Goal: Task Accomplishment & Management: Manage account settings

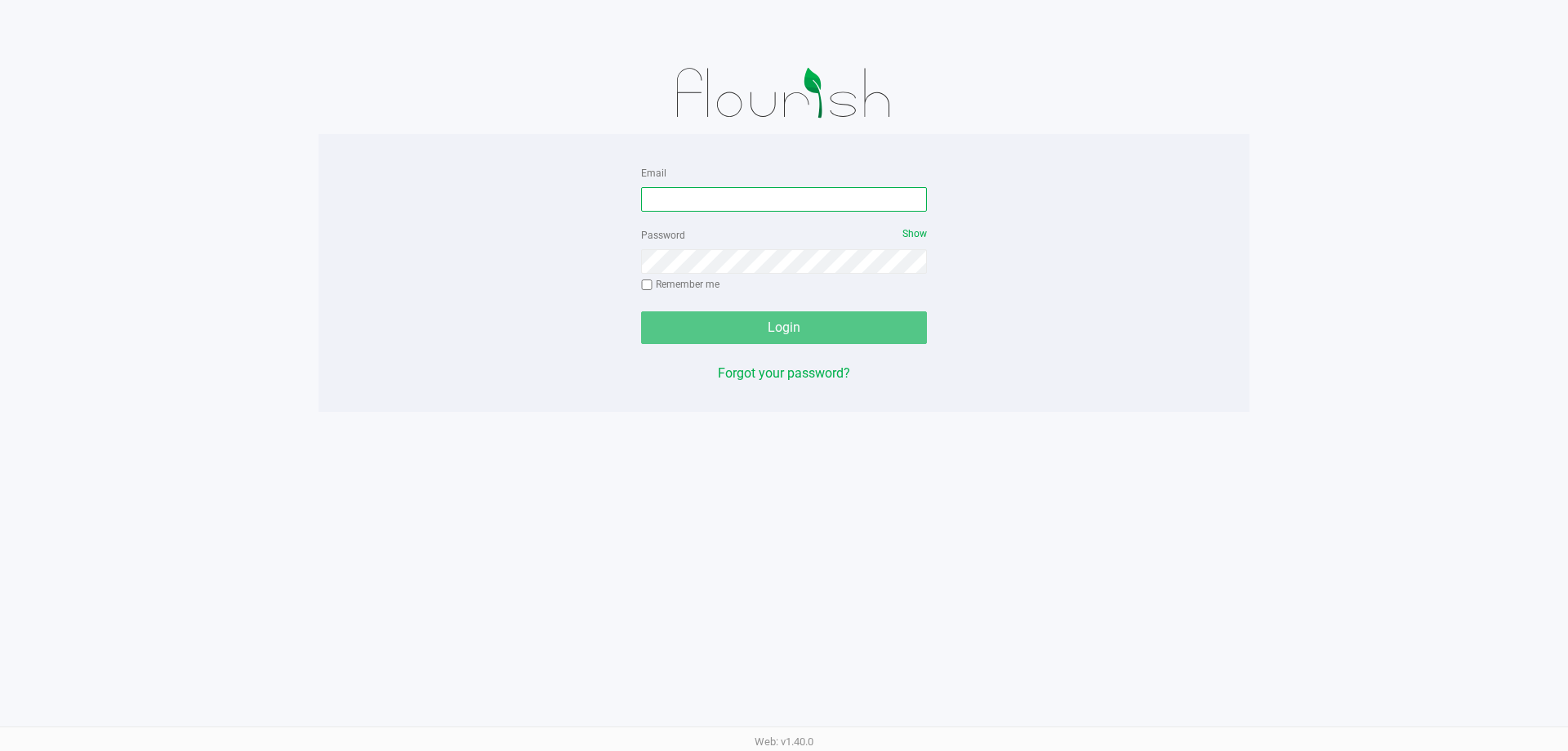
click at [790, 201] on input "Email" at bounding box center [784, 199] width 286 height 25
type input "[EMAIL_ADDRESS][PERSON_NAME][DOMAIN_NAME]"
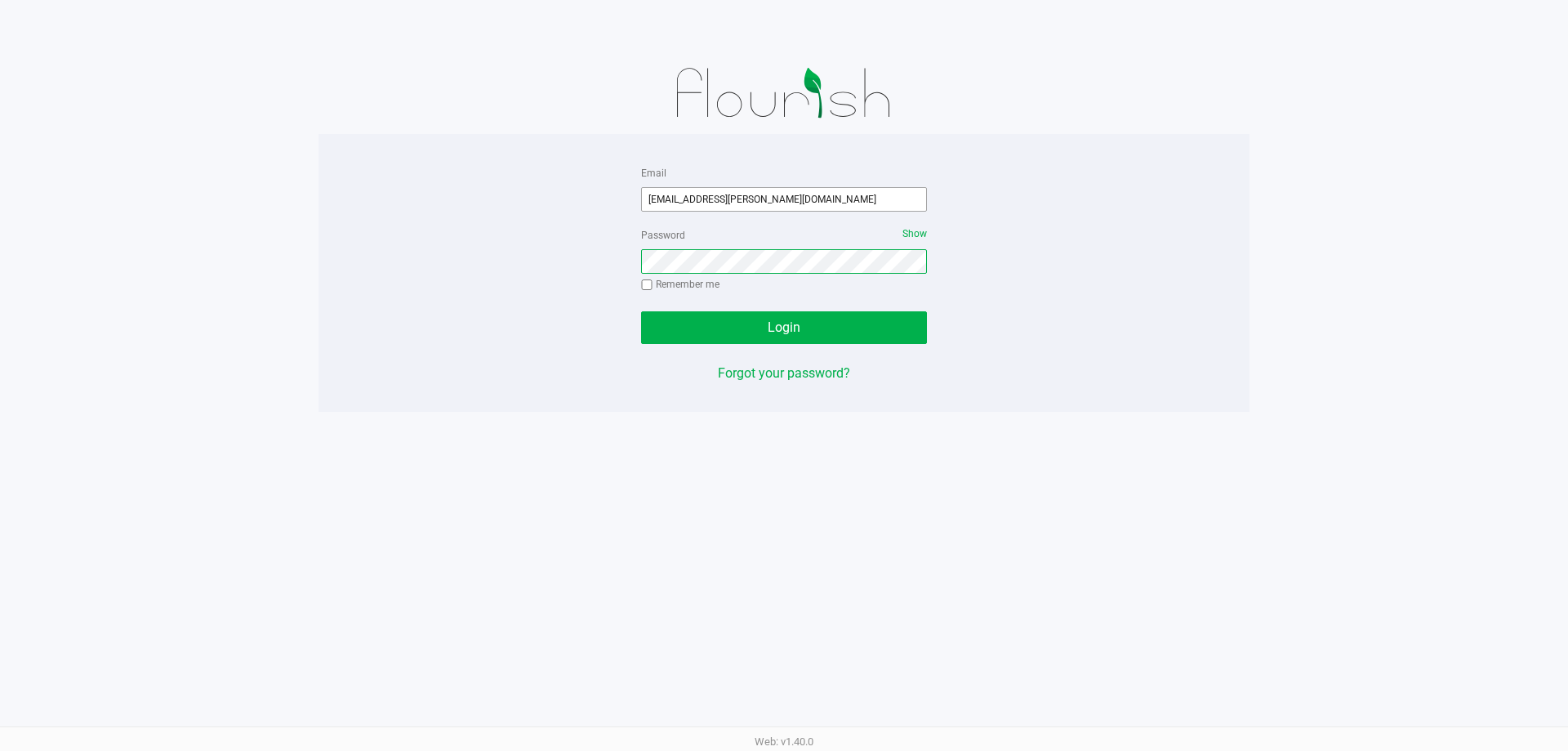
click at [641, 311] on button "Login" at bounding box center [784, 327] width 286 height 33
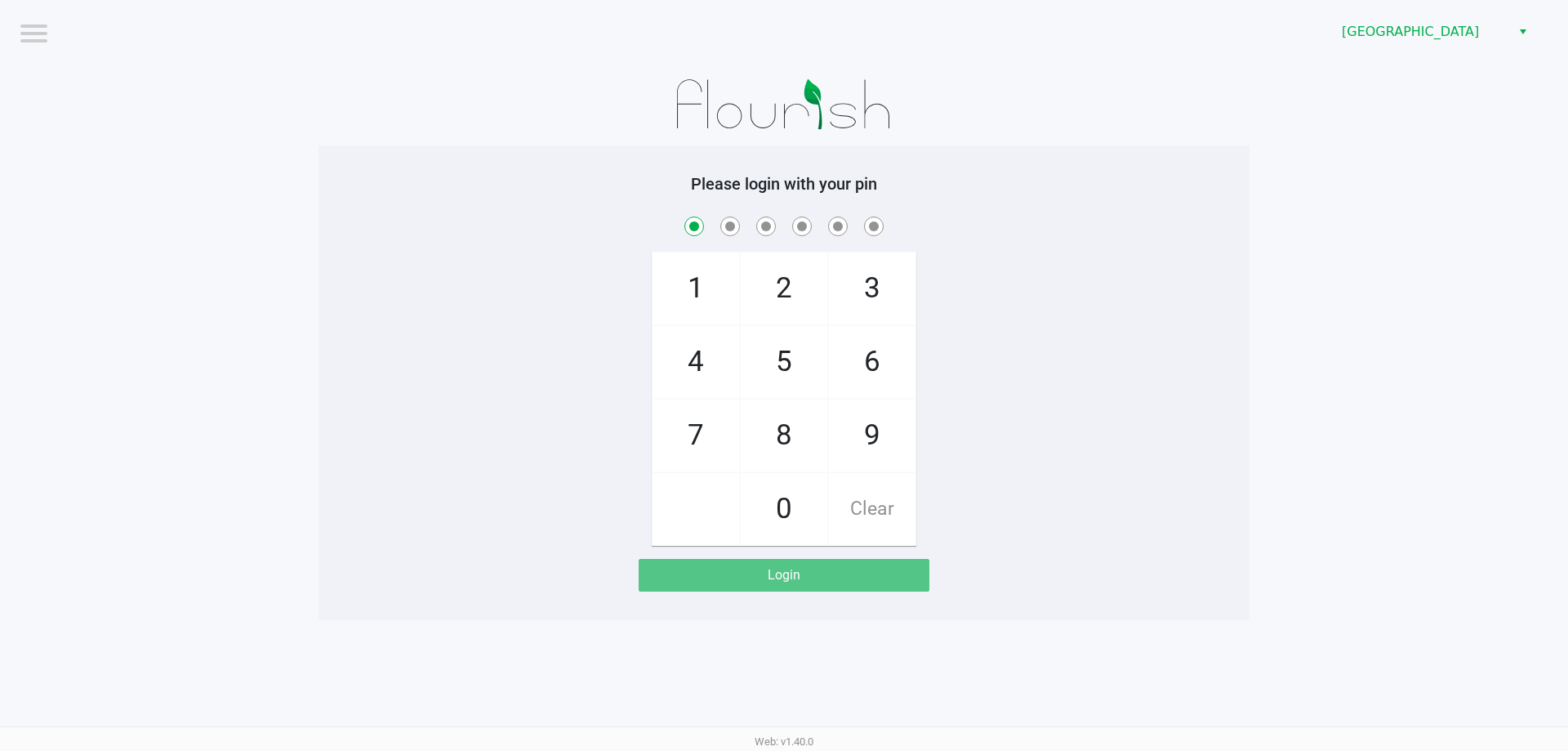
checkbox input "true"
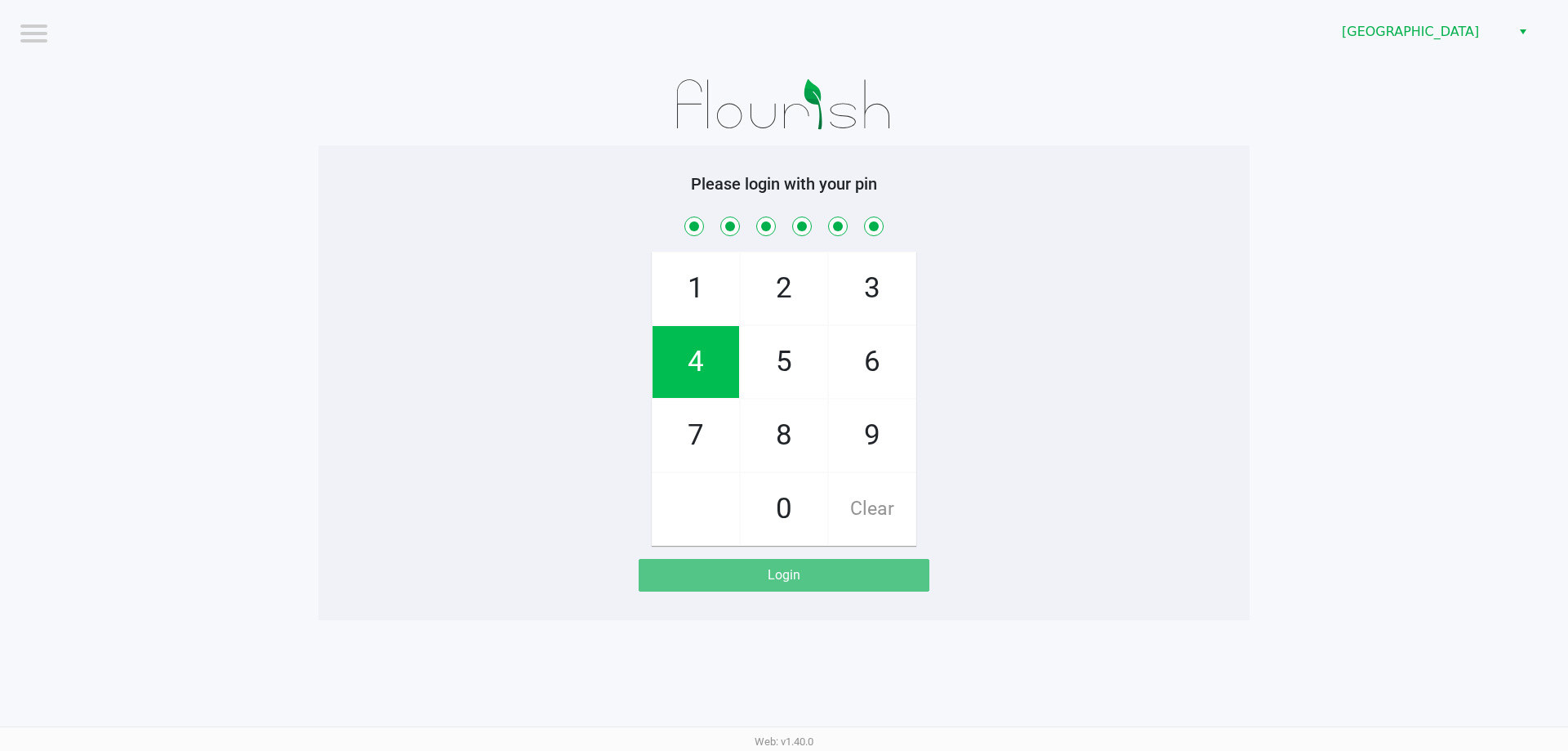
checkbox input "true"
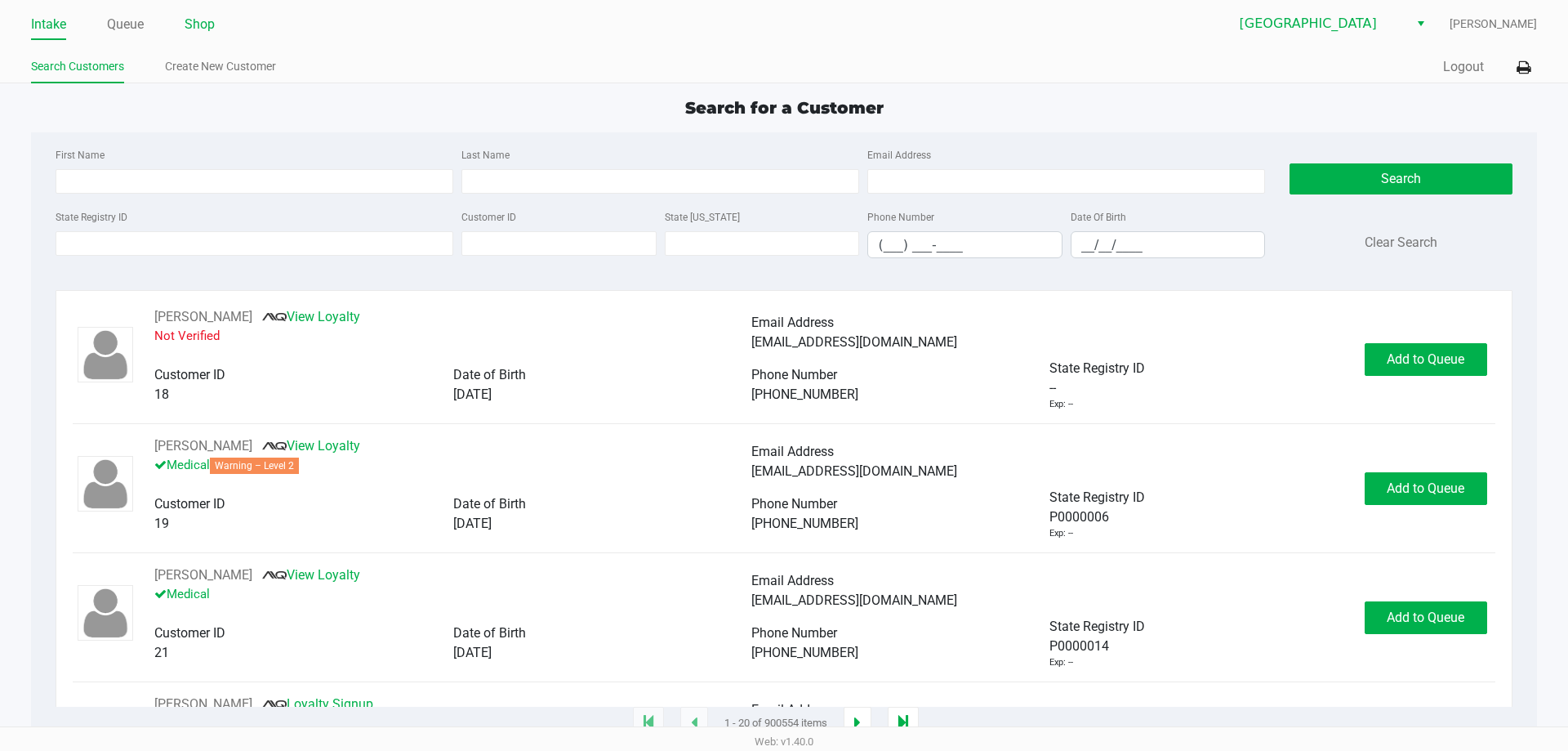
click at [193, 30] on link "Shop" at bounding box center [200, 25] width 30 height 23
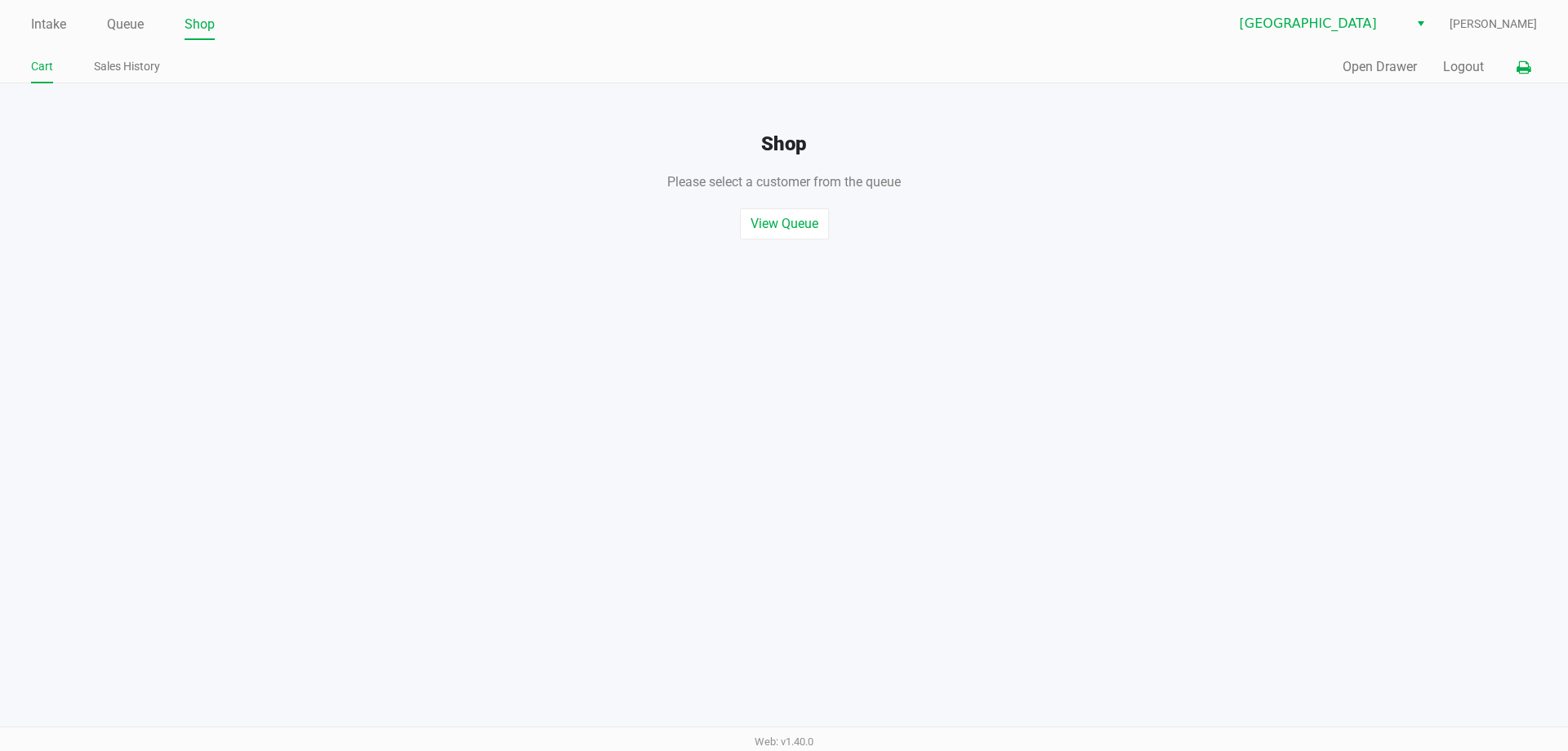
click at [1528, 70] on icon at bounding box center [1524, 68] width 14 height 11
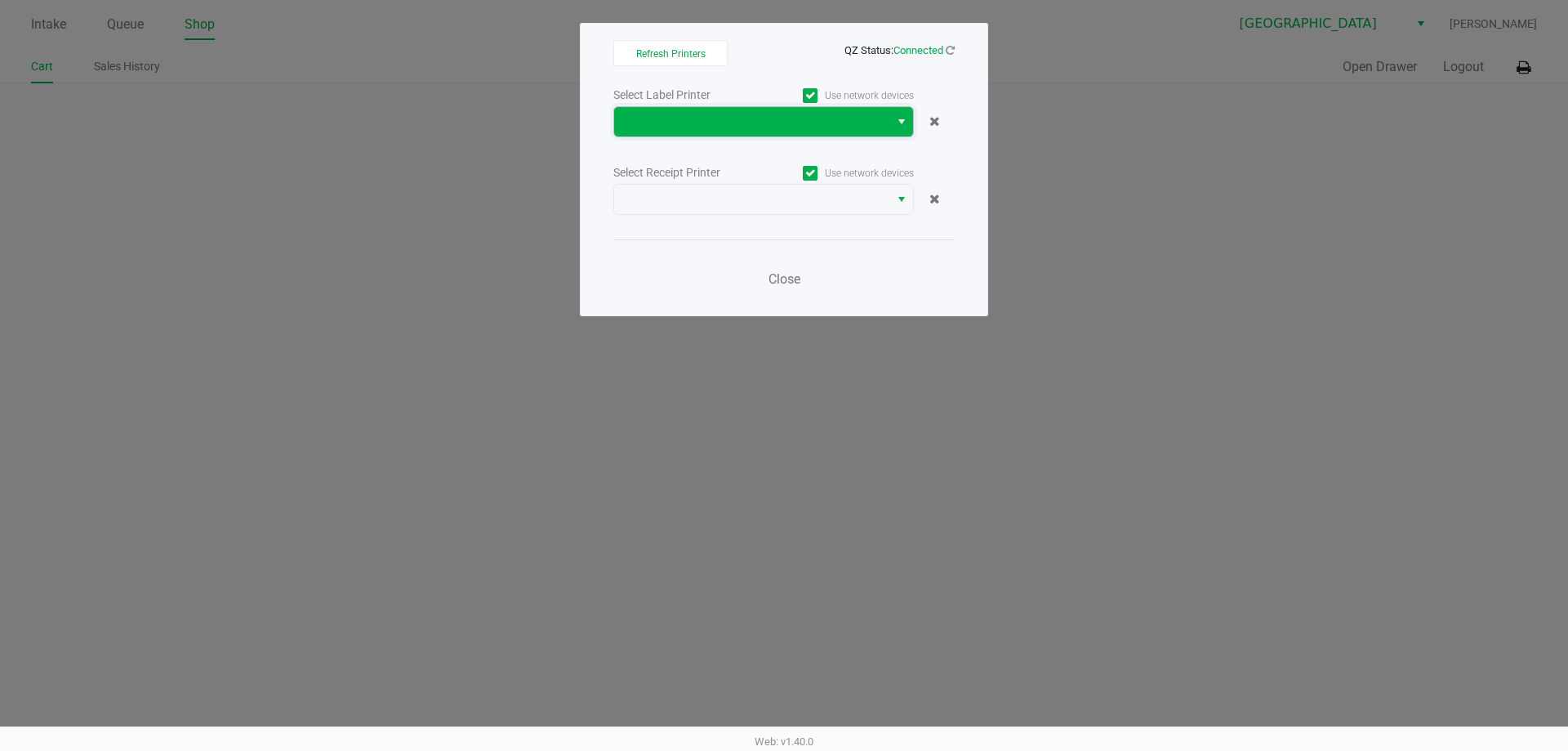
click at [797, 109] on span at bounding box center [752, 121] width 276 height 29
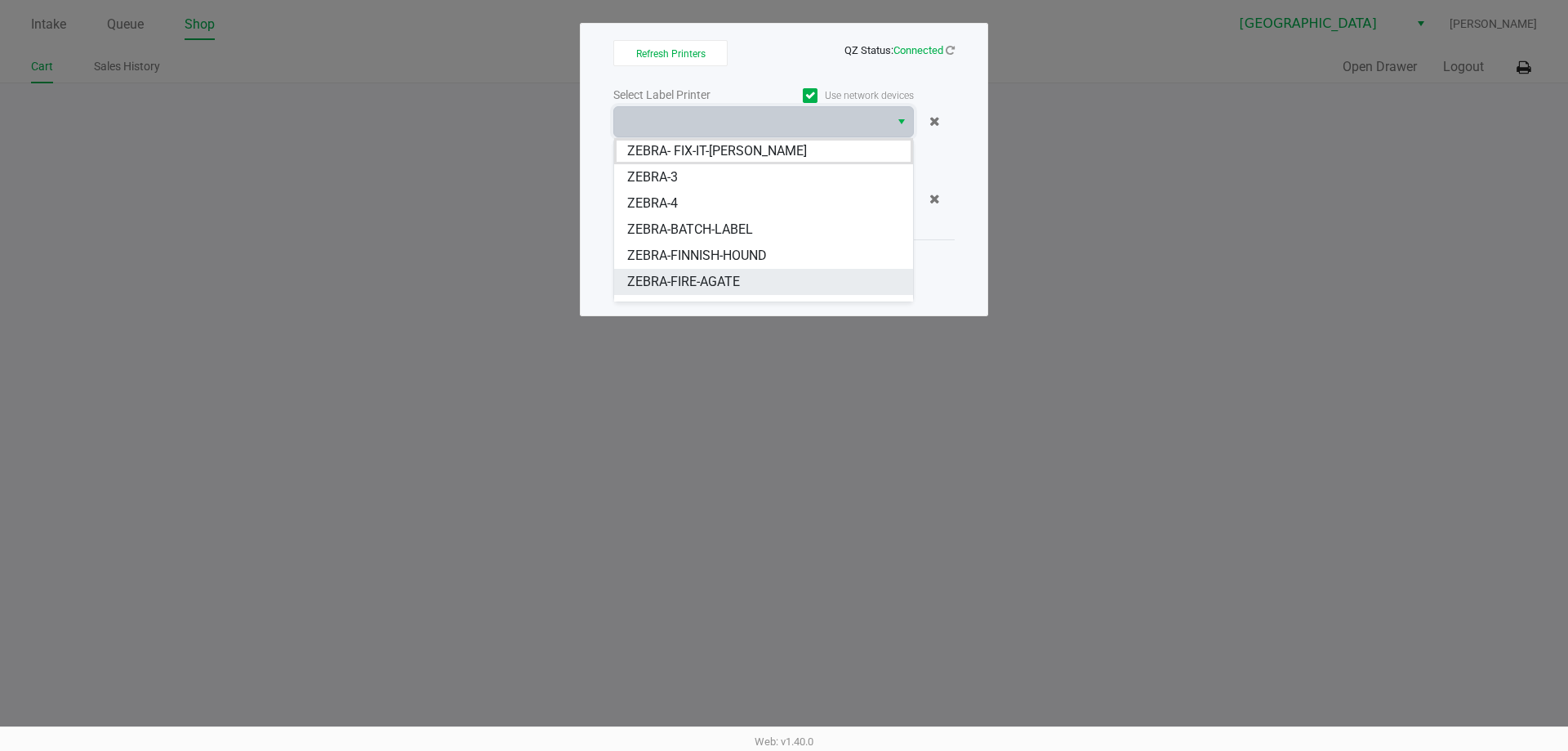
click at [725, 280] on span "ZEBRA-FIRE-AGATE" at bounding box center [684, 282] width 113 height 19
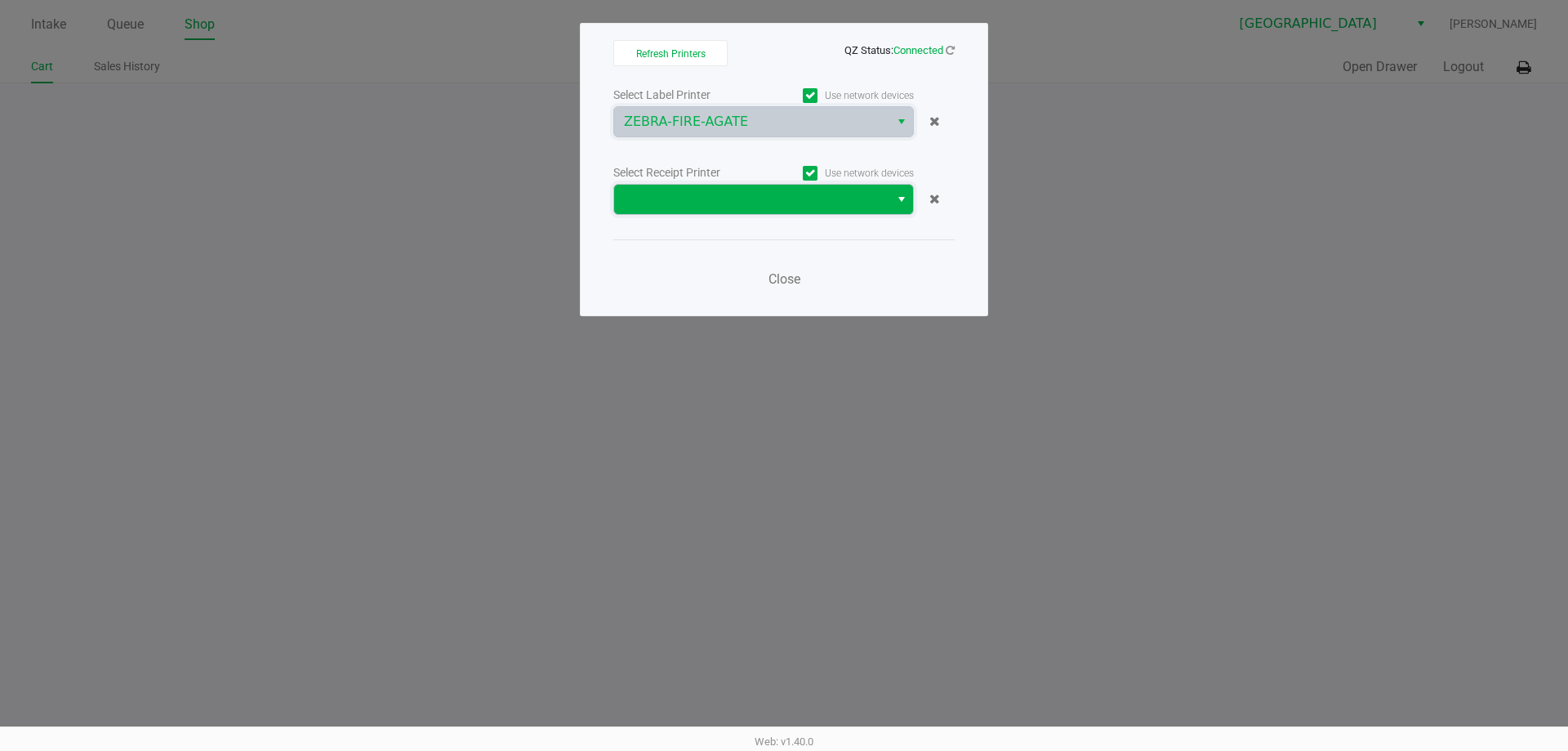
click at [755, 185] on span at bounding box center [752, 199] width 276 height 29
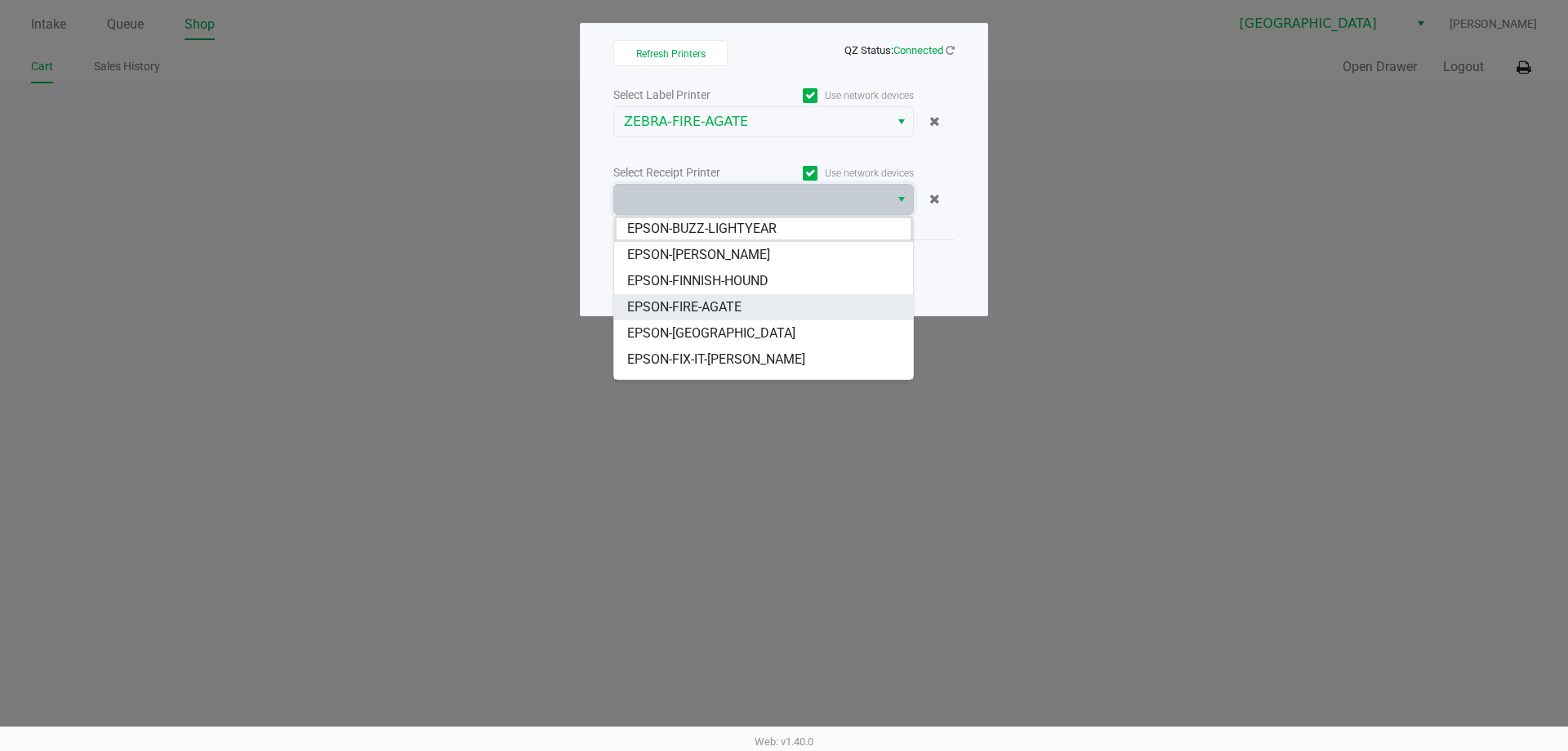
click at [744, 304] on li "EPSON-FIRE-AGATE" at bounding box center [764, 307] width 299 height 26
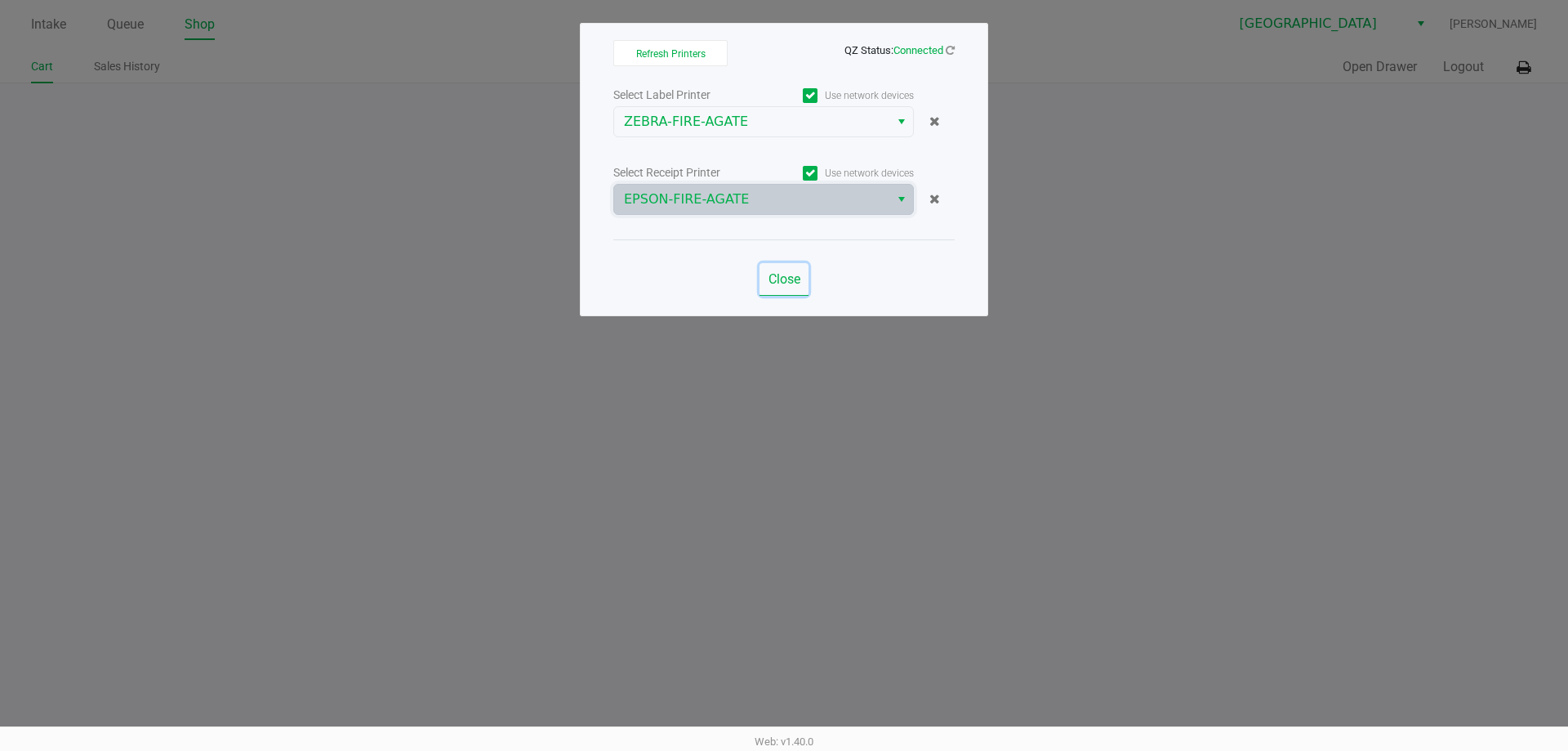
click at [782, 293] on button "Close" at bounding box center [784, 279] width 49 height 33
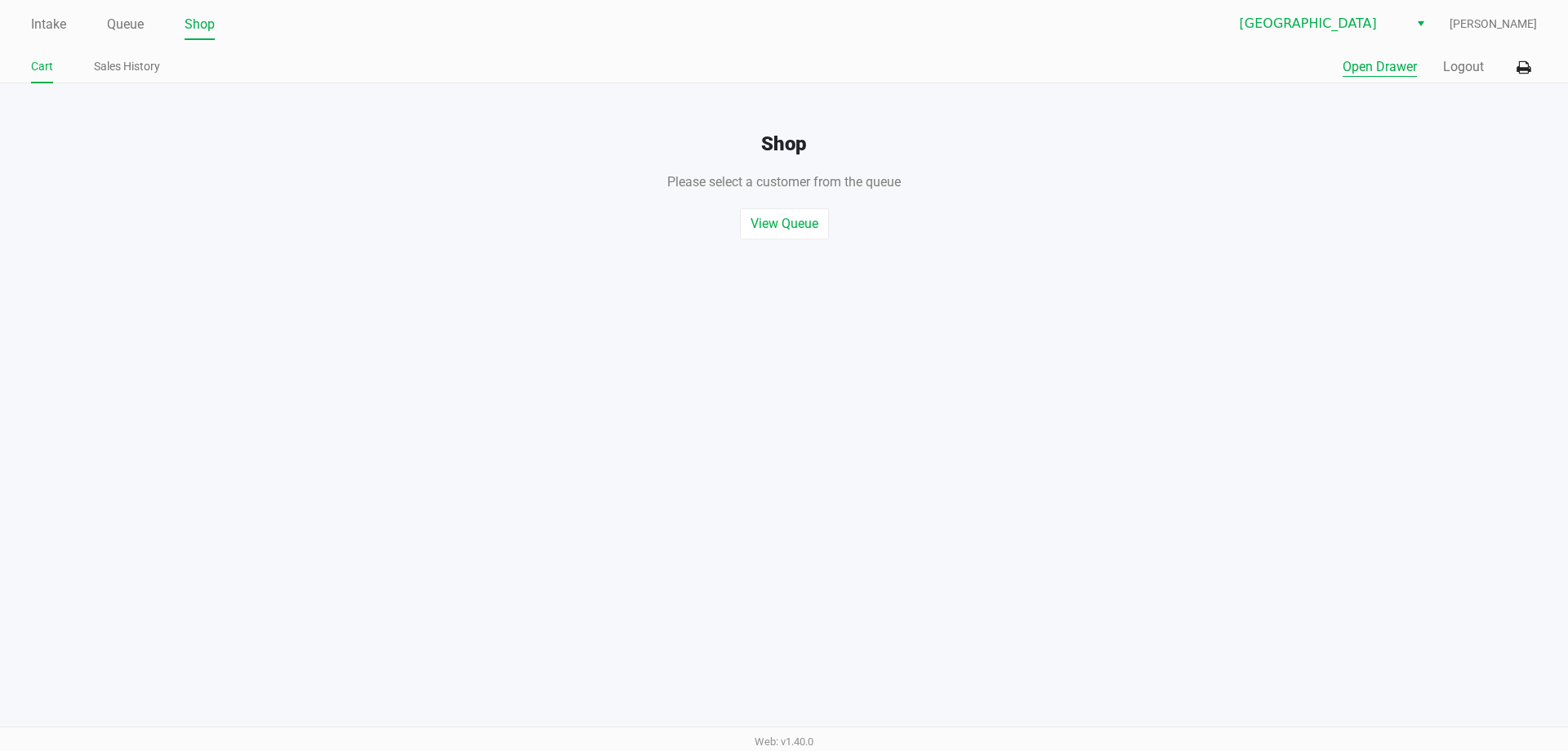
click at [1383, 62] on button "Open Drawer" at bounding box center [1380, 67] width 74 height 19
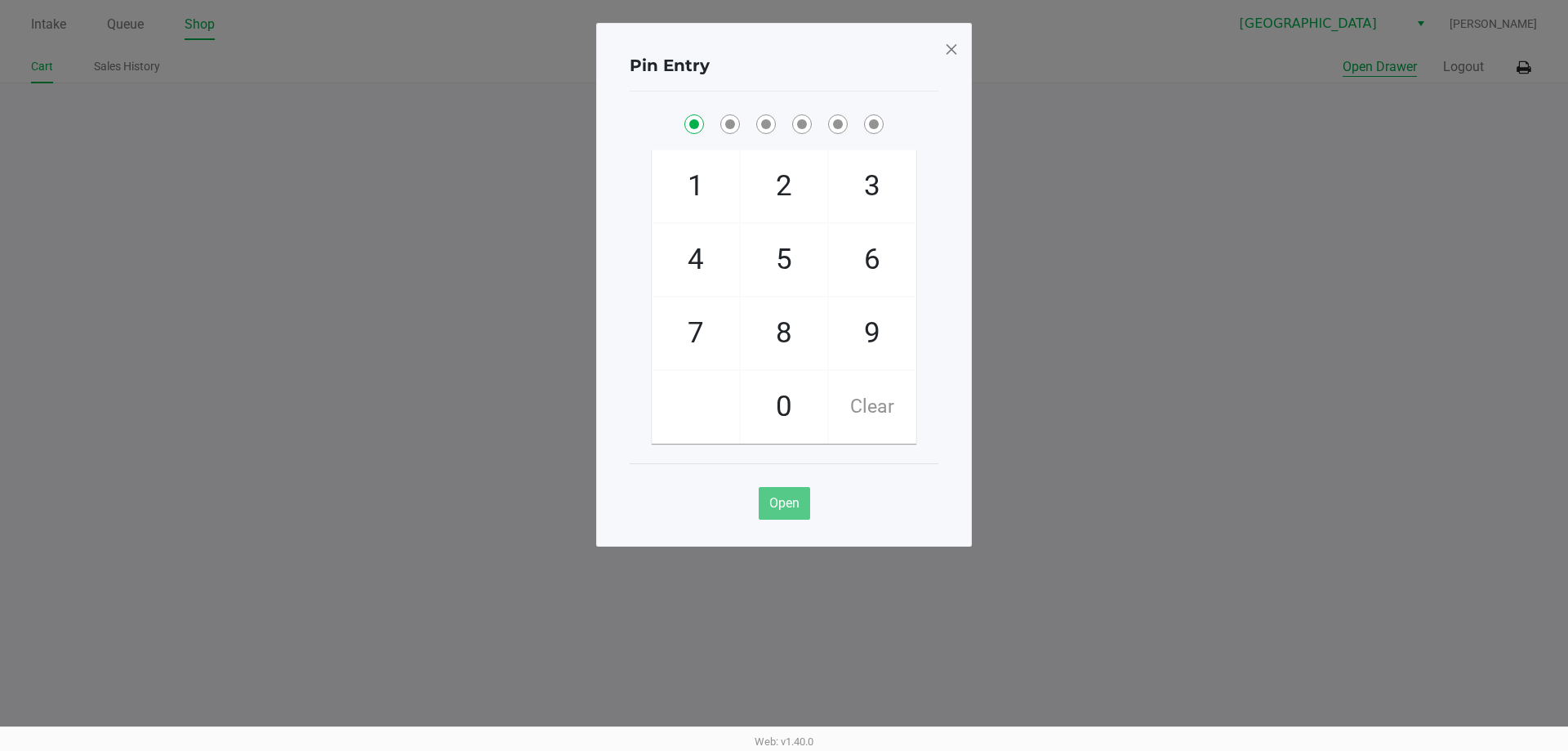
checkbox input "true"
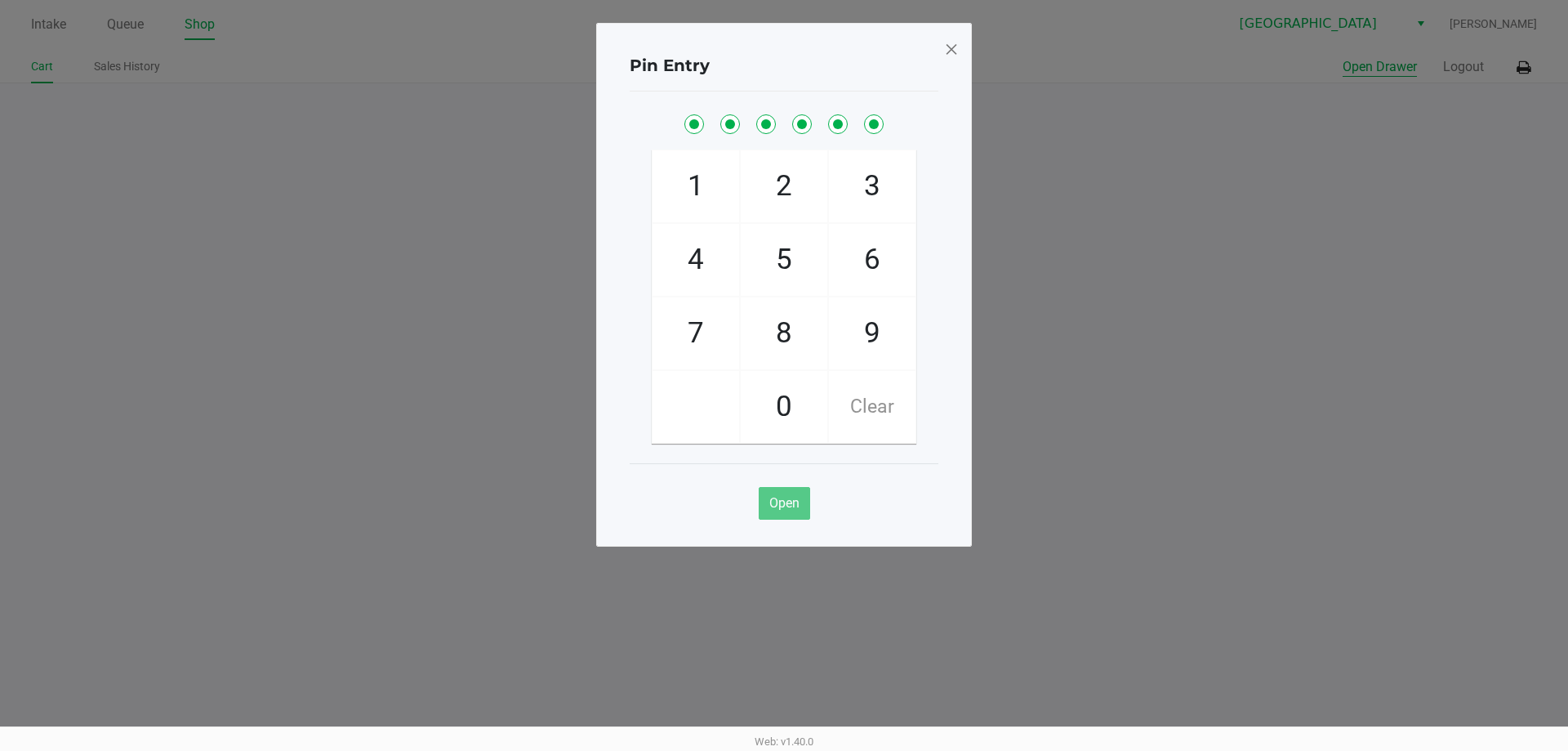
checkbox input "true"
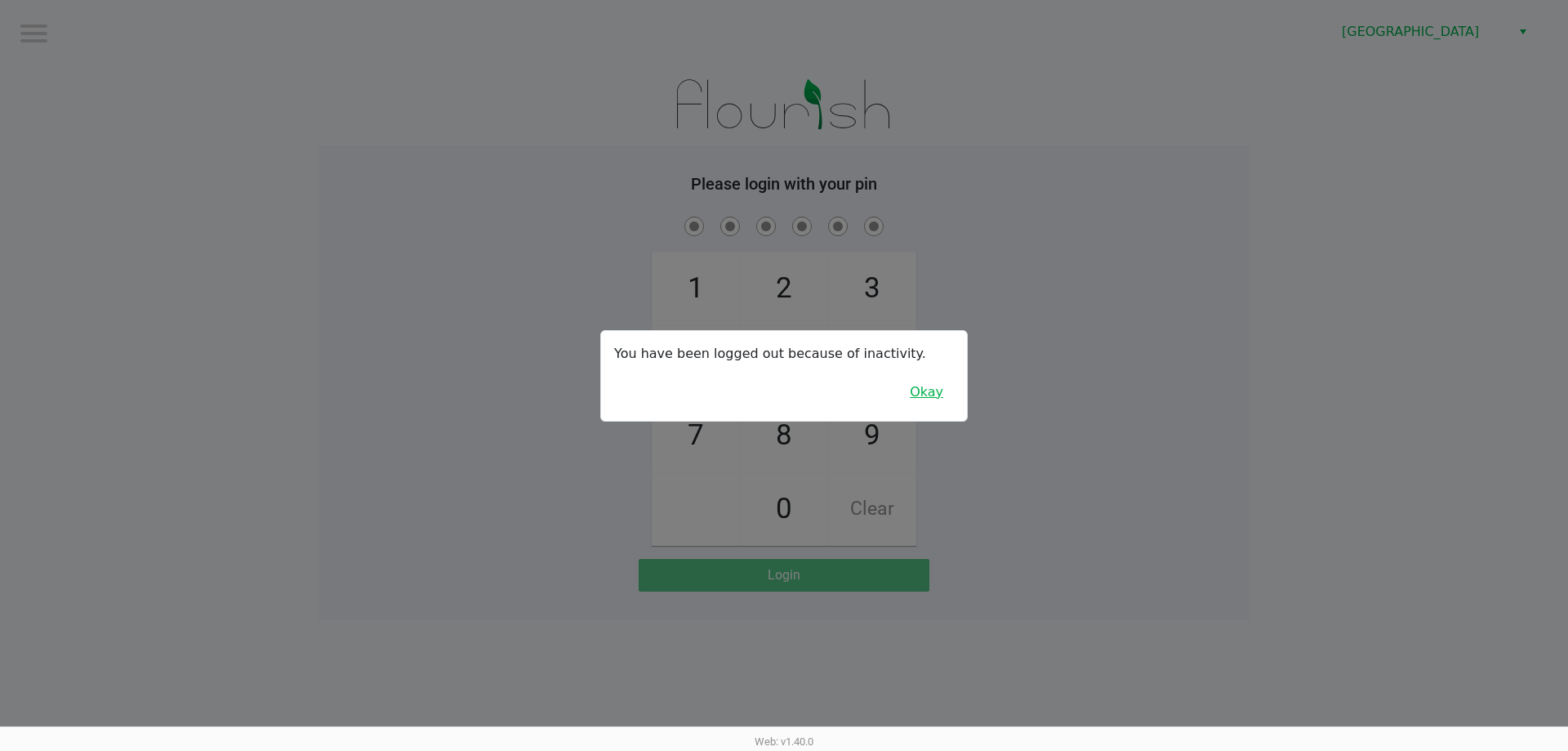
click at [909, 393] on button "Okay" at bounding box center [927, 392] width 55 height 31
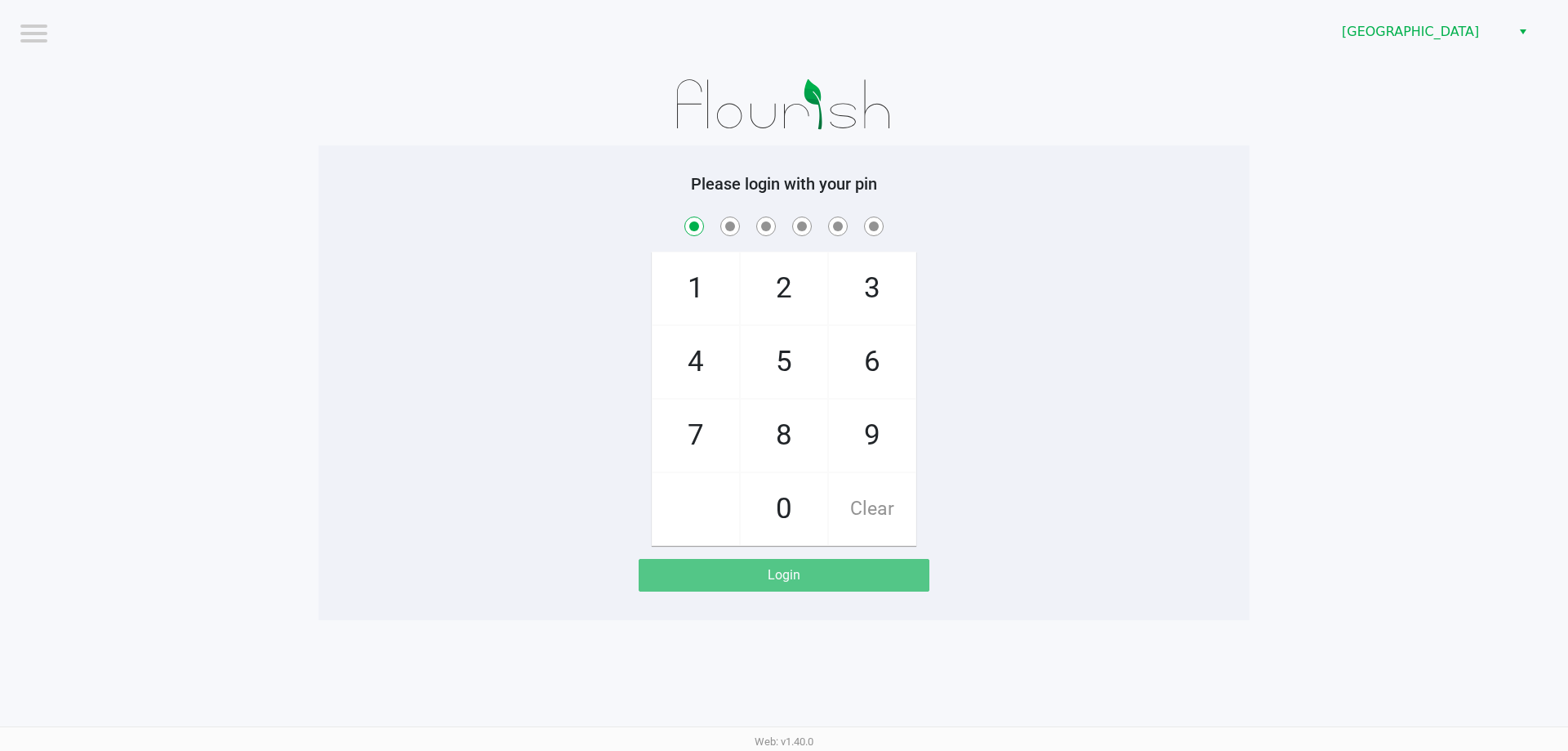
checkbox input "true"
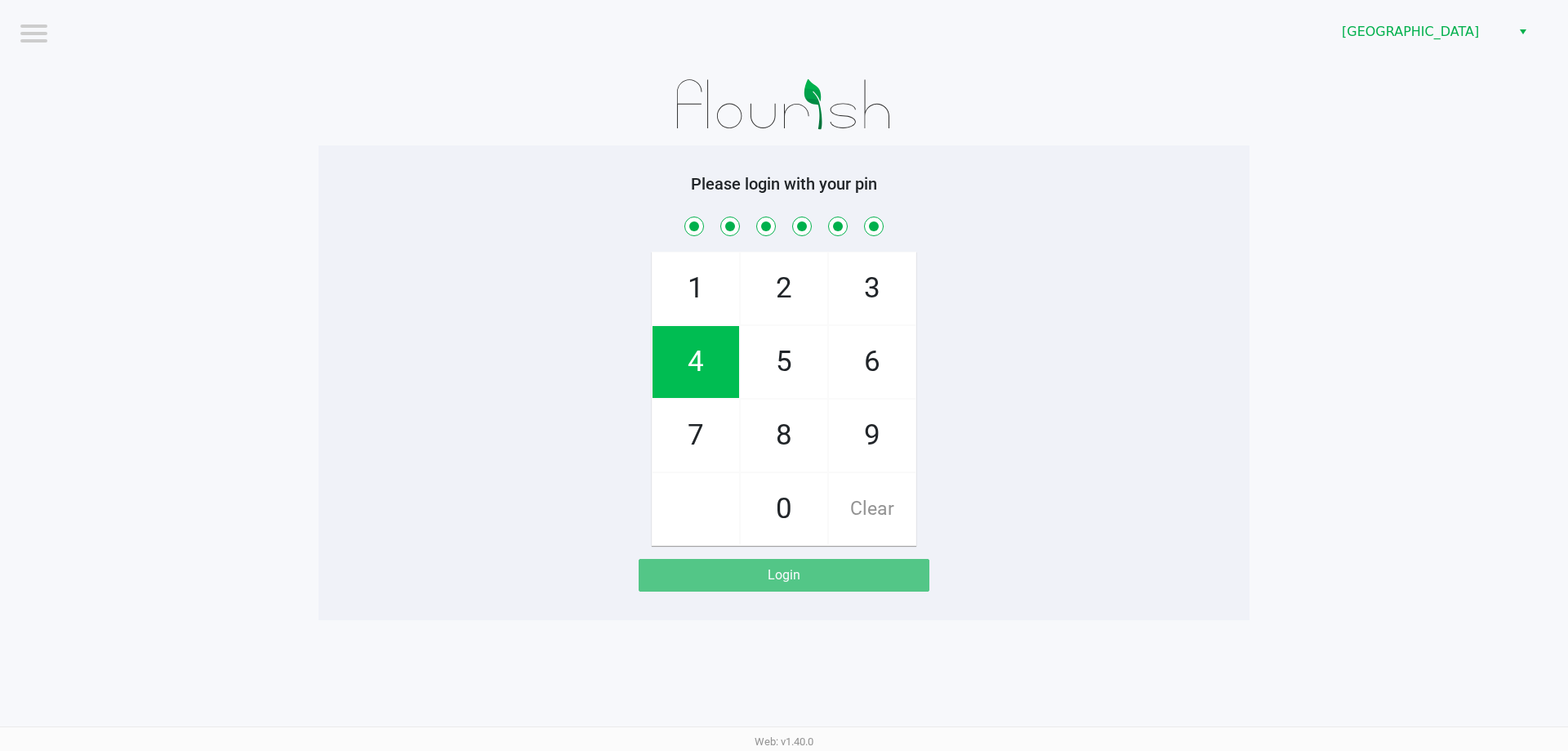
checkbox input "true"
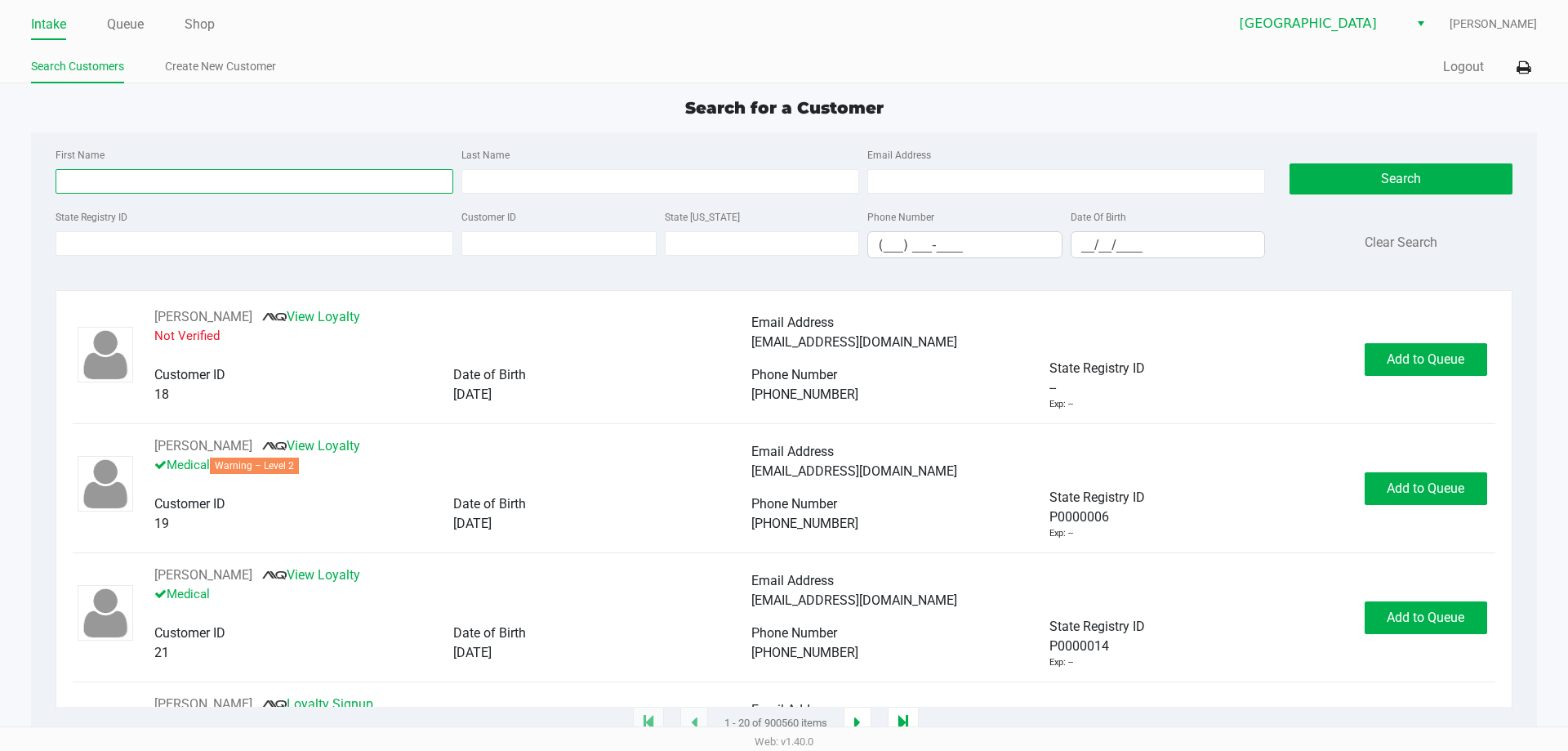
click at [311, 180] on input "First Name" at bounding box center [254, 181] width 398 height 25
type input "ANDRES"
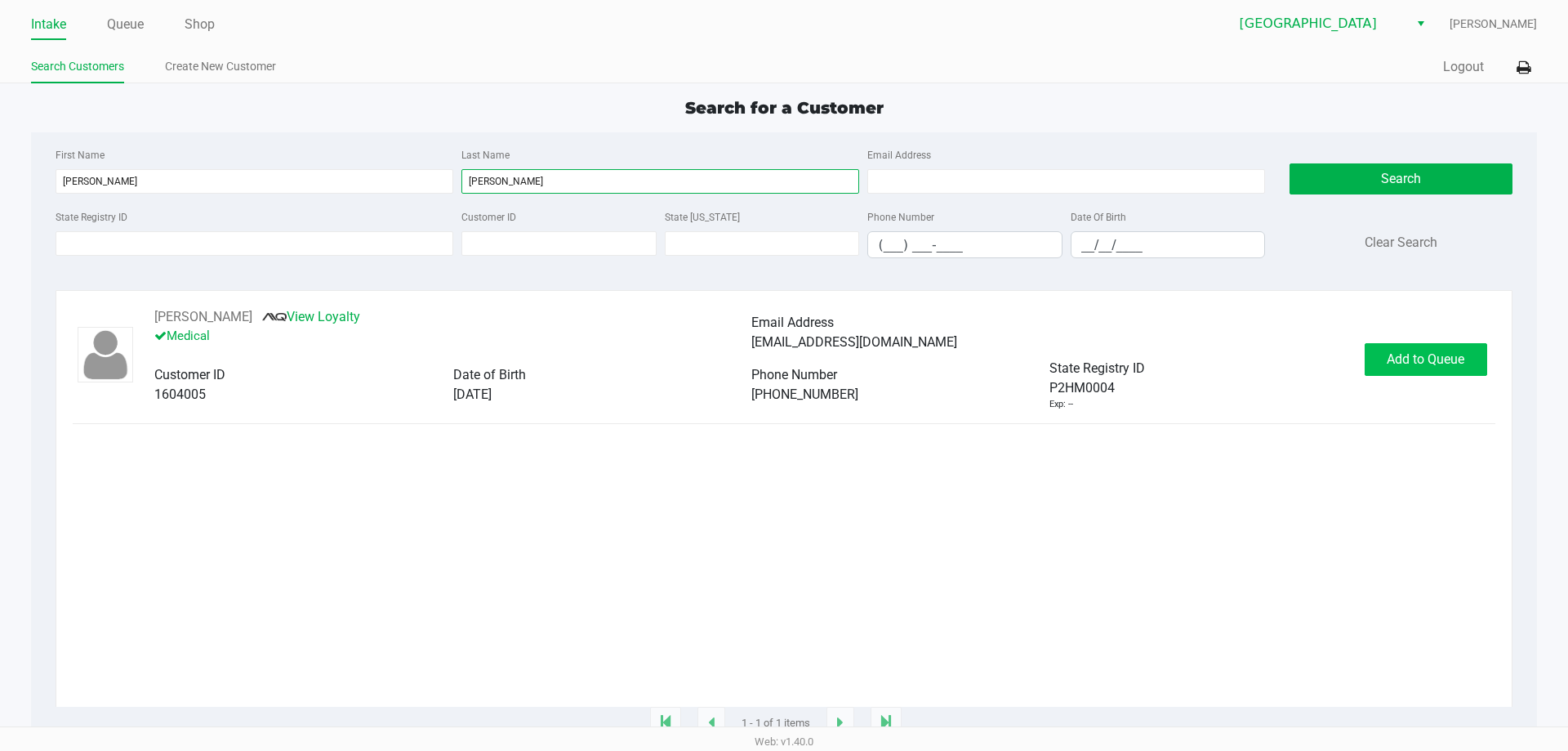
type input "JOHNSON"
click at [1443, 357] on span "Add to Queue" at bounding box center [1425, 359] width 77 height 16
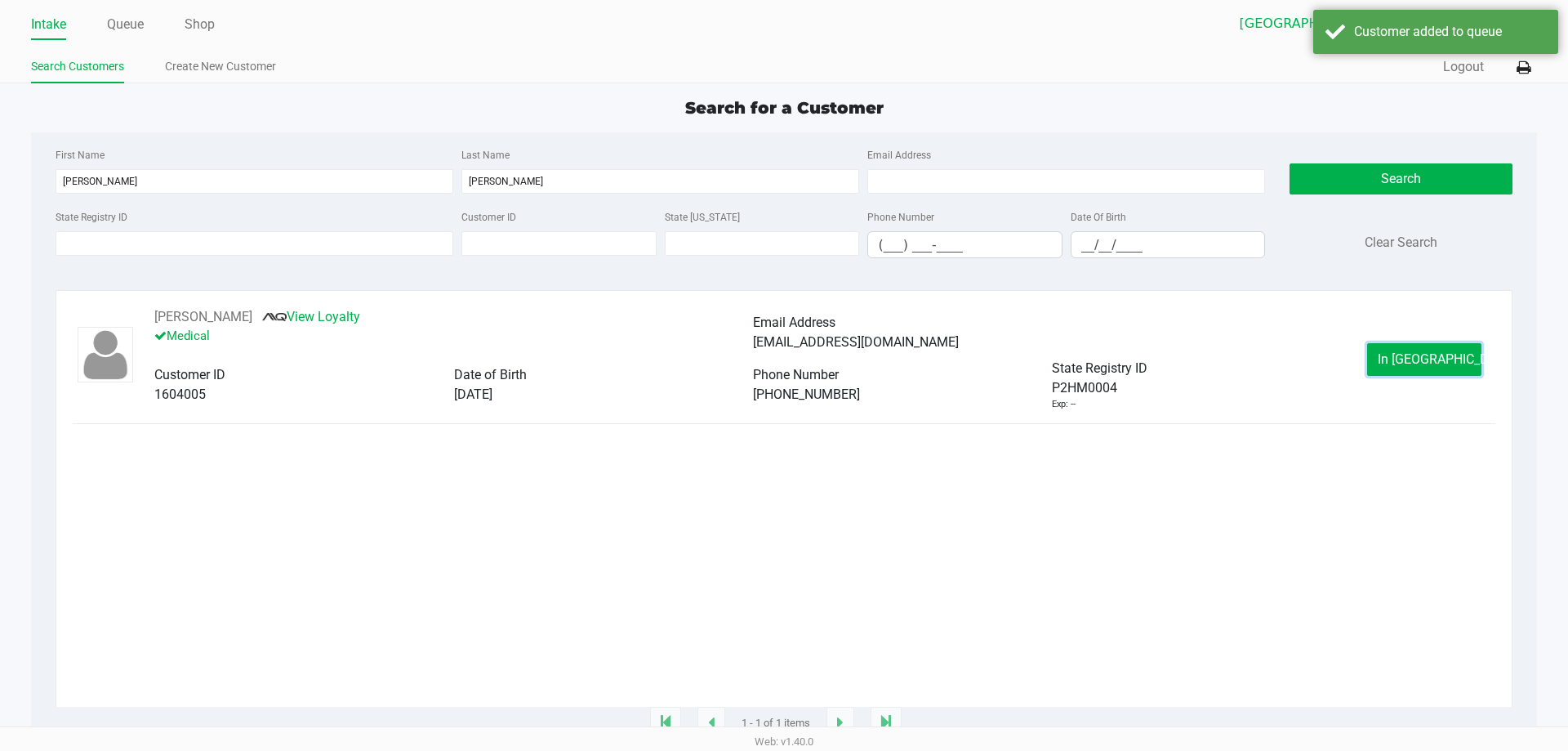
click at [1443, 357] on span "In Queue" at bounding box center [1447, 359] width 137 height 16
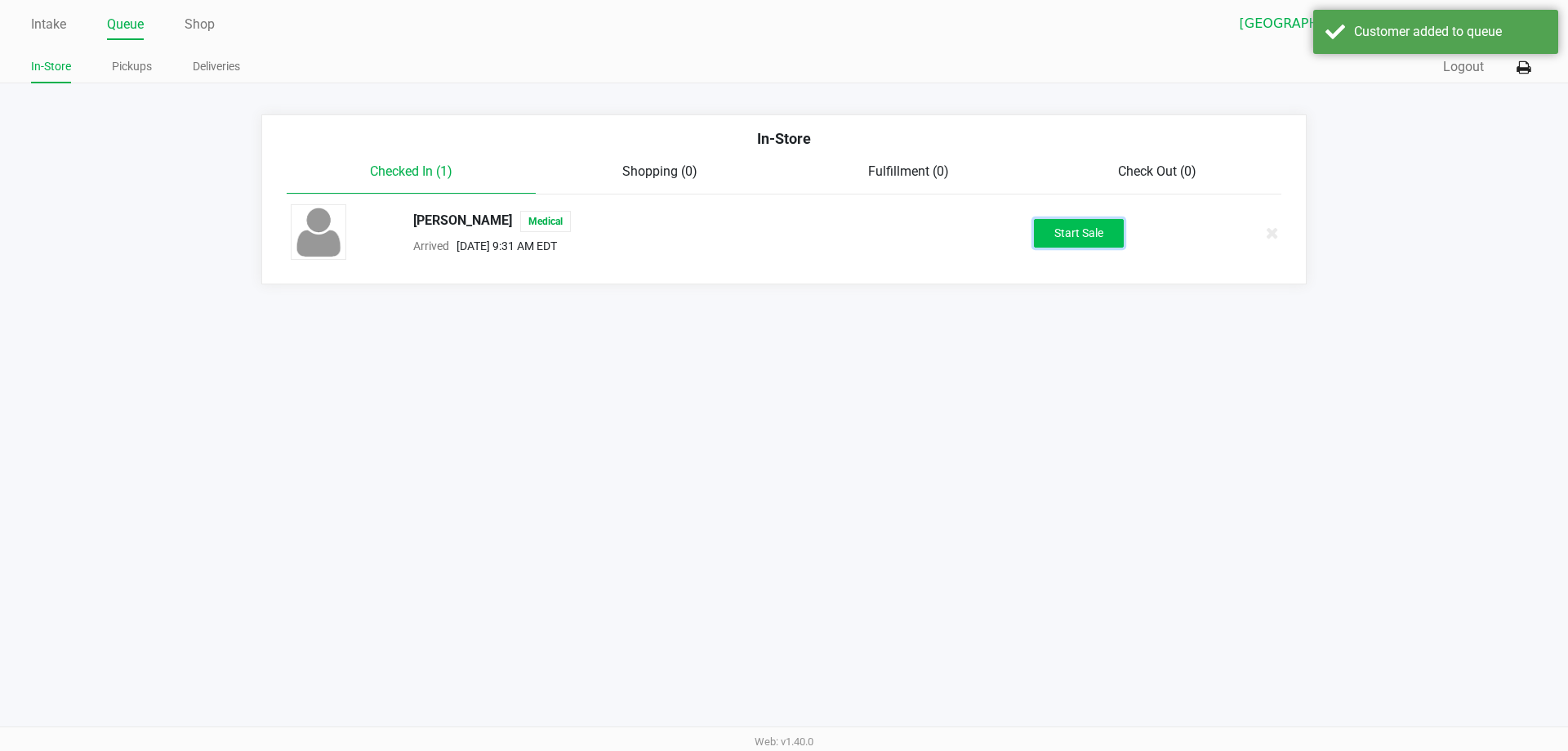
click at [1080, 236] on button "Start Sale" at bounding box center [1079, 233] width 90 height 28
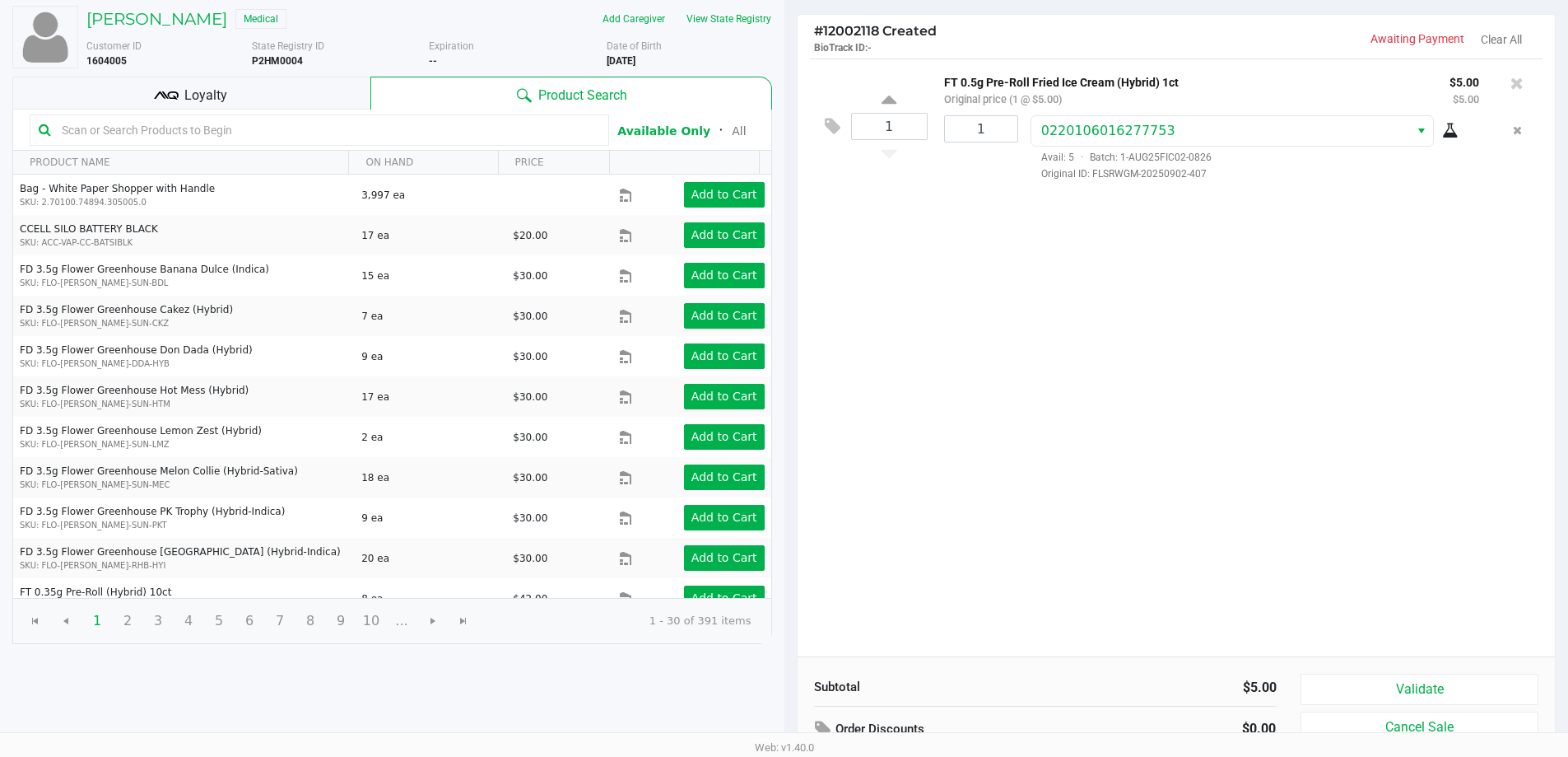
scroll to position [169, 0]
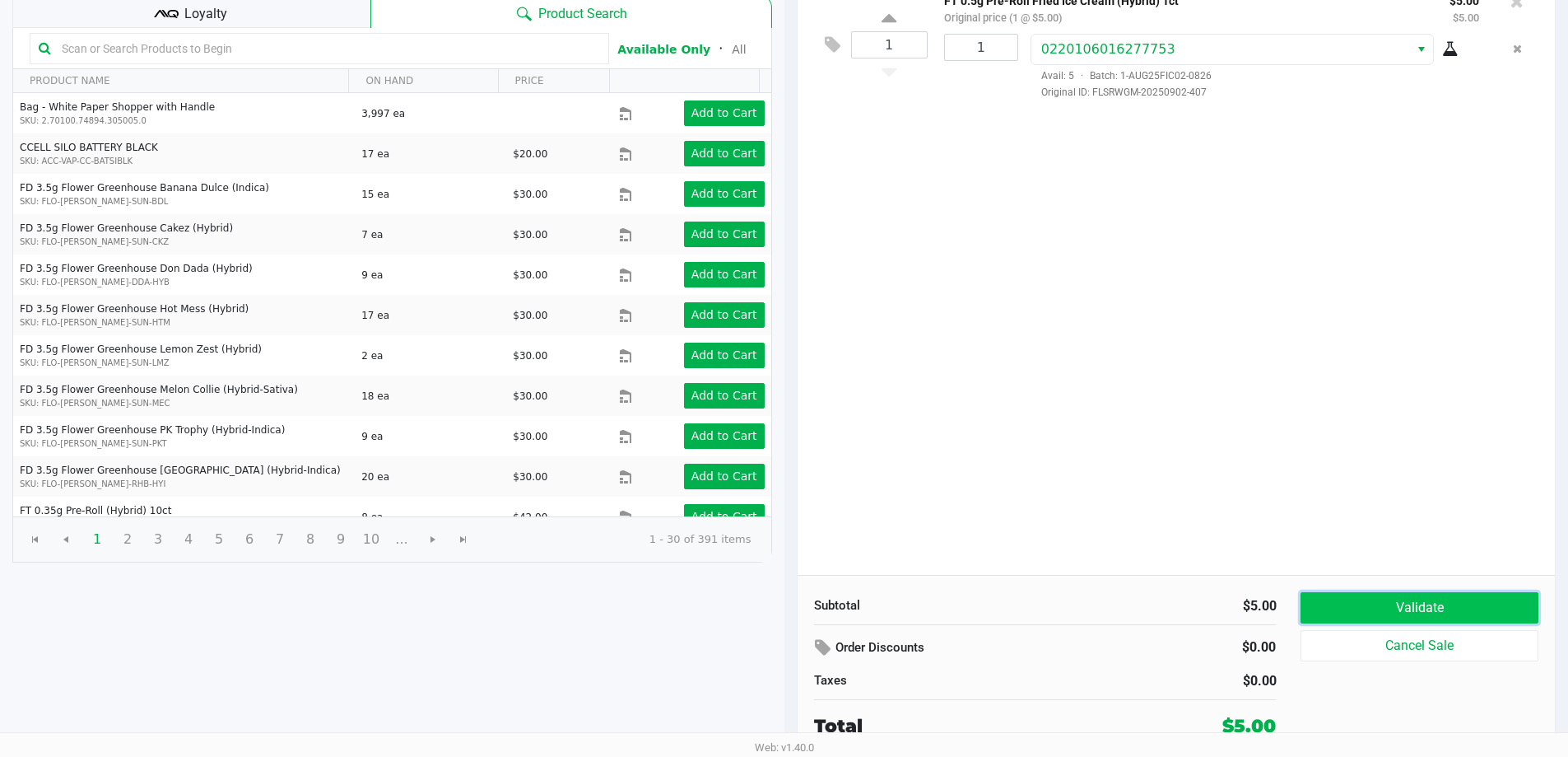
click at [1515, 622] on button "Validate" at bounding box center [1419, 607] width 237 height 31
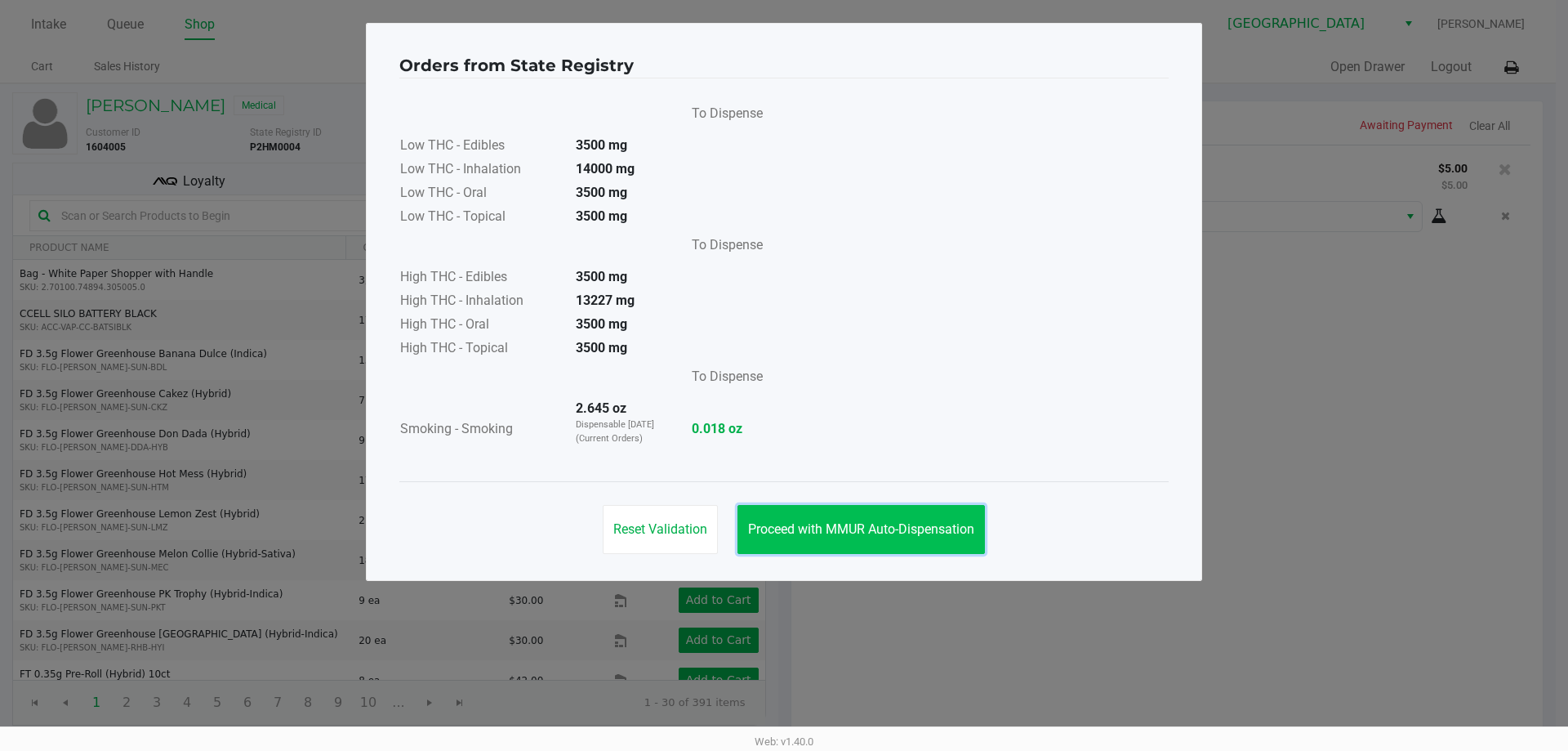
click at [874, 542] on button "Proceed with MMUR Auto-Dispensation" at bounding box center [861, 529] width 247 height 49
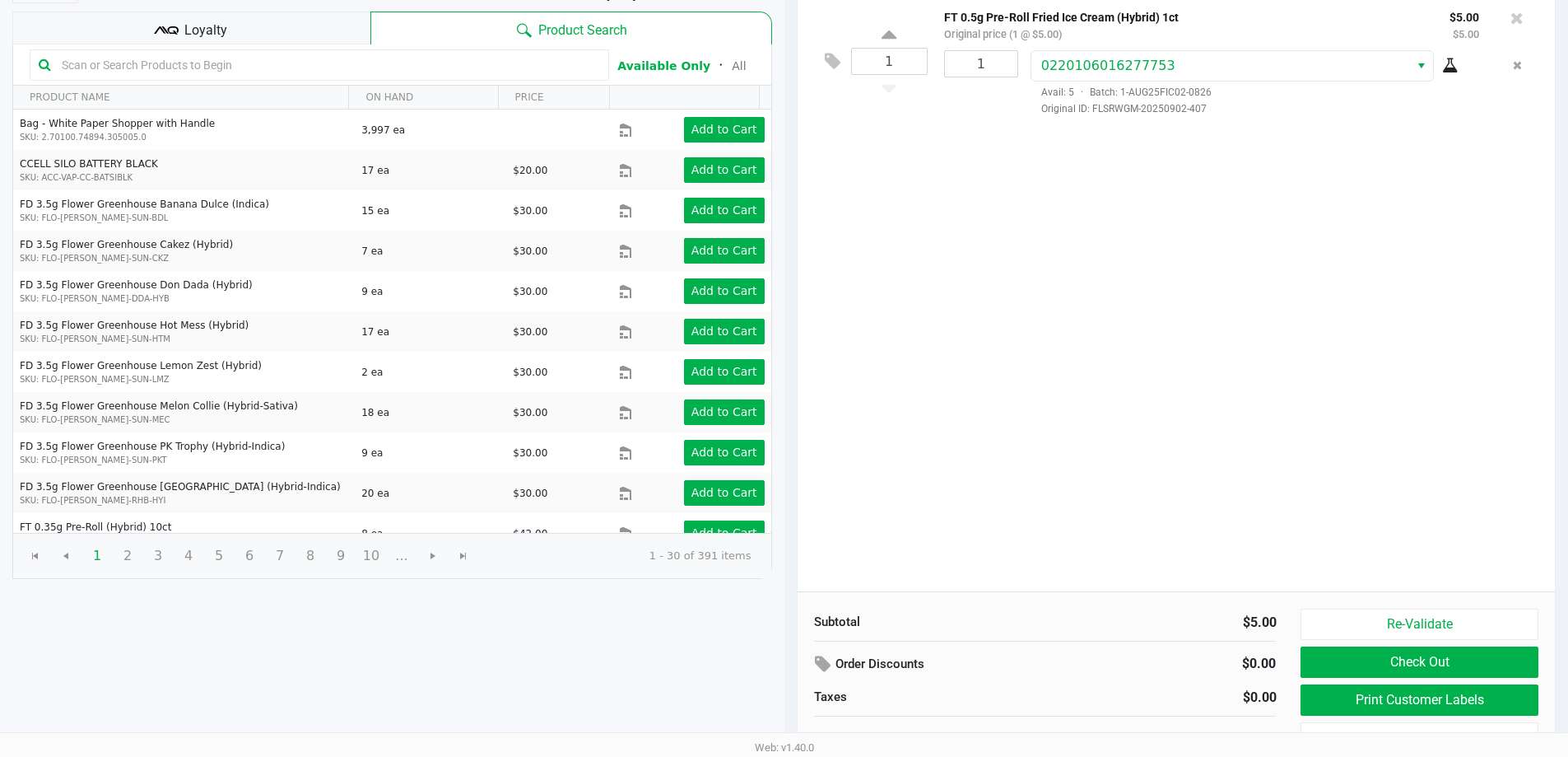
scroll to position [169, 0]
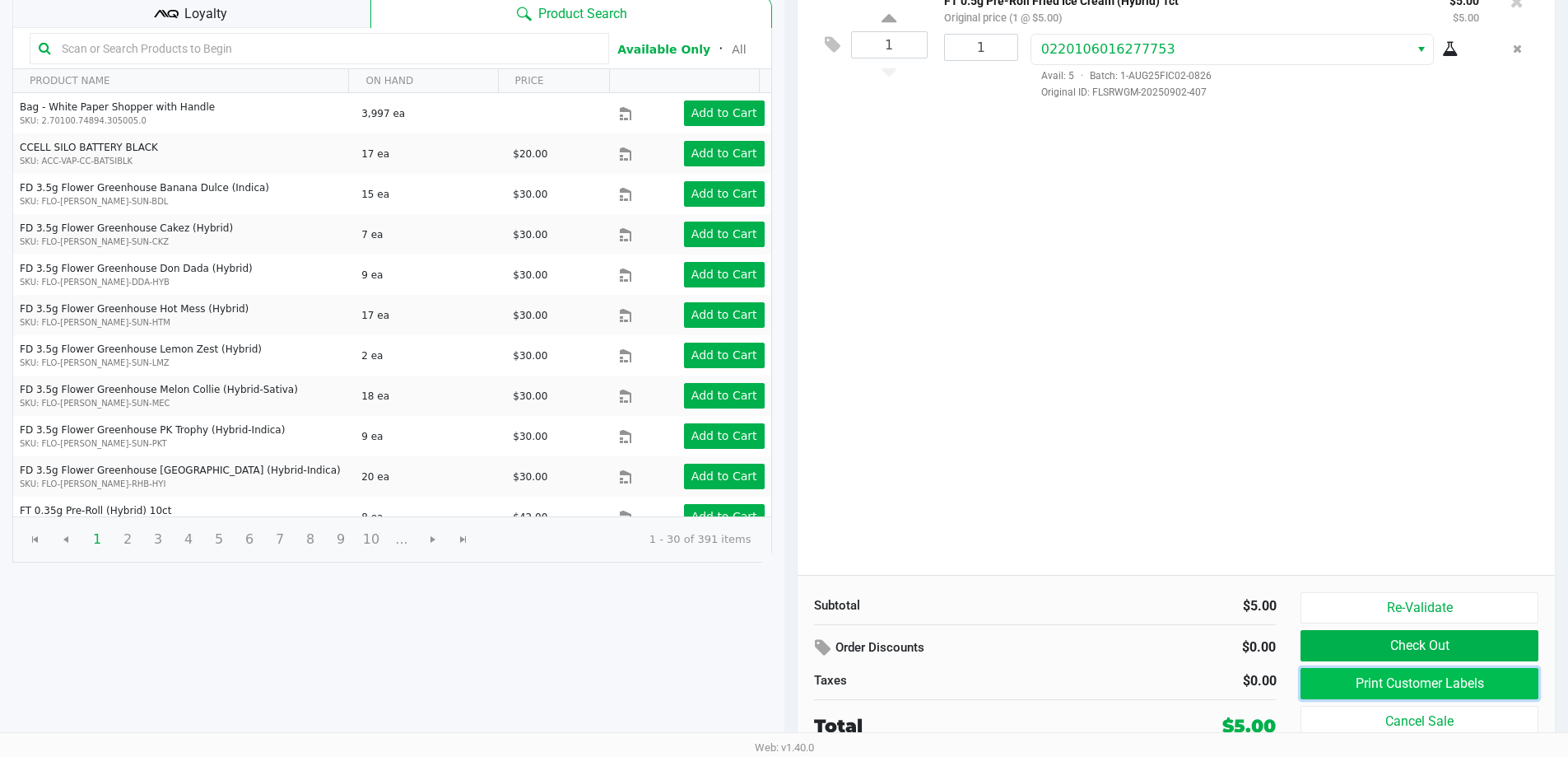
click at [1388, 667] on button "Print Customer Labels" at bounding box center [1419, 682] width 237 height 31
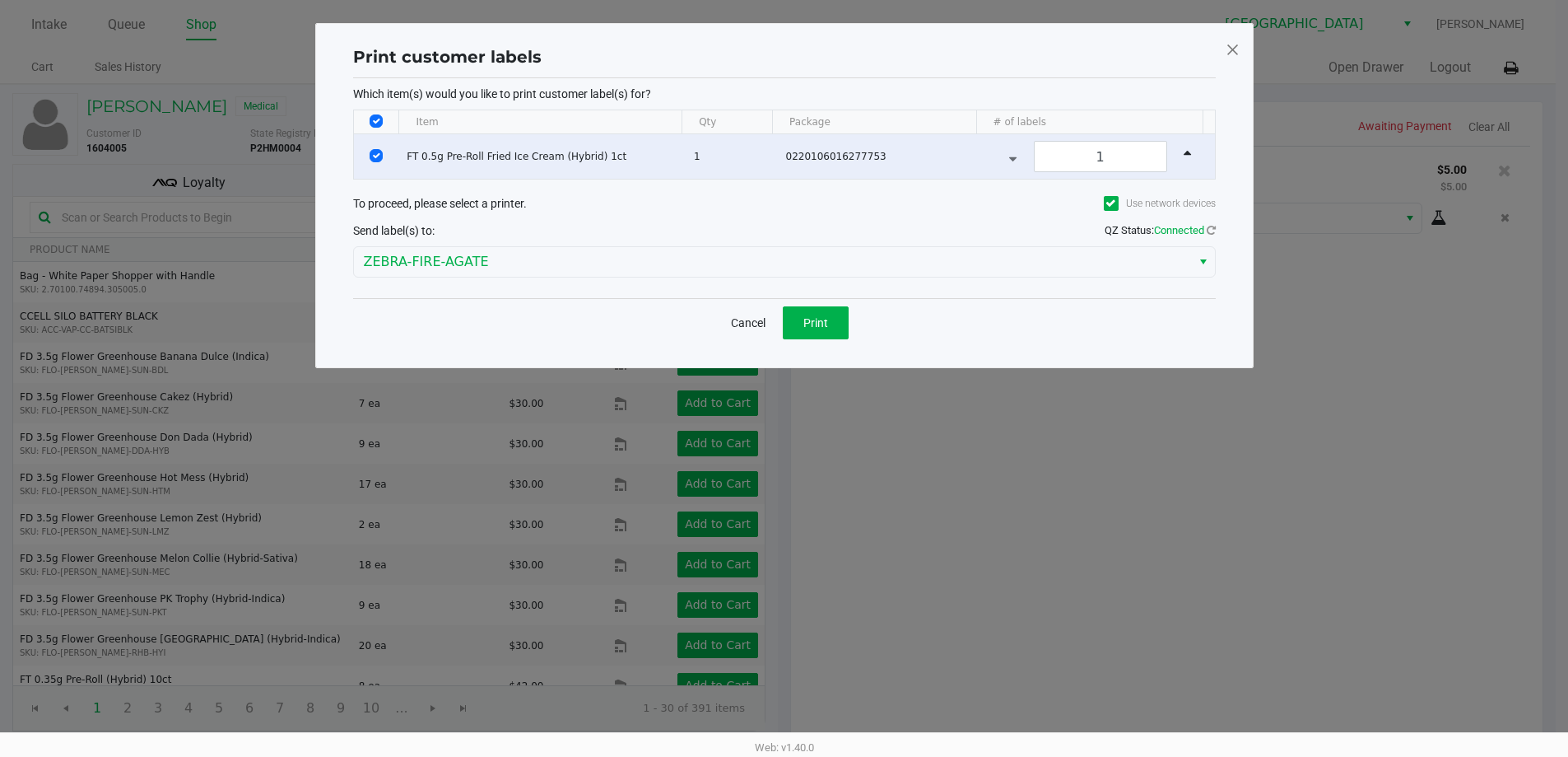
scroll to position [0, 0]
click at [847, 335] on button "Print" at bounding box center [822, 322] width 66 height 33
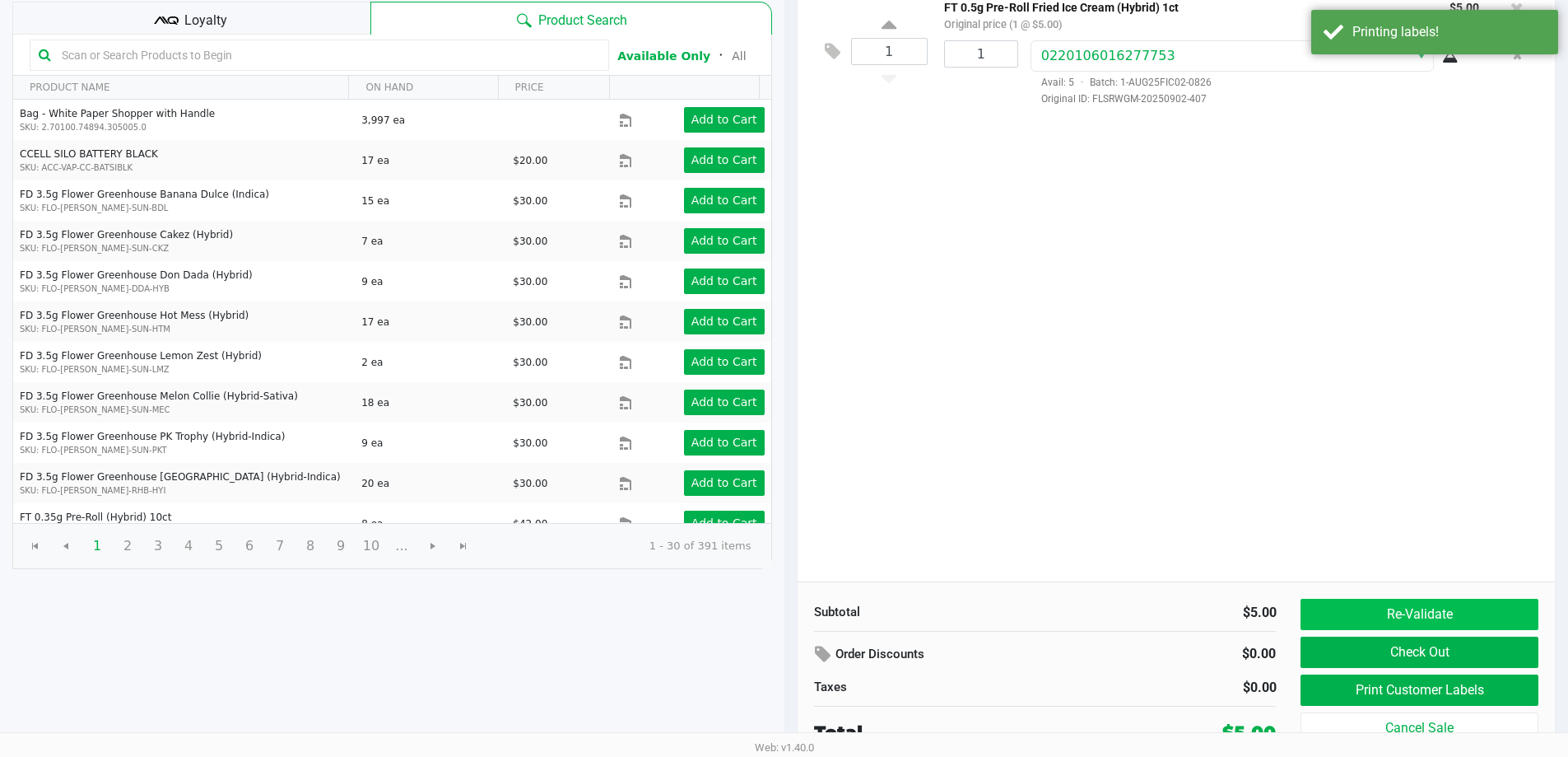
scroll to position [169, 0]
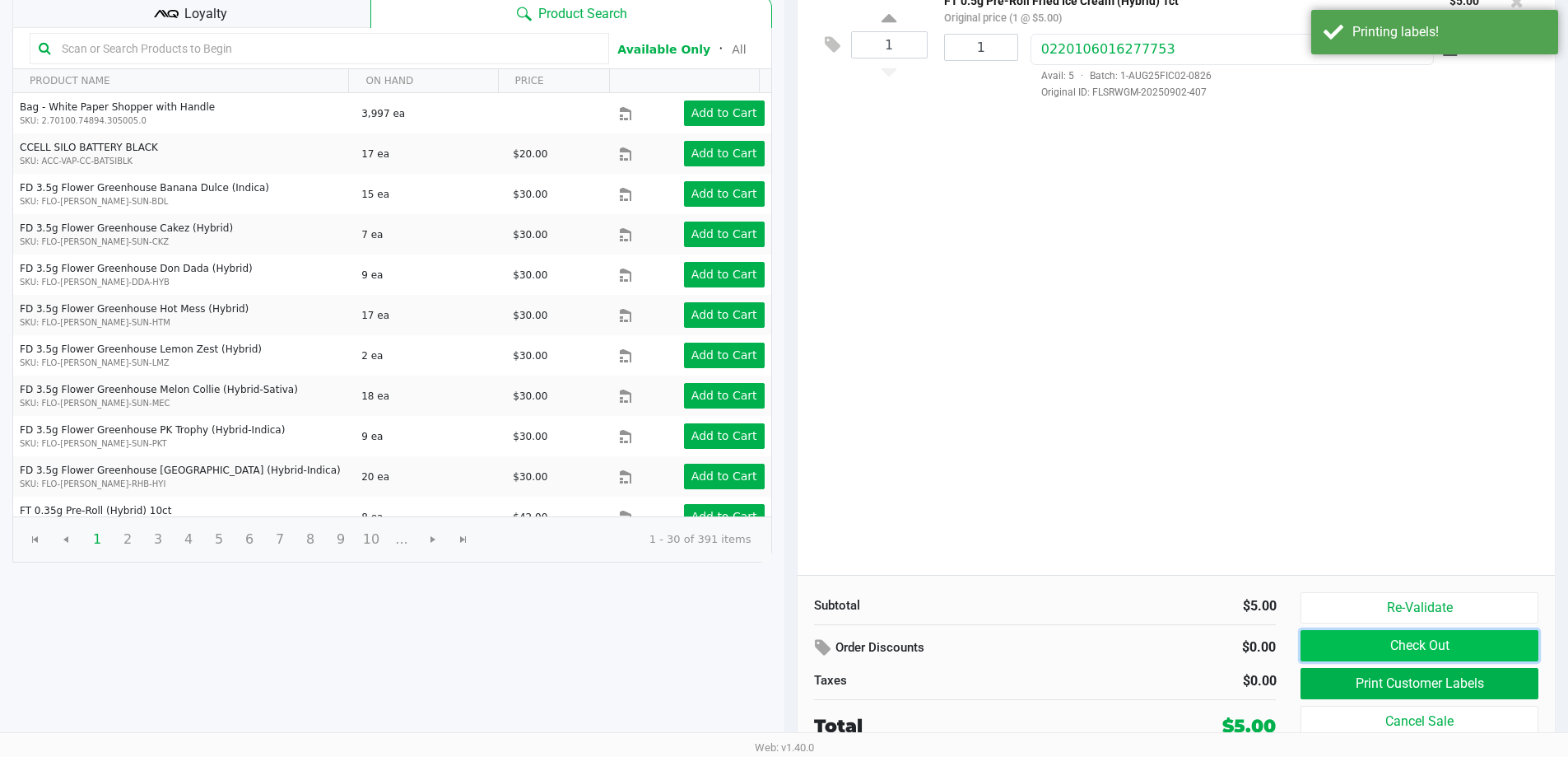
click at [1367, 652] on button "Check Out" at bounding box center [1419, 645] width 237 height 31
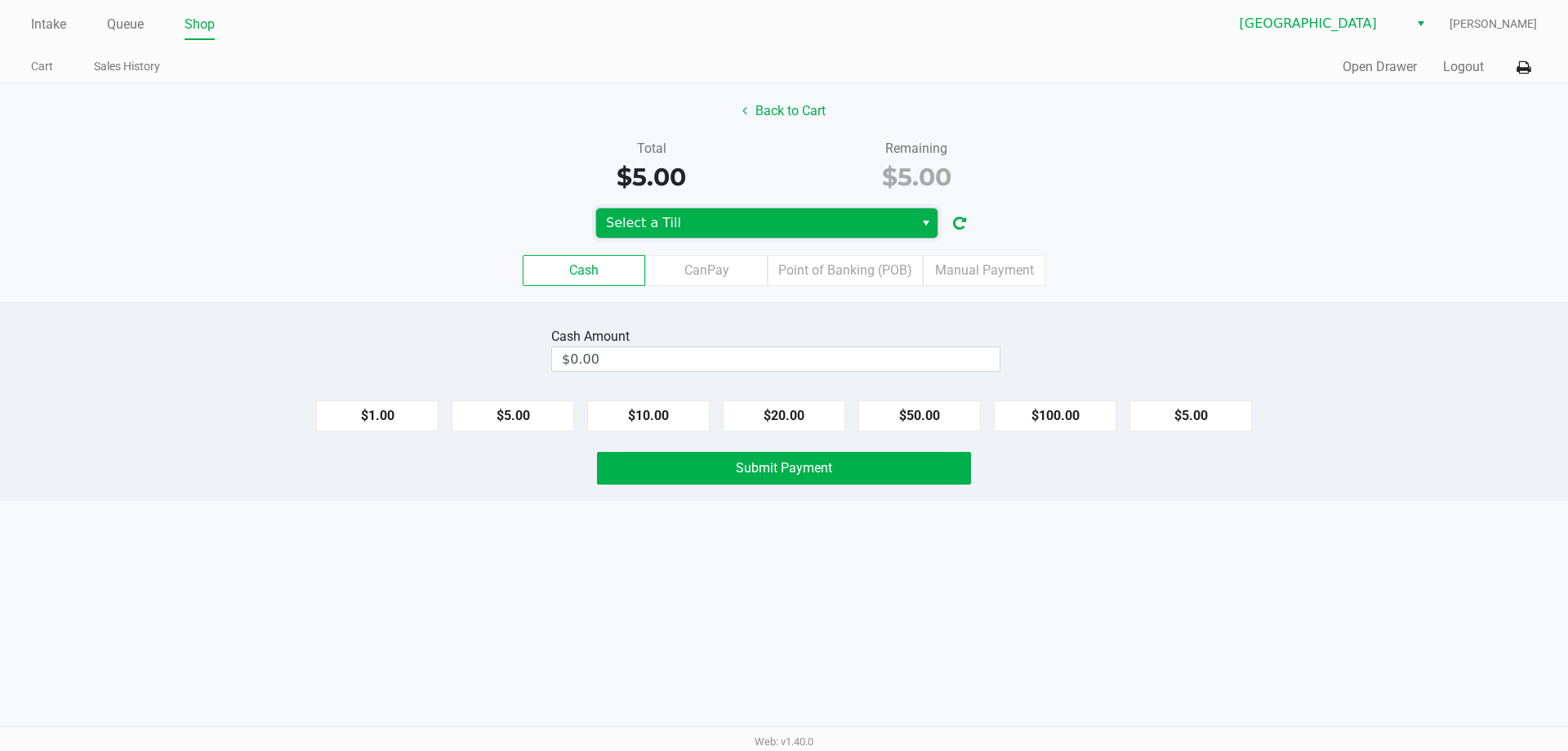
click at [870, 229] on span "Select a Till" at bounding box center [755, 223] width 298 height 19
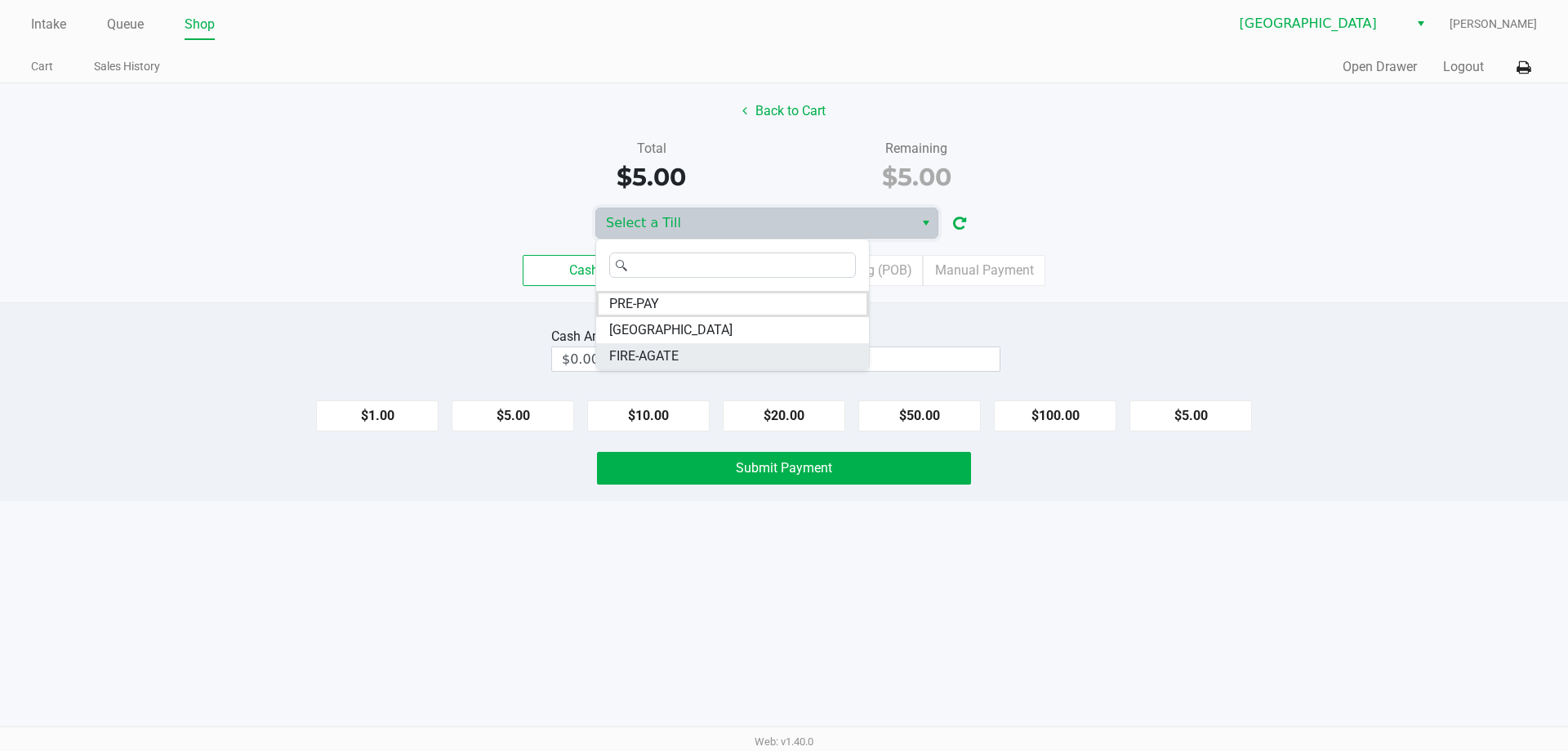
click at [762, 354] on li "FIRE-AGATE" at bounding box center [732, 357] width 273 height 26
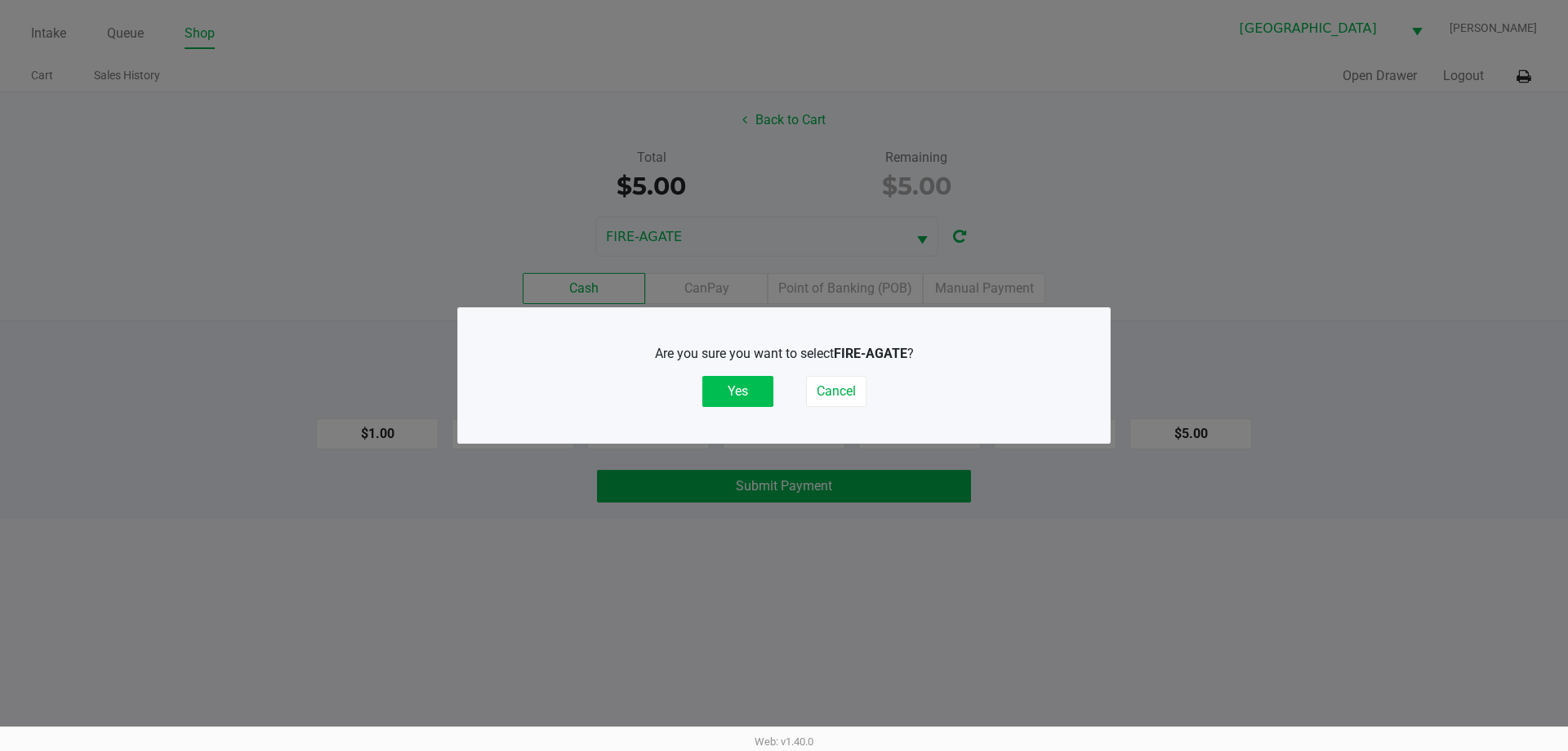
click at [738, 389] on button "Yes" at bounding box center [738, 391] width 71 height 31
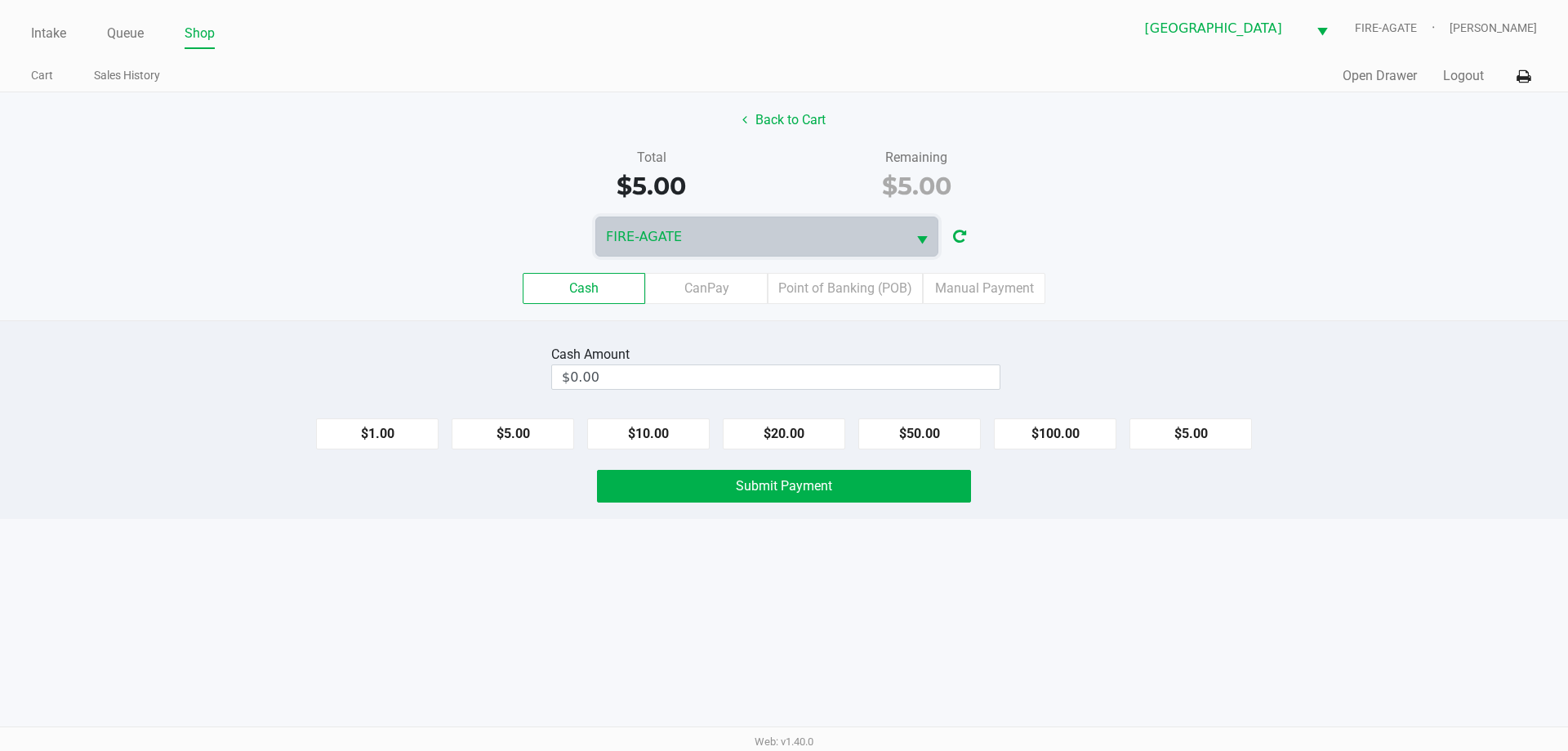
click at [1202, 440] on button "$5.00" at bounding box center [1190, 433] width 122 height 31
type input "$5.00"
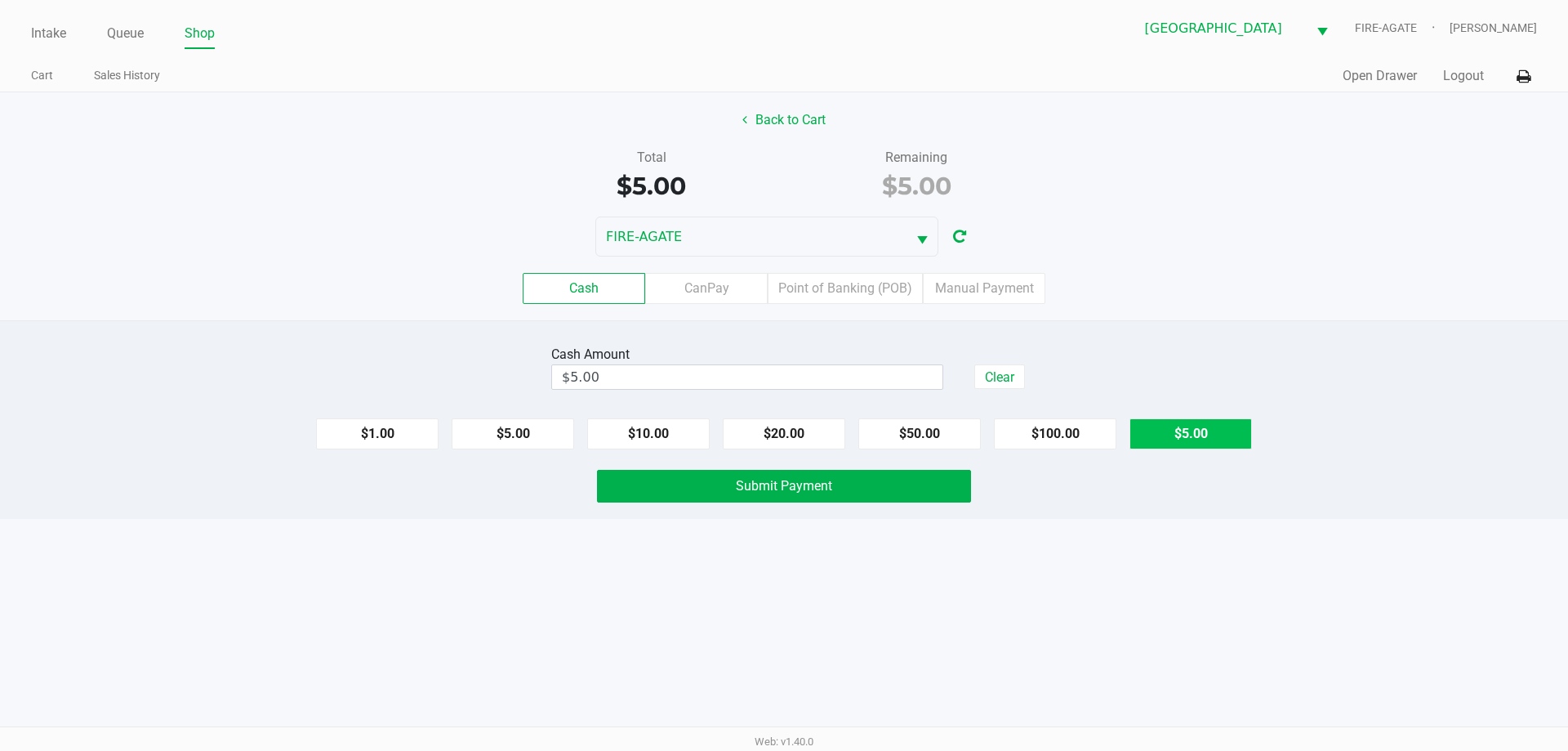
click at [888, 481] on button "Submit Payment" at bounding box center [784, 485] width 374 height 33
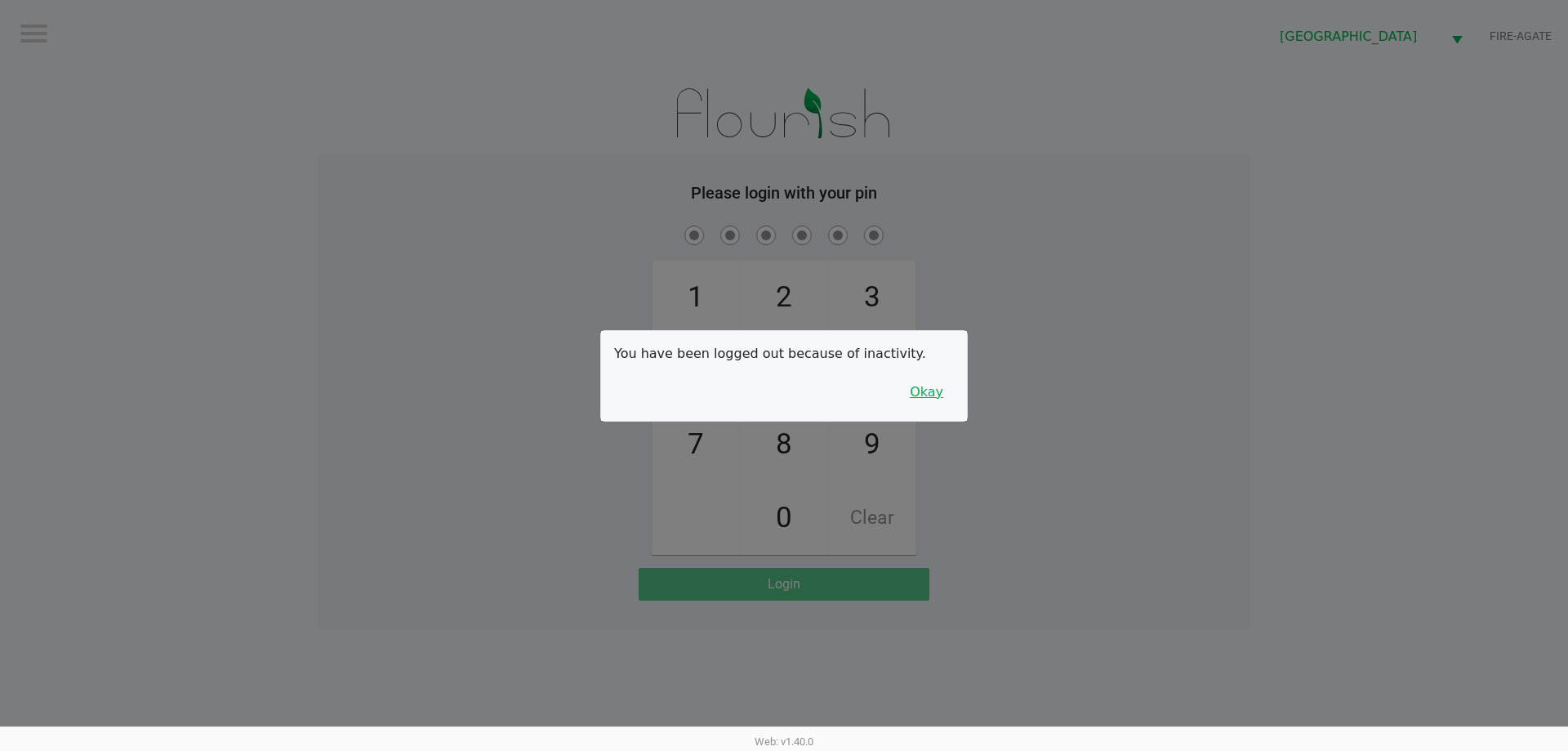
click at [930, 403] on button "Okay" at bounding box center [927, 392] width 55 height 31
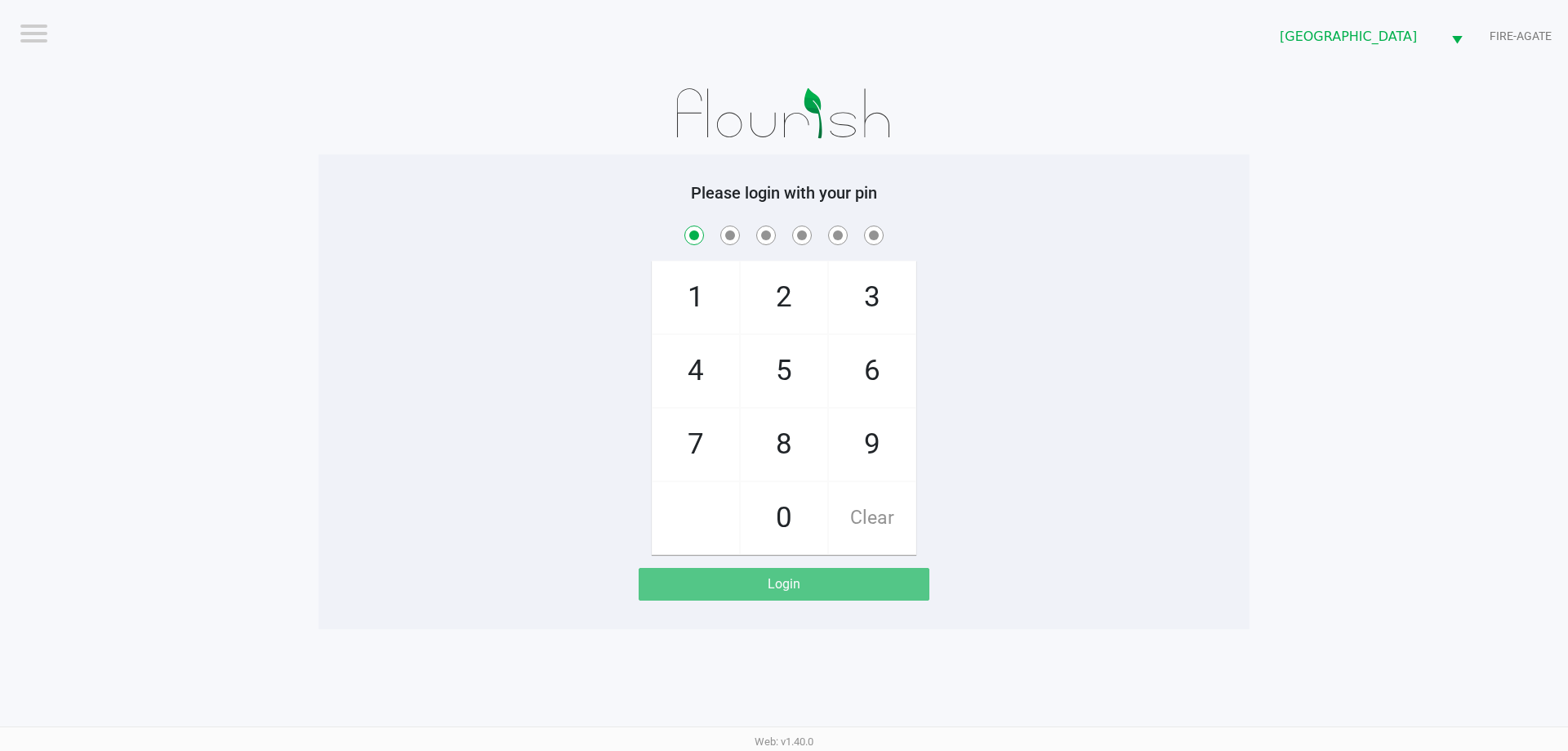
checkbox input "true"
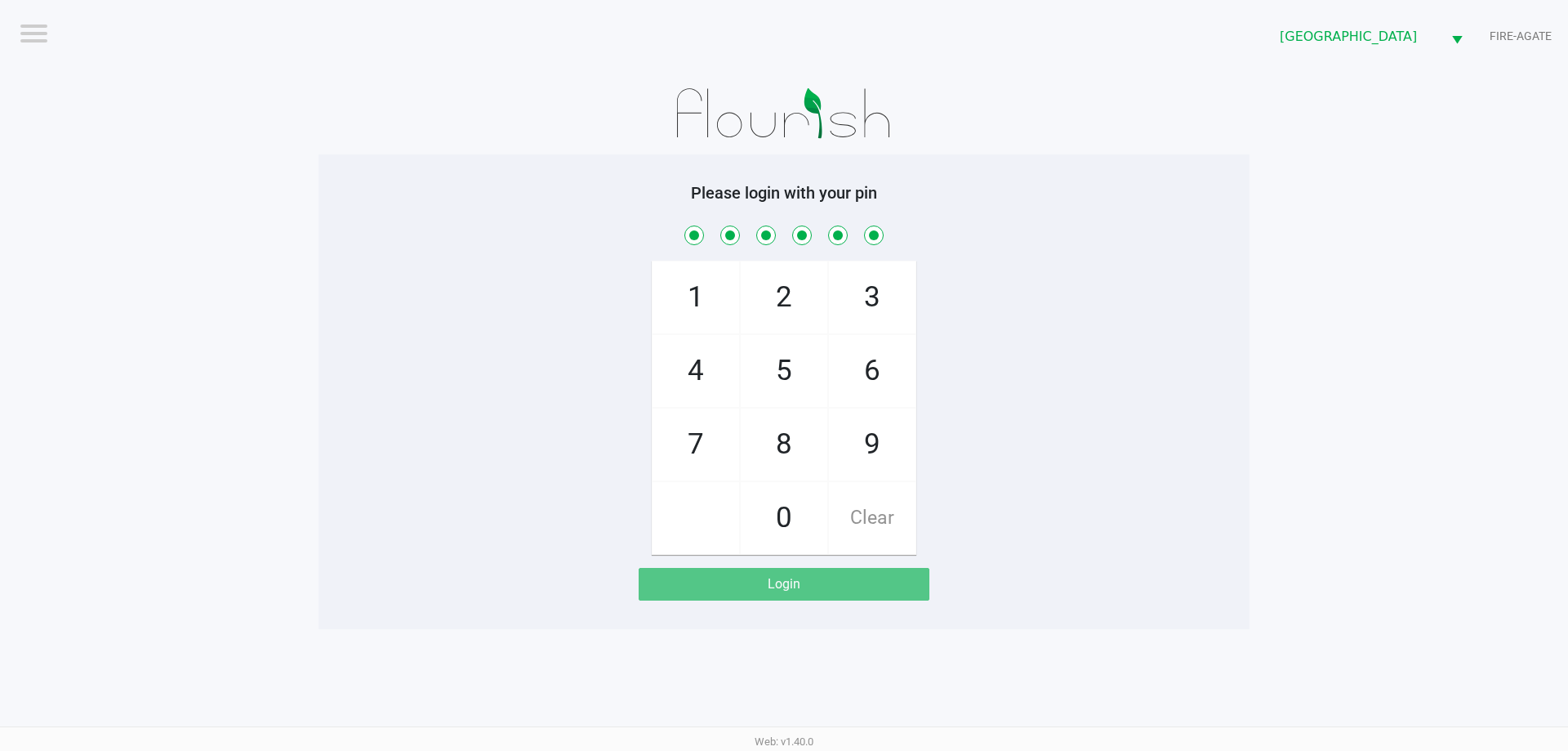
checkbox input "true"
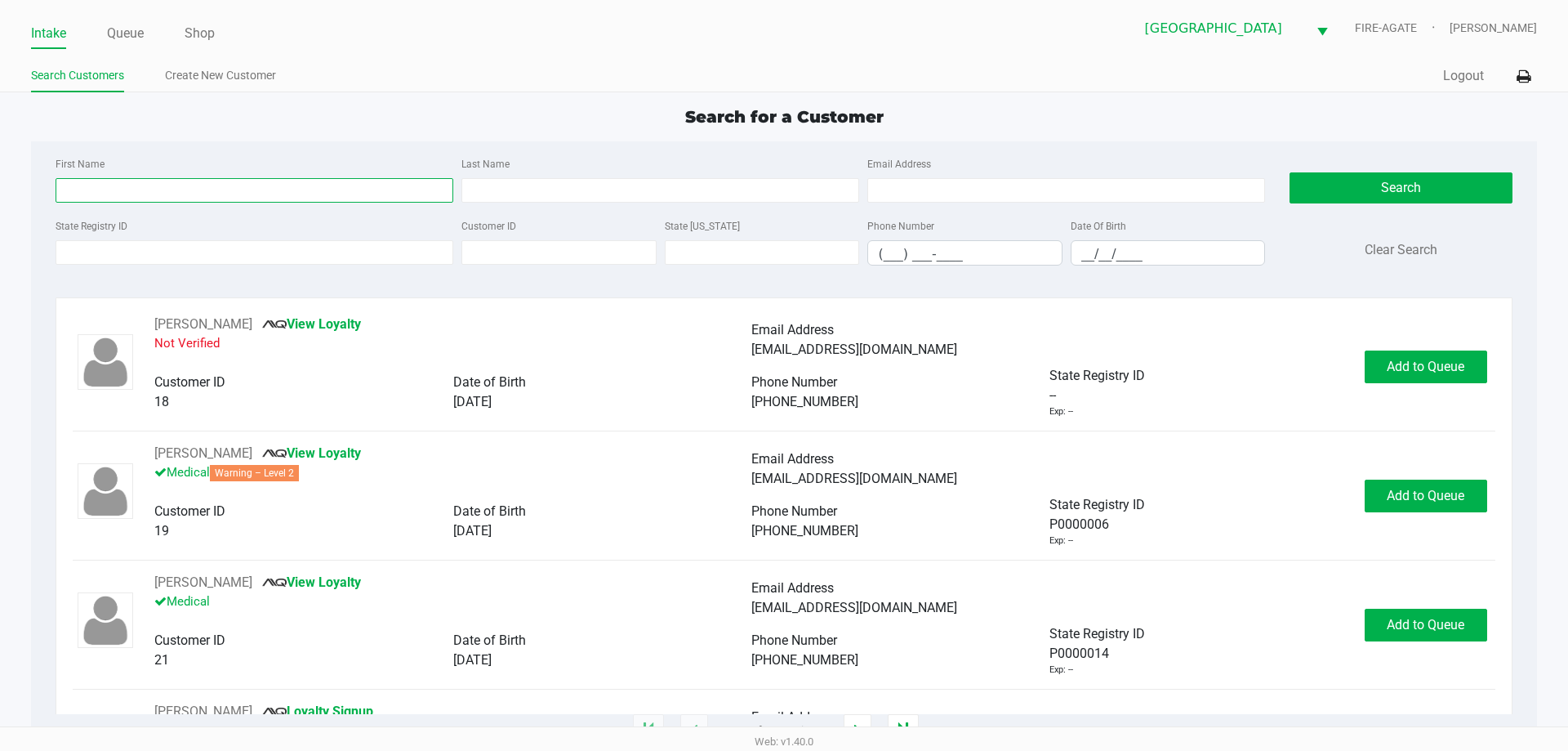
click at [260, 192] on input "First Name" at bounding box center [254, 190] width 398 height 25
type input "MARIA"
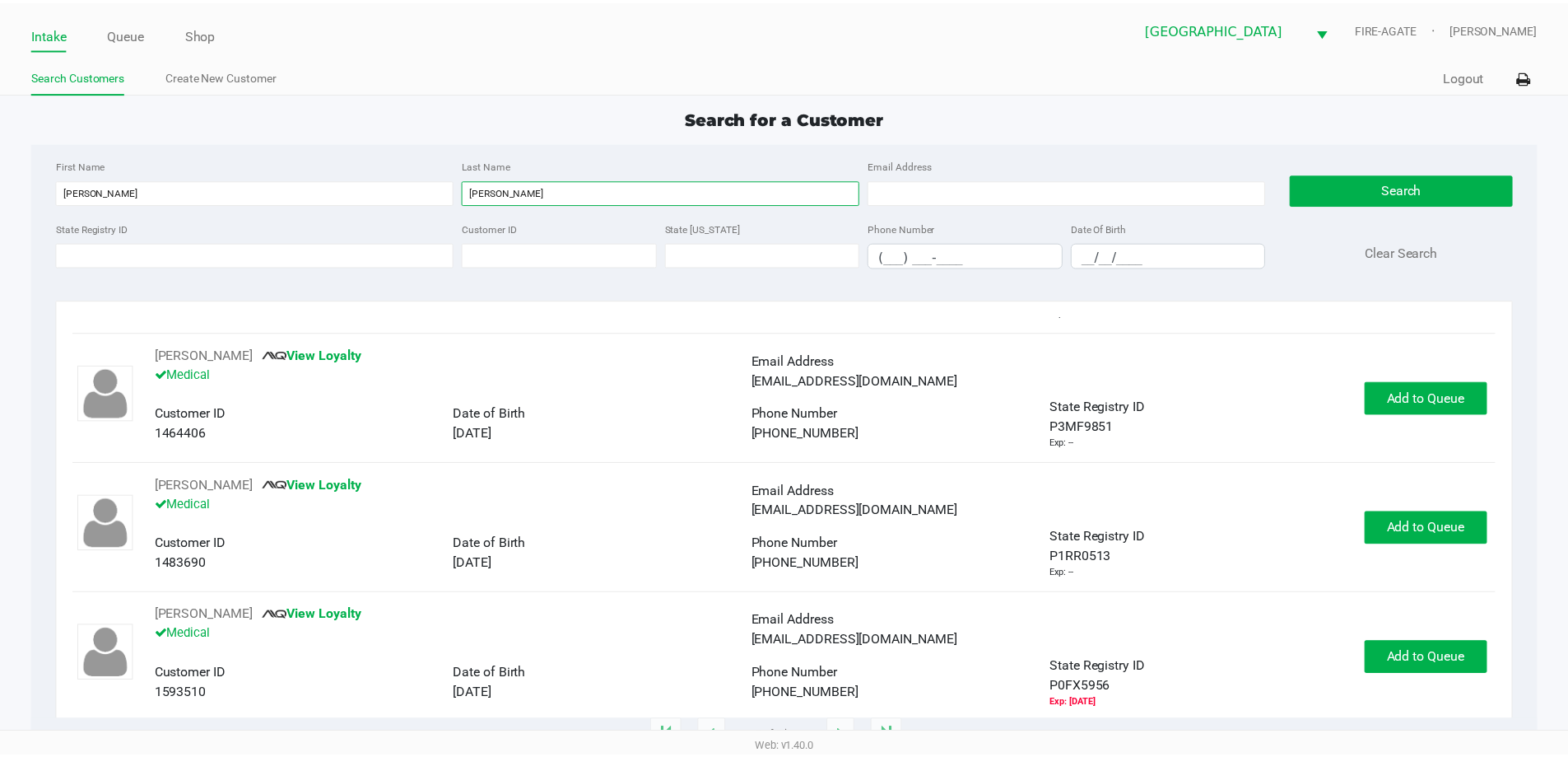
scroll to position [494, 0]
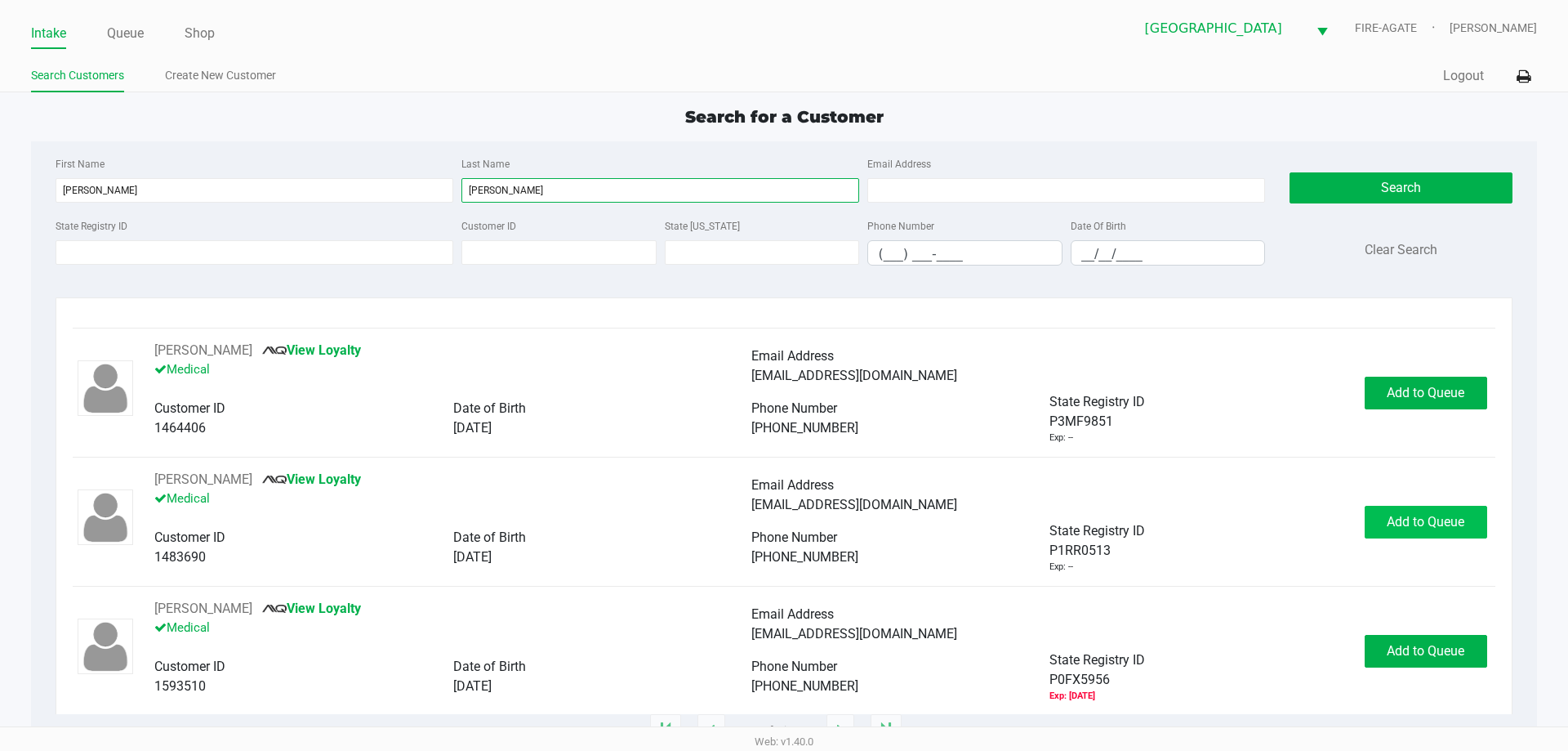
type input "REYES"
click at [1401, 510] on button "Add to Queue" at bounding box center [1425, 521] width 122 height 33
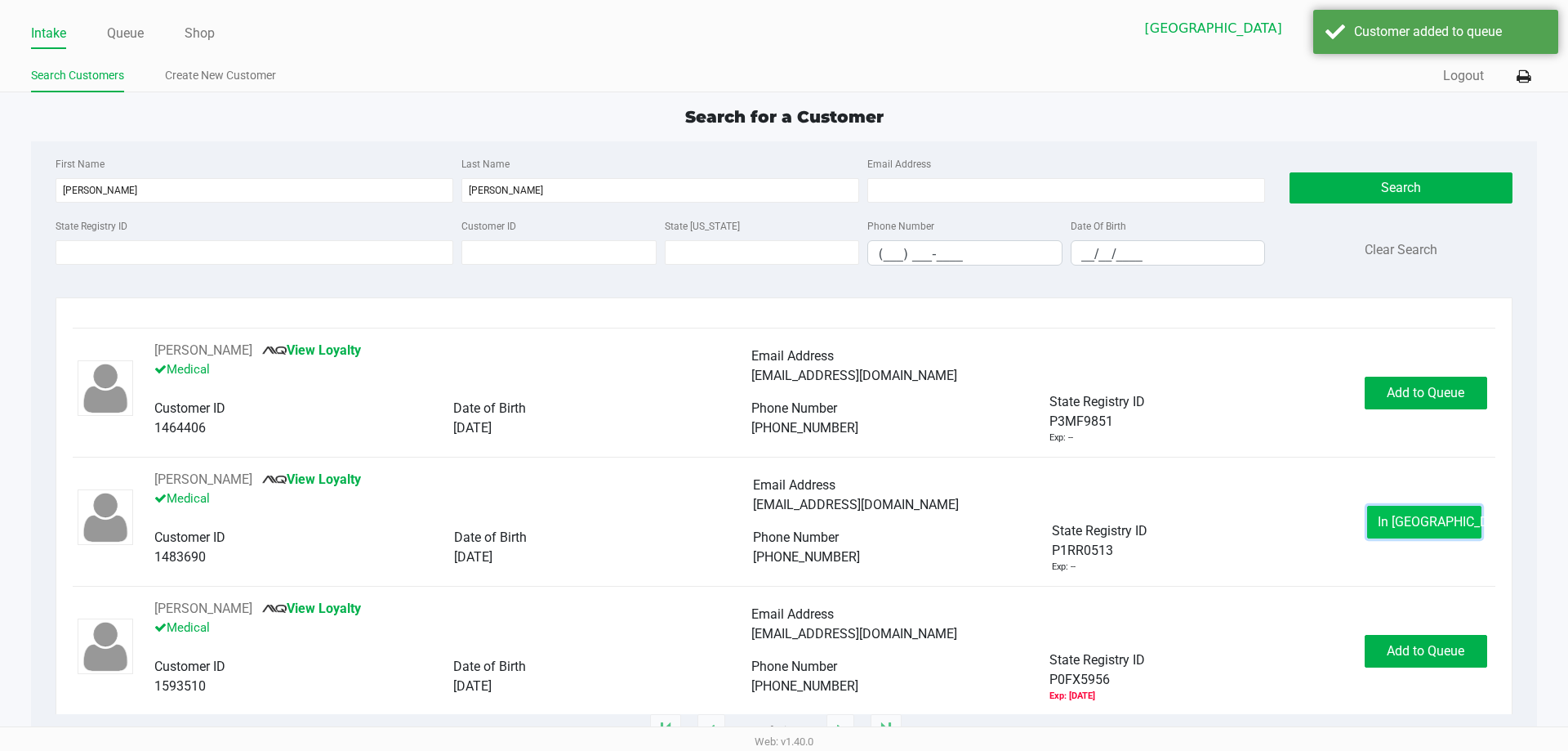
click at [1394, 518] on span "In Queue" at bounding box center [1447, 522] width 137 height 16
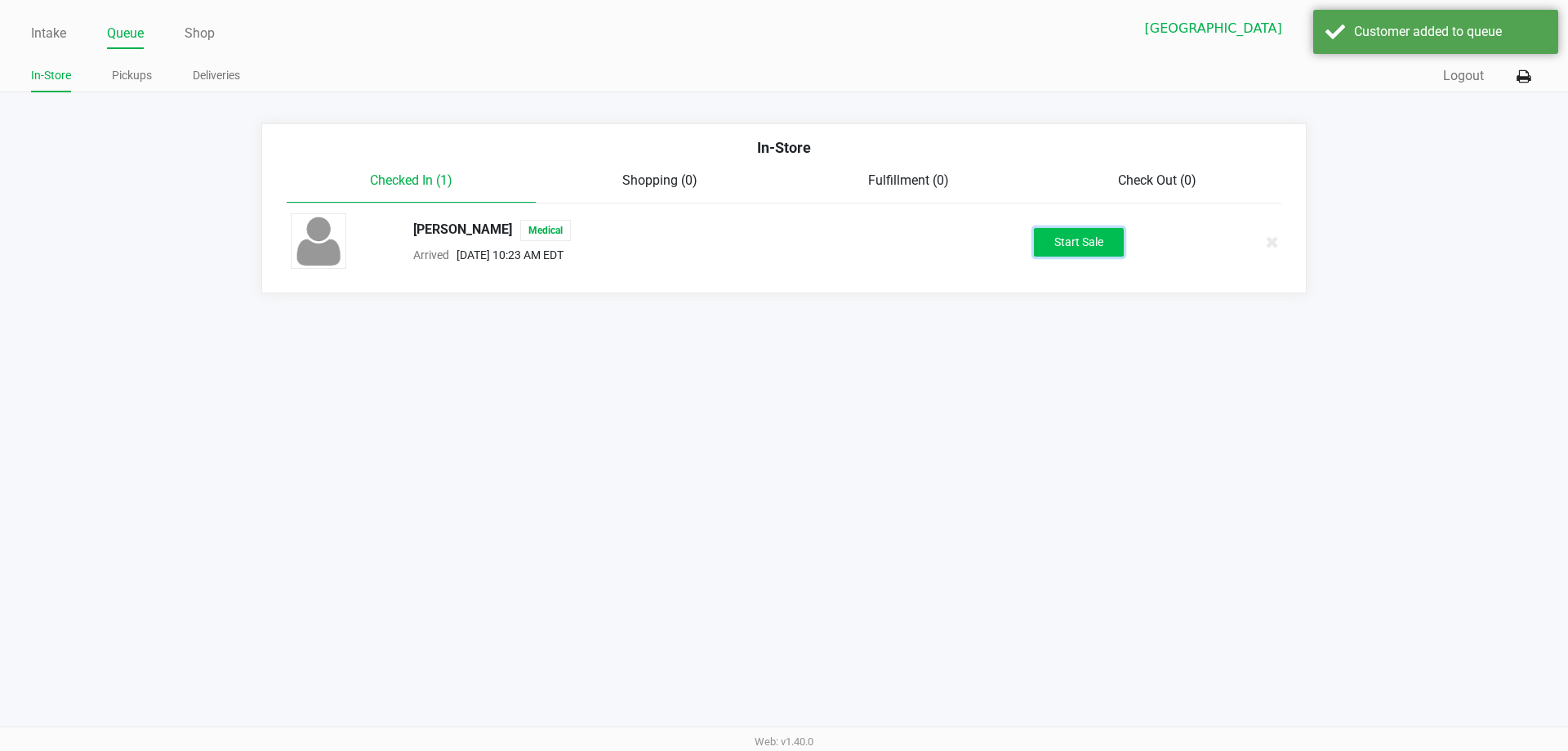
click at [1047, 247] on button "Start Sale" at bounding box center [1079, 242] width 90 height 28
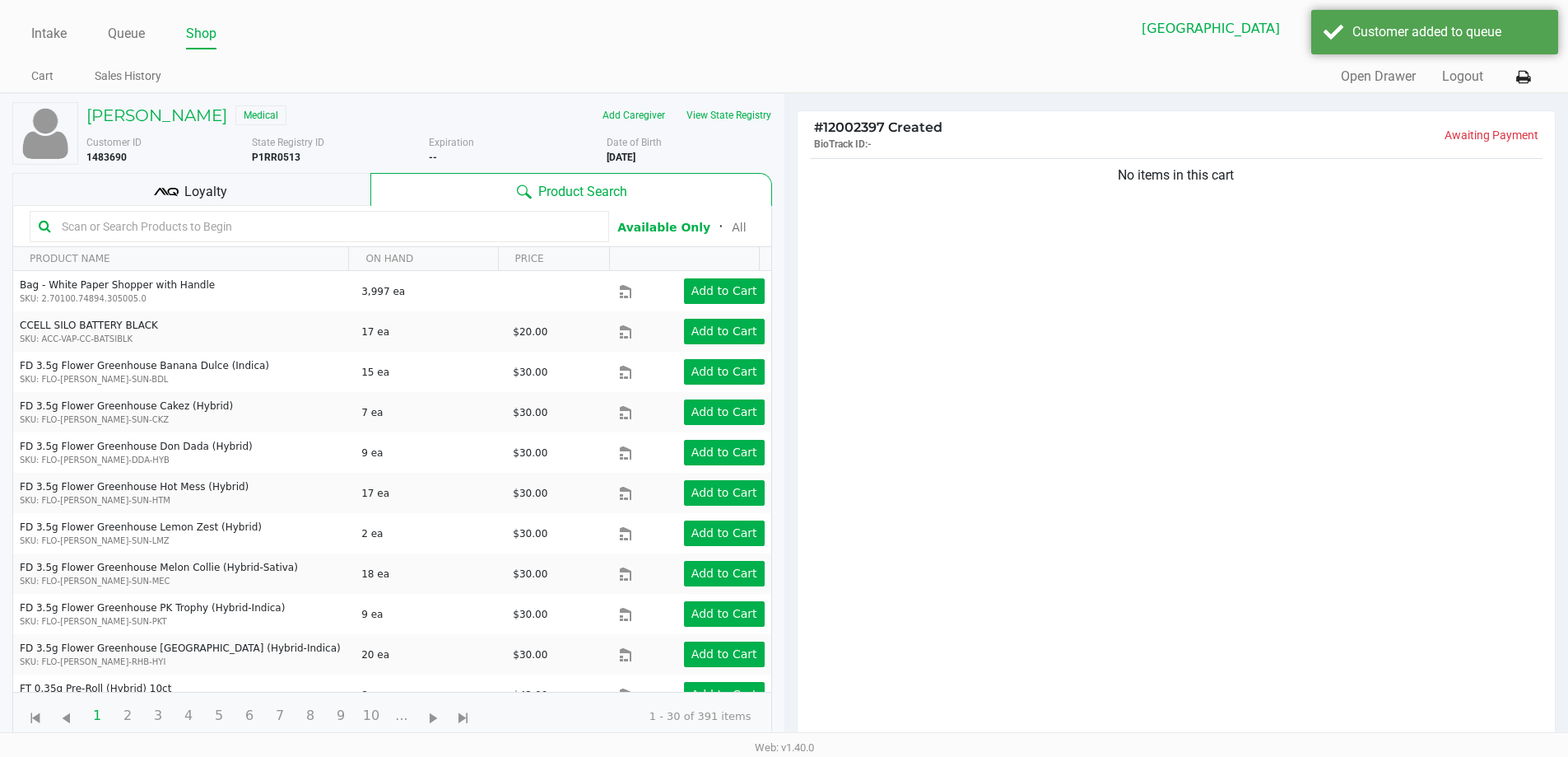
click at [287, 211] on div at bounding box center [319, 226] width 579 height 31
click at [290, 184] on div "Loyalty" at bounding box center [192, 189] width 359 height 33
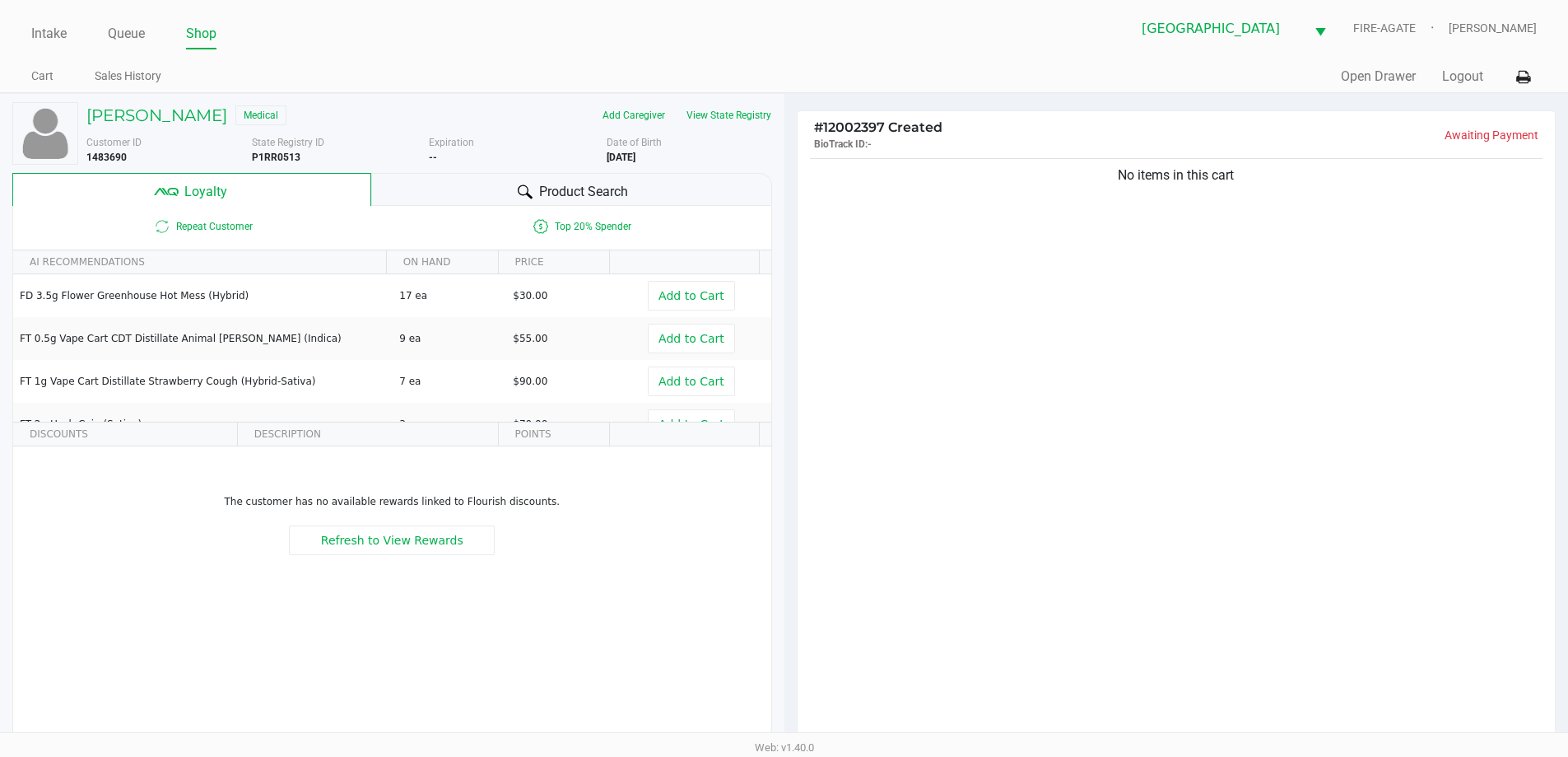
click at [768, 190] on div "Product Search" at bounding box center [571, 189] width 401 height 33
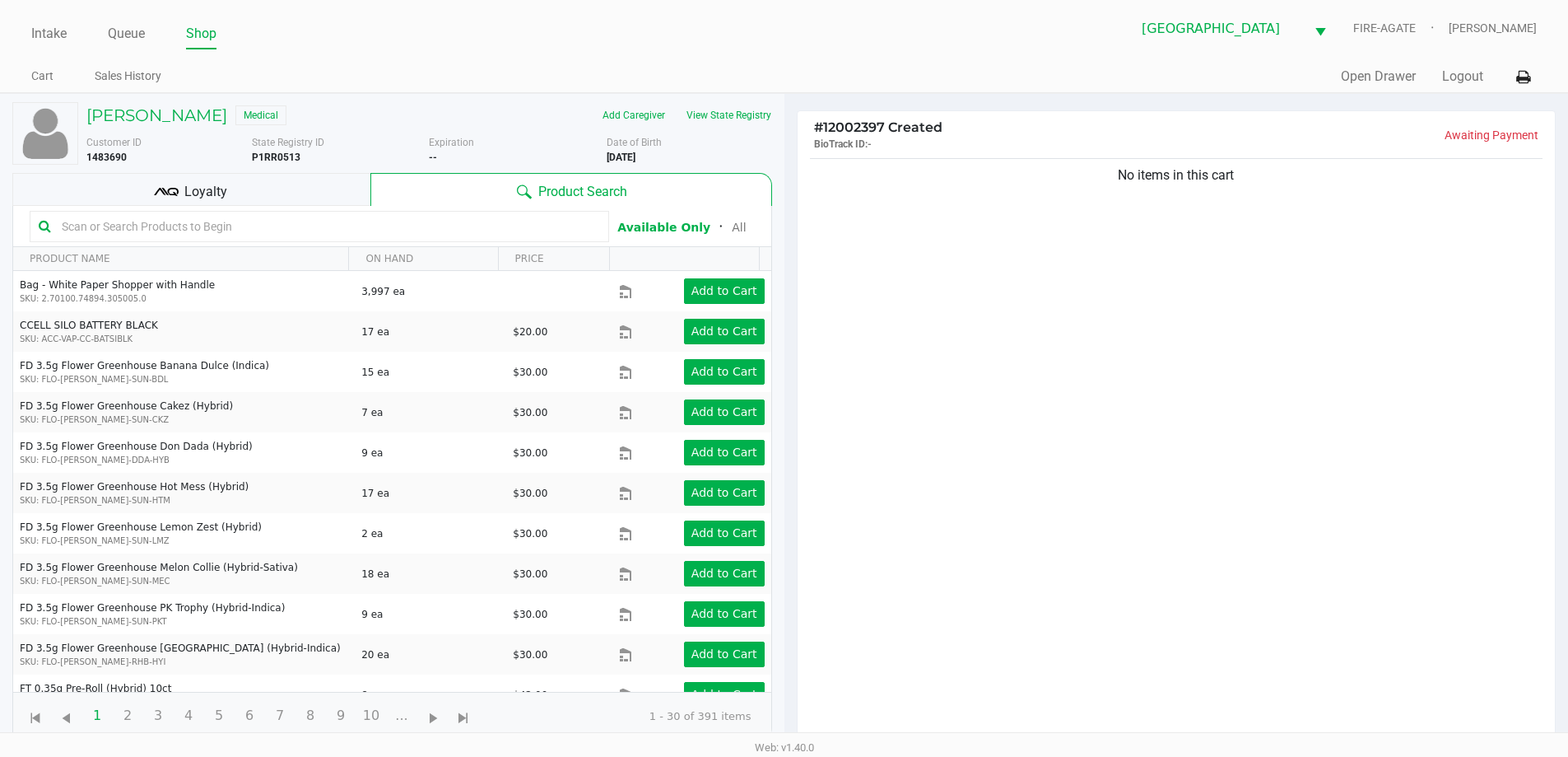
click at [1312, 450] on div "No items in this cart" at bounding box center [1177, 453] width 759 height 598
click at [320, 203] on div "Loyalty" at bounding box center [192, 189] width 359 height 33
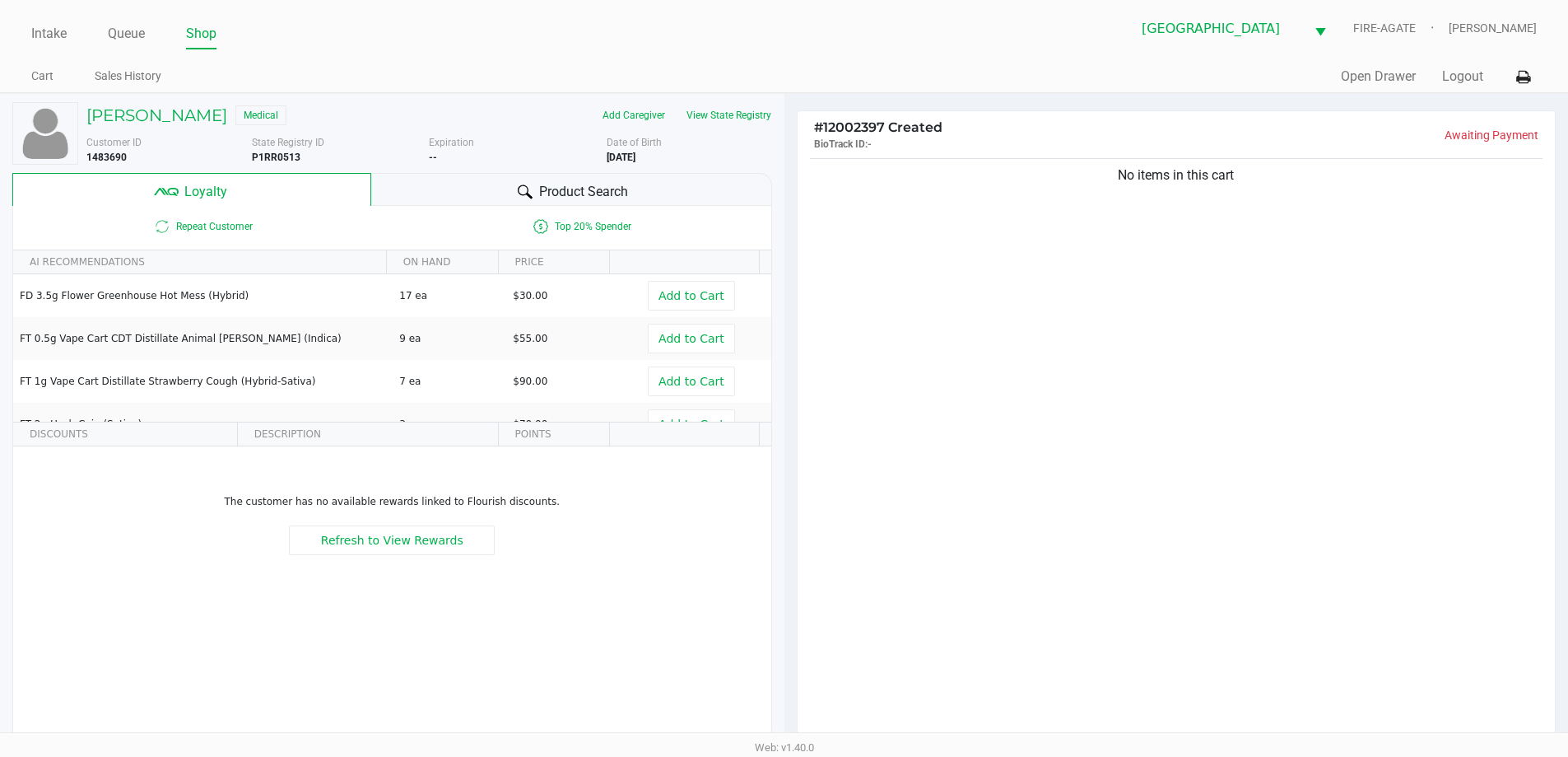
click at [669, 187] on div "Product Search" at bounding box center [571, 189] width 401 height 33
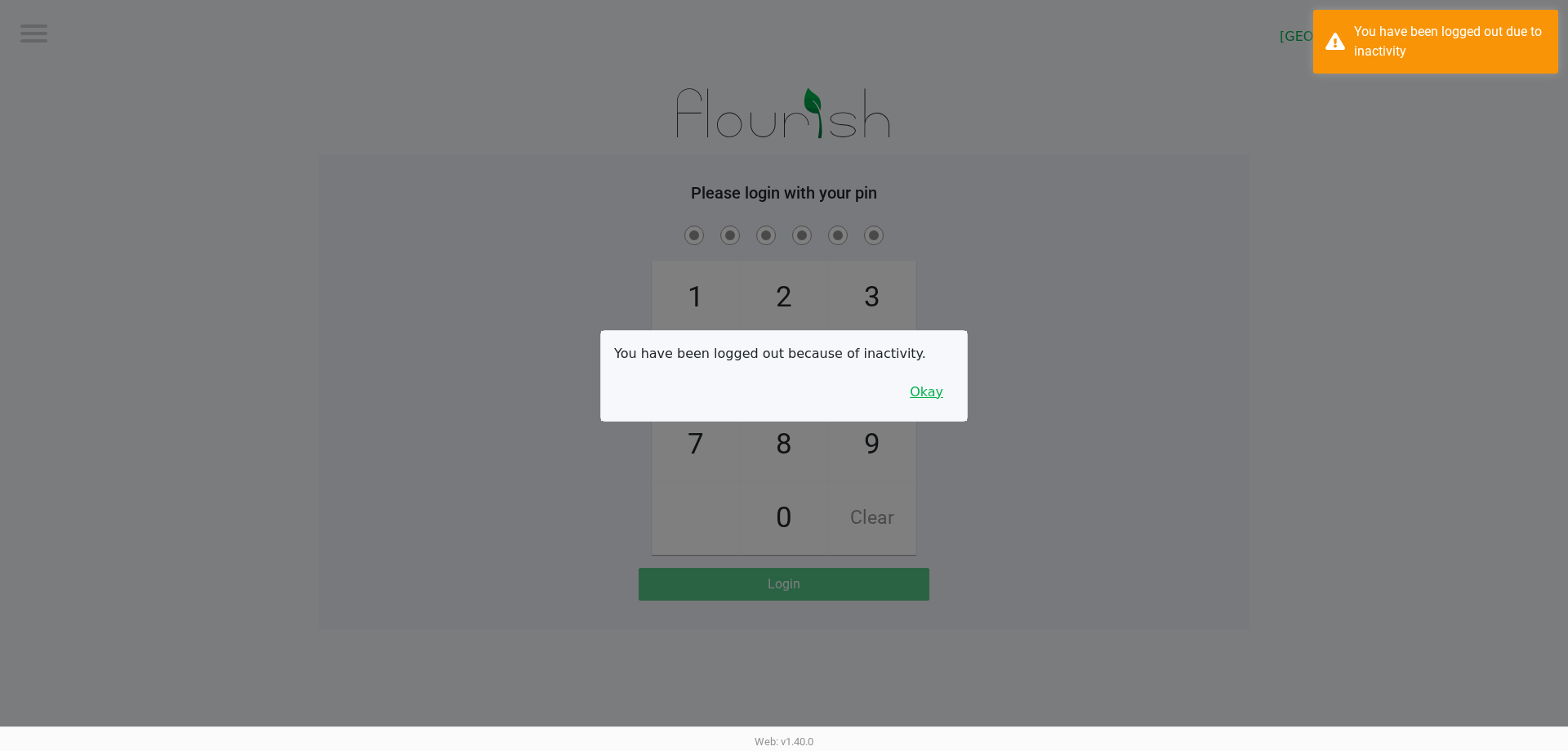
click at [924, 395] on button "Okay" at bounding box center [927, 392] width 55 height 31
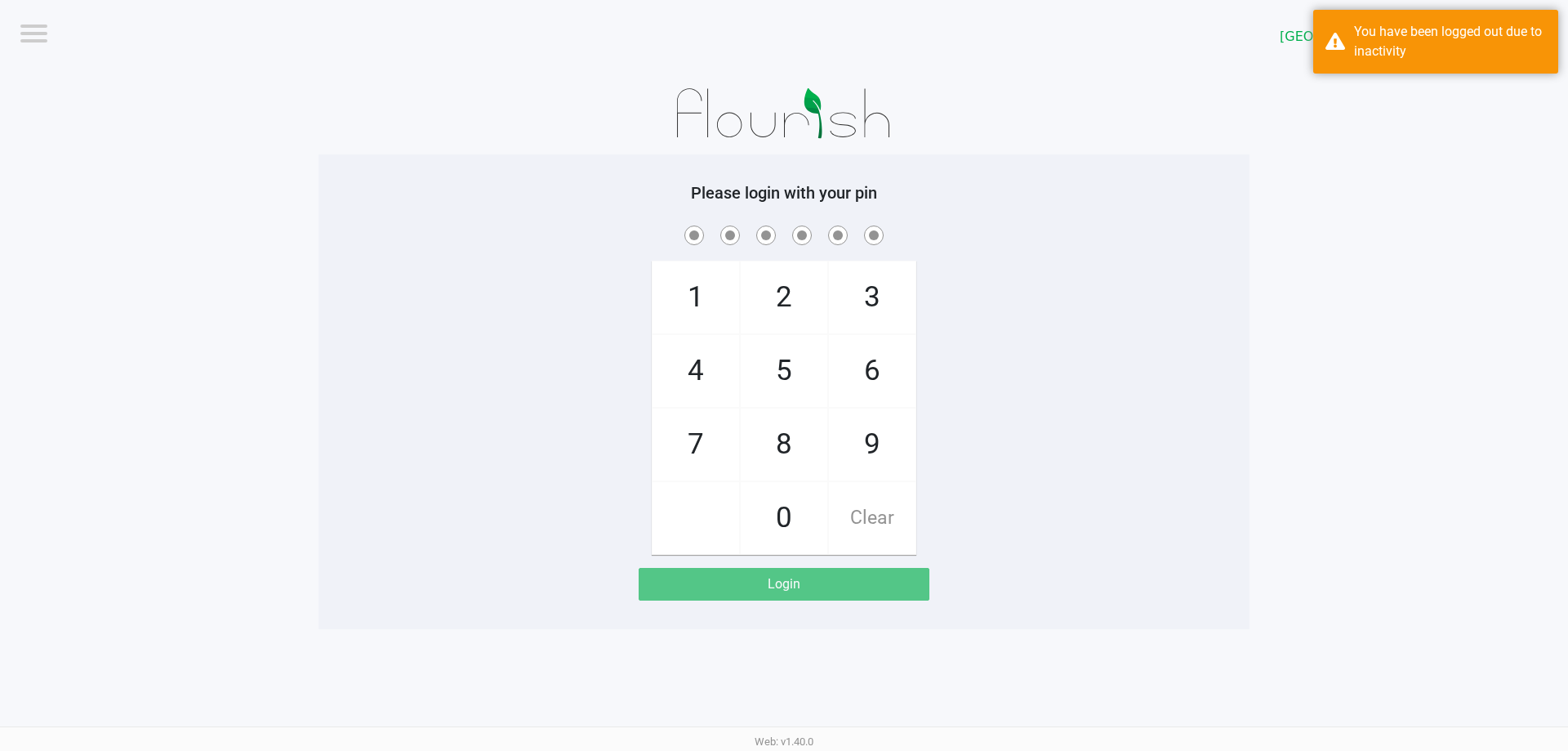
click at [774, 380] on span "5" at bounding box center [784, 371] width 86 height 72
checkbox input "true"
click at [760, 289] on span "2" at bounding box center [784, 298] width 86 height 72
checkbox input "true"
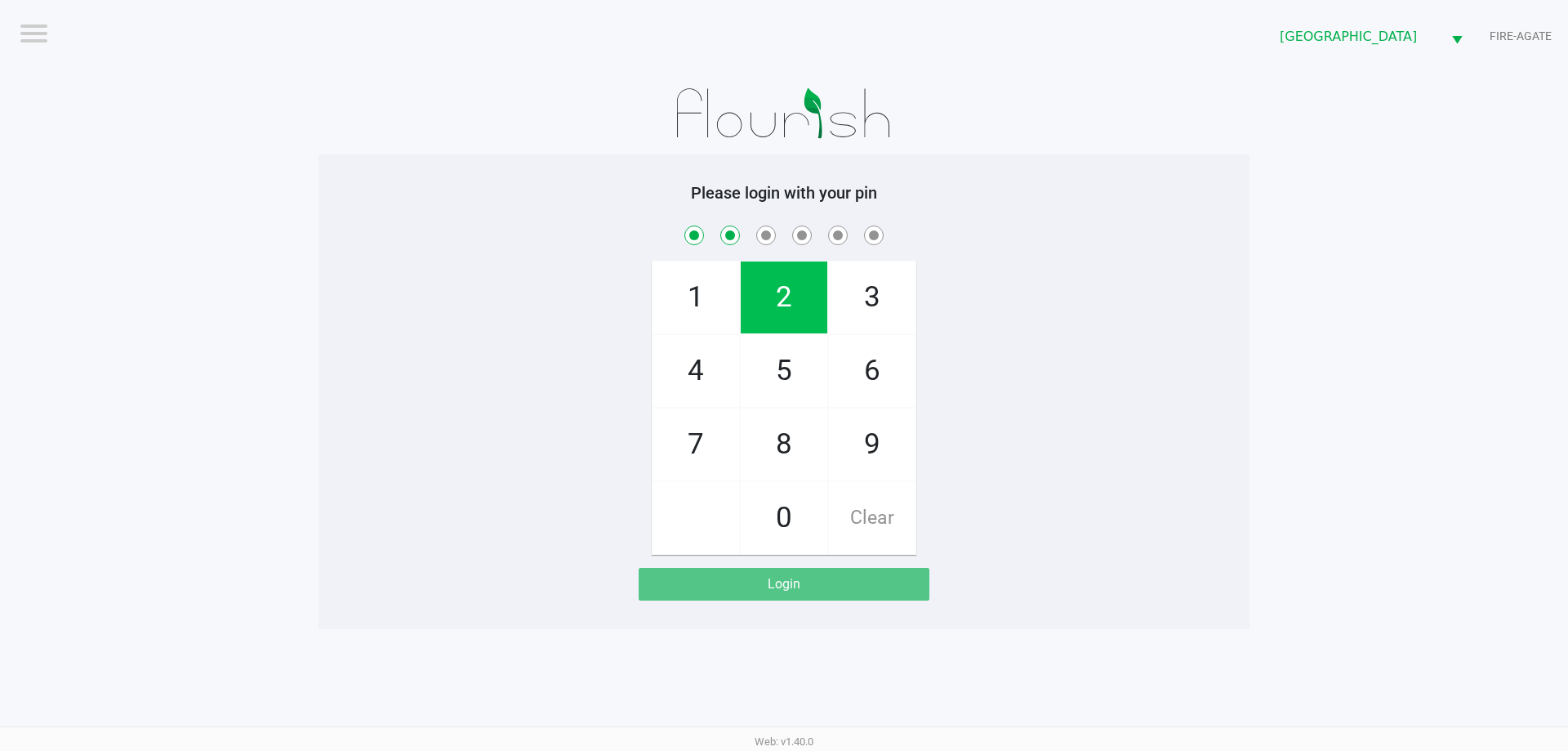
click at [789, 338] on span "5" at bounding box center [784, 371] width 86 height 72
checkbox input "true"
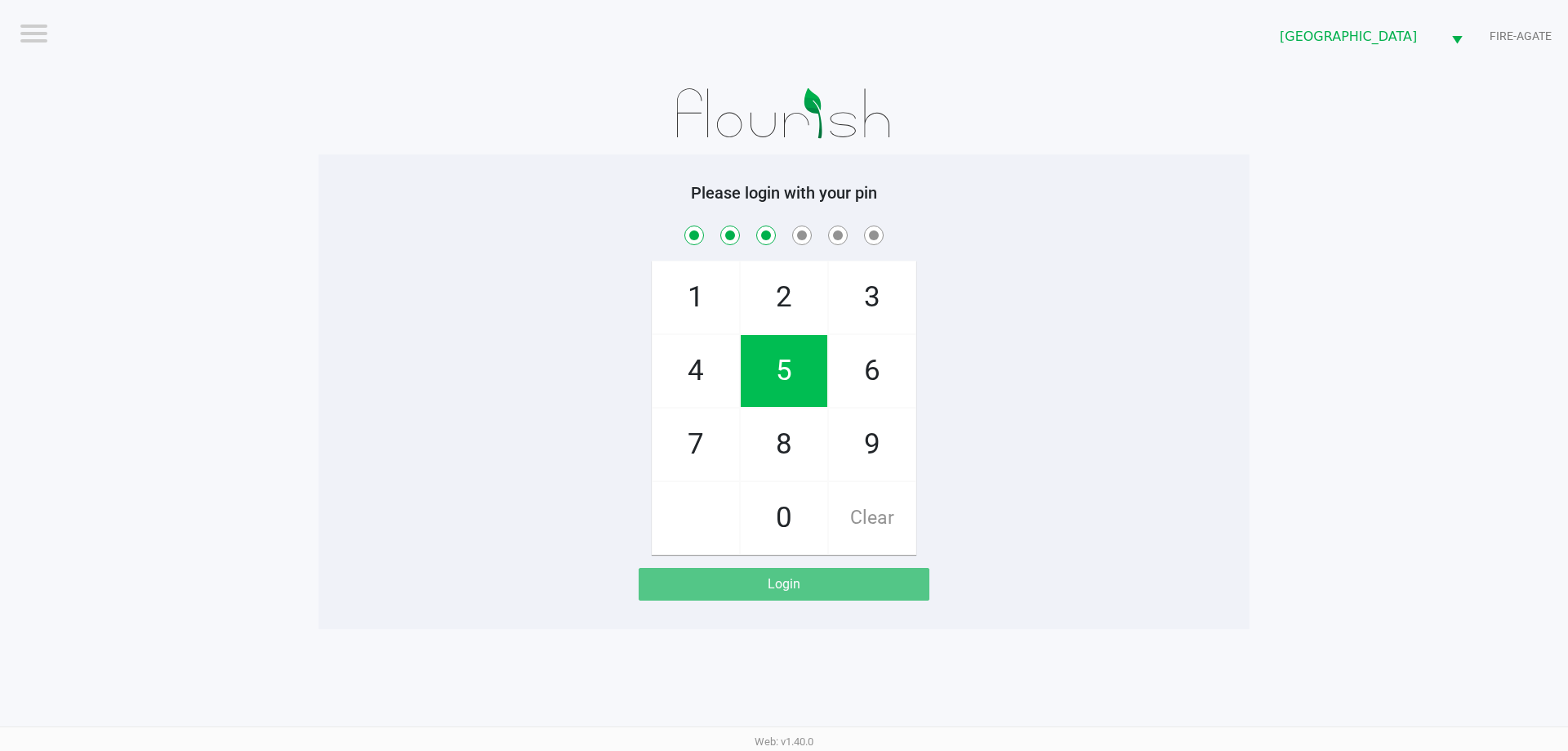
click at [698, 378] on span "4" at bounding box center [696, 371] width 86 height 72
checkbox input "true"
click at [773, 461] on span "8" at bounding box center [784, 445] width 86 height 72
checkbox input "true"
click at [868, 536] on span "Clear" at bounding box center [872, 518] width 86 height 72
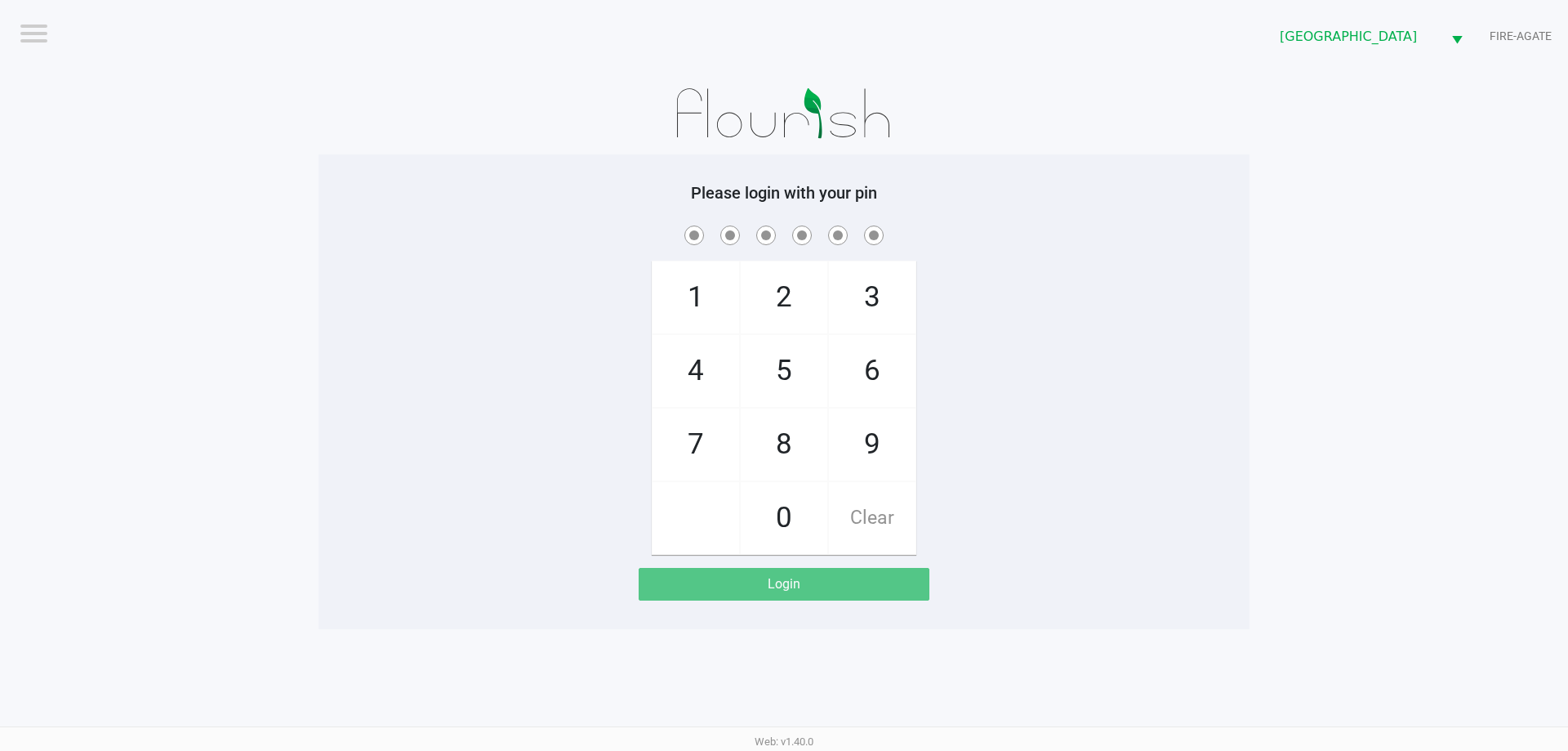
checkbox input "false"
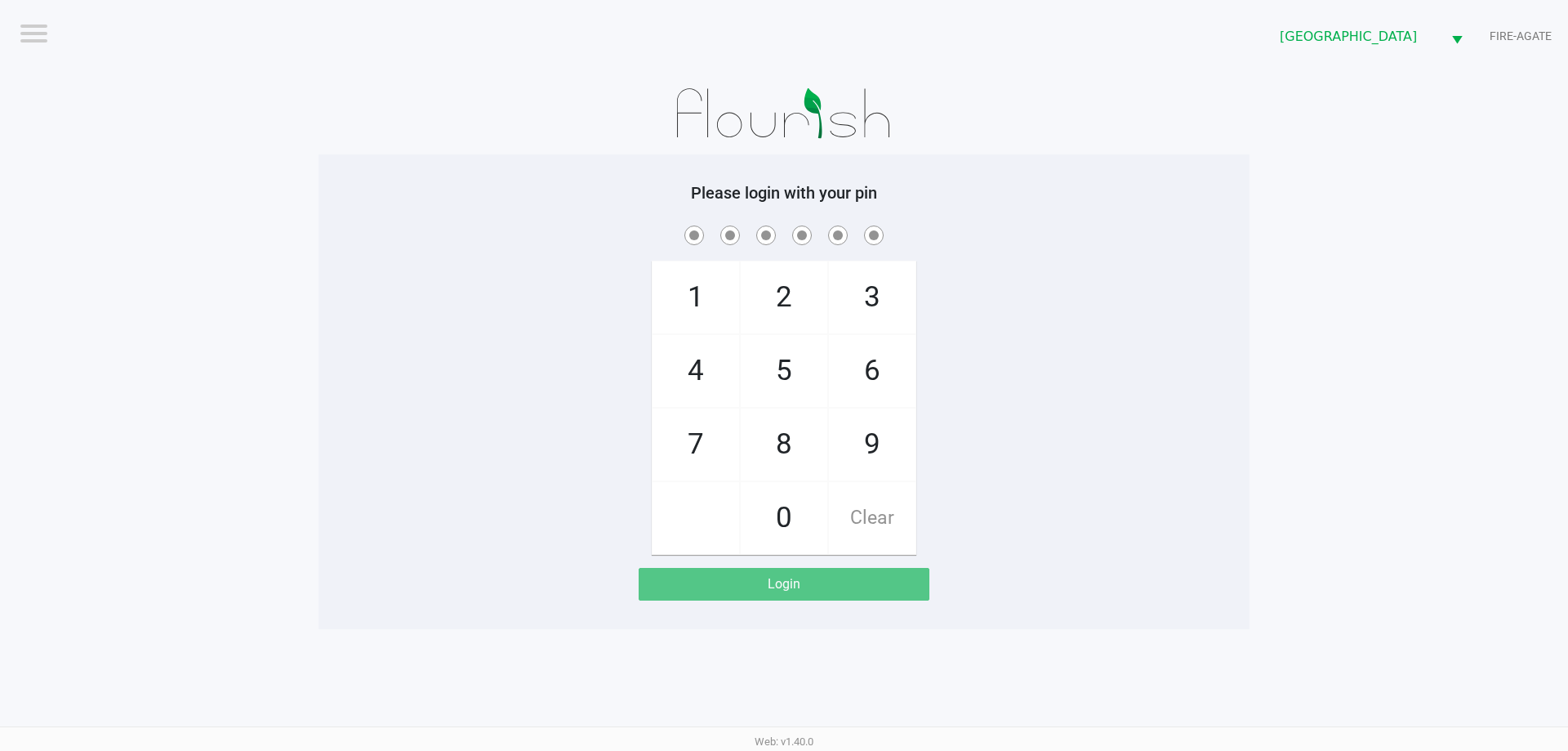
click at [784, 392] on span "5" at bounding box center [784, 371] width 86 height 72
checkbox input "true"
click at [784, 287] on span "2" at bounding box center [784, 298] width 86 height 72
checkbox input "true"
click at [764, 348] on span "5" at bounding box center [784, 371] width 86 height 72
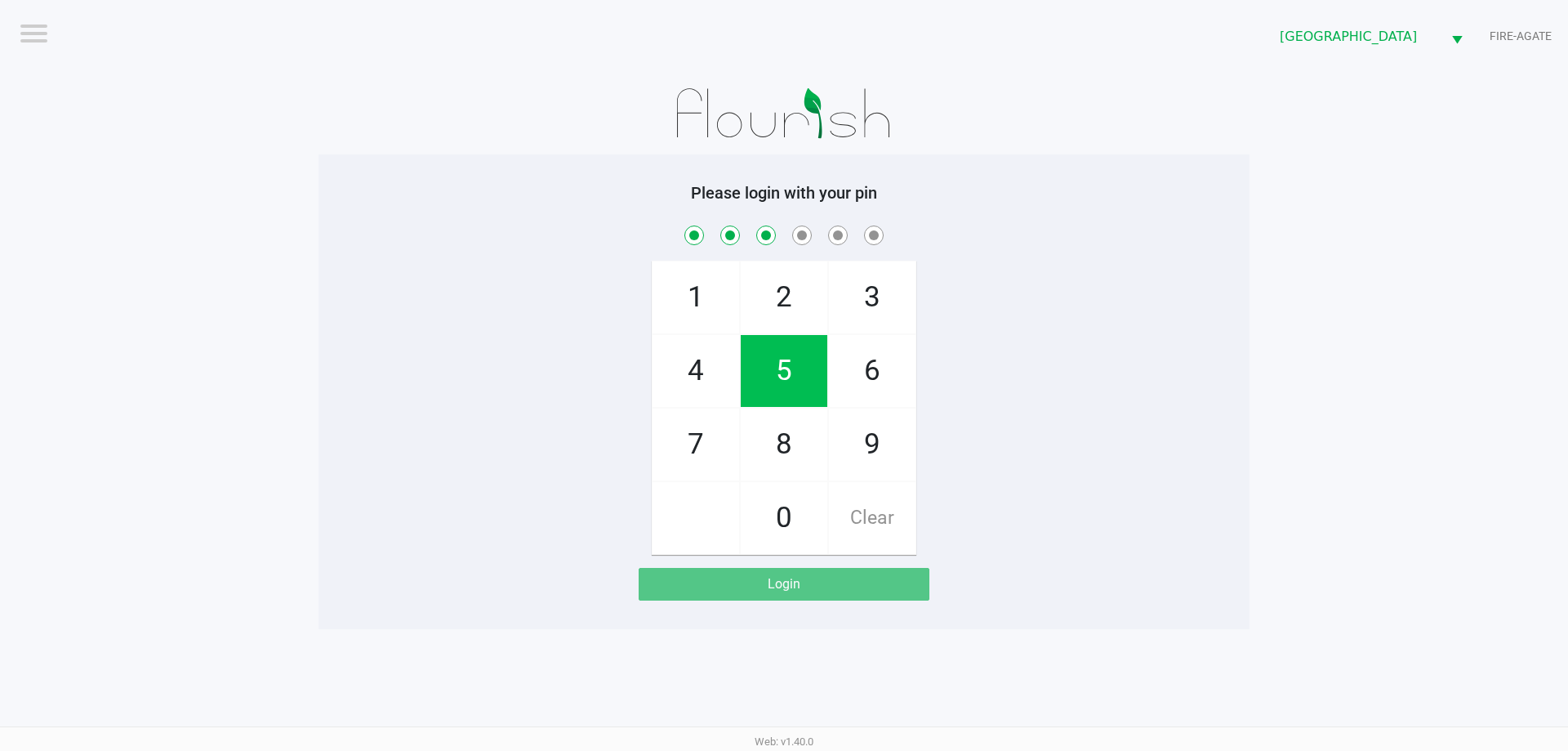
checkbox input "true"
click at [699, 363] on span "4" at bounding box center [696, 371] width 86 height 72
checkbox input "true"
click at [786, 390] on span "5" at bounding box center [784, 371] width 86 height 72
checkbox input "true"
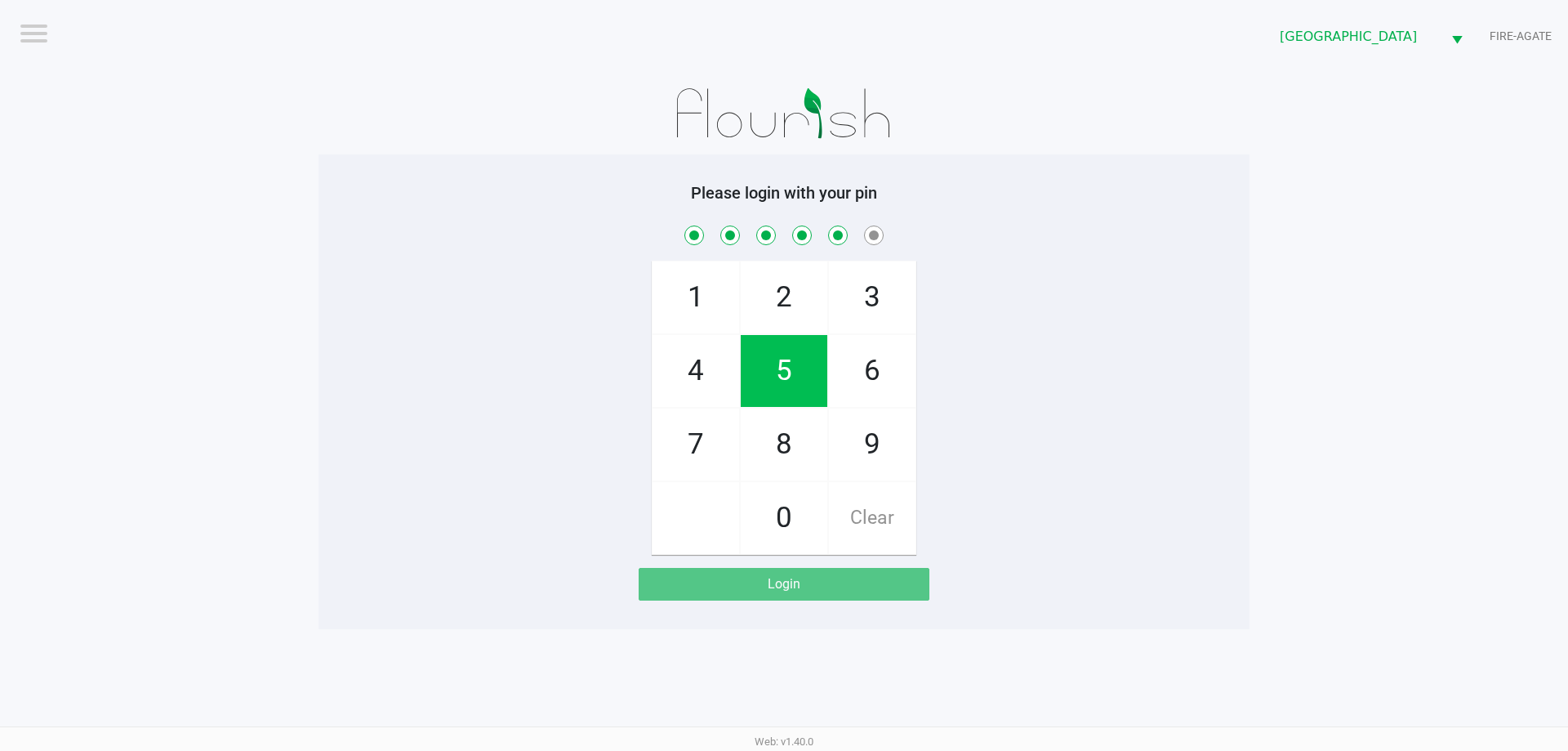
click at [762, 447] on span "8" at bounding box center [784, 445] width 86 height 72
checkbox input "true"
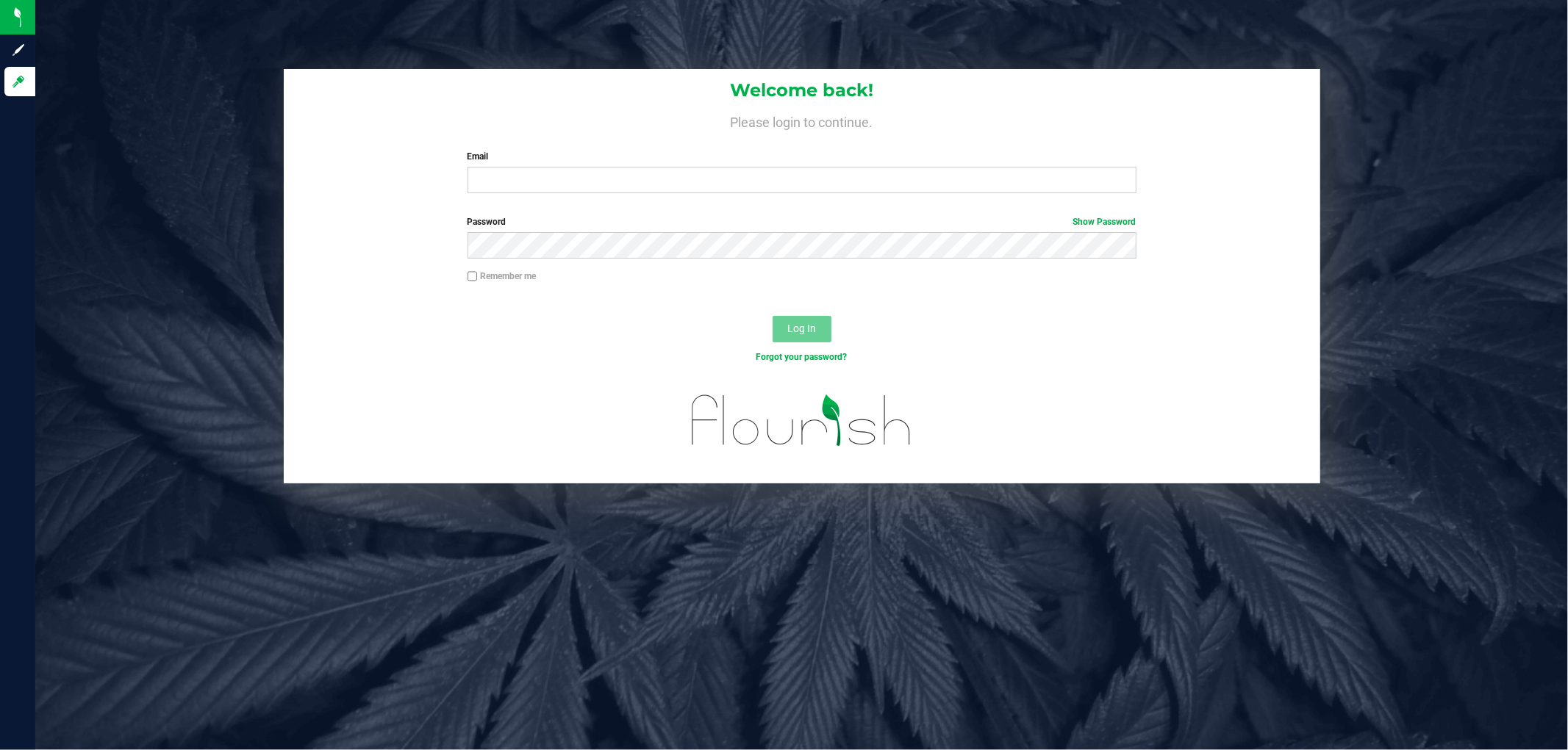
click at [1059, 197] on div "Welcome back! Please login to continue. Email Required Please format your email…" at bounding box center [802, 137] width 1036 height 136
click at [1064, 188] on input "Email" at bounding box center [802, 180] width 669 height 26
type input "[EMAIL_ADDRESS][PERSON_NAME][DOMAIN_NAME]"
click at [773, 316] on button "Log In" at bounding box center [802, 329] width 59 height 26
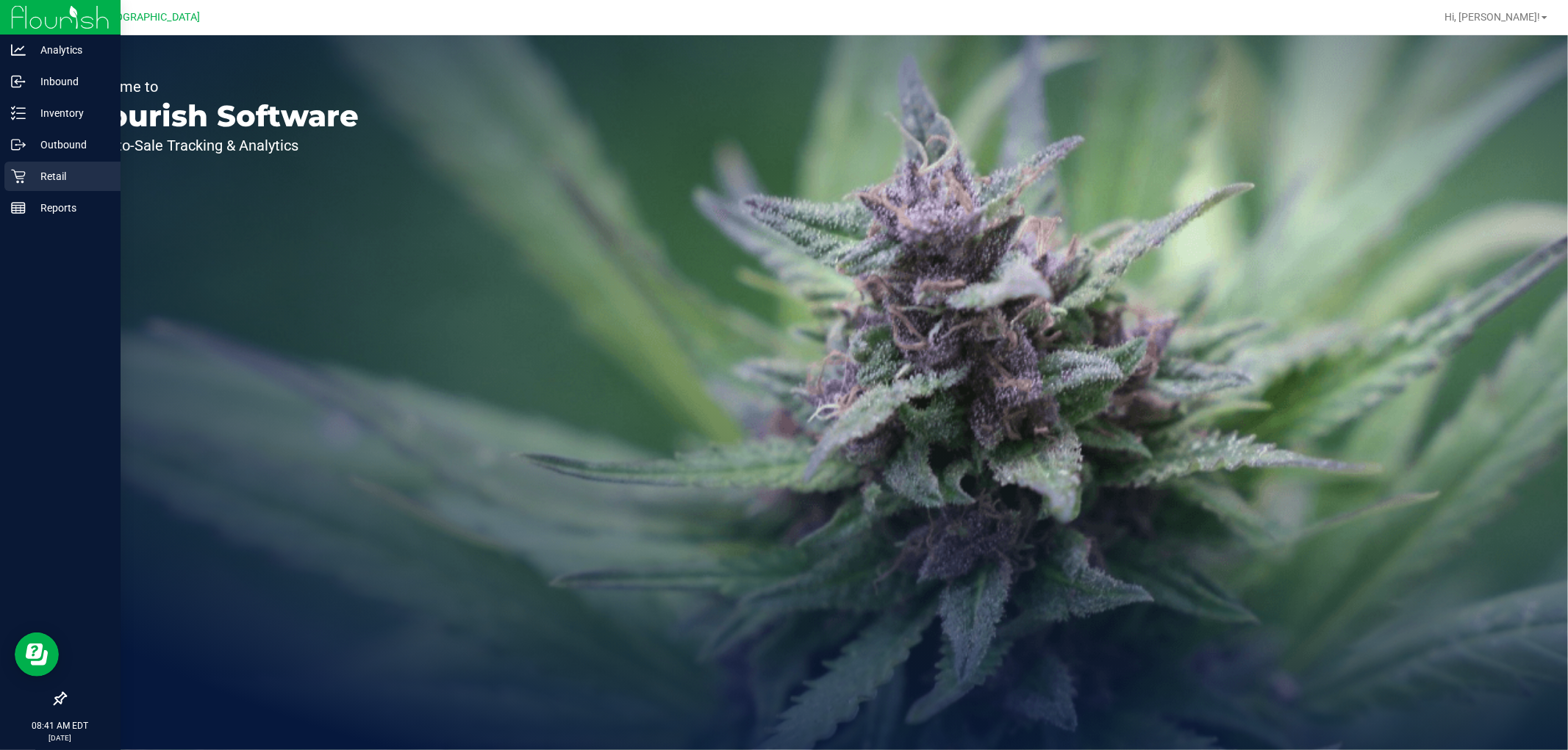
click at [76, 173] on p "Retail" at bounding box center [69, 177] width 88 height 17
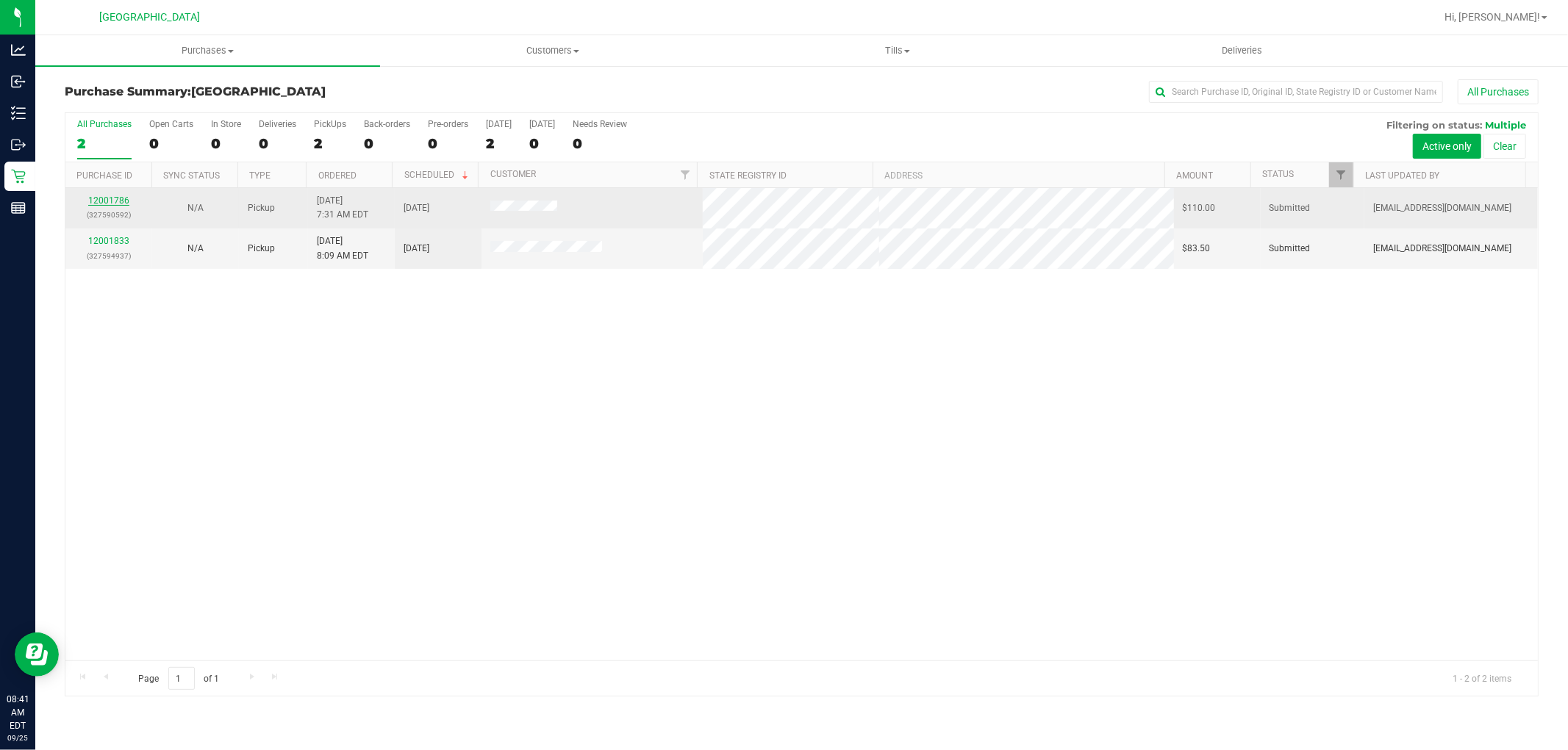
click at [120, 203] on link "12001786" at bounding box center [109, 200] width 41 height 10
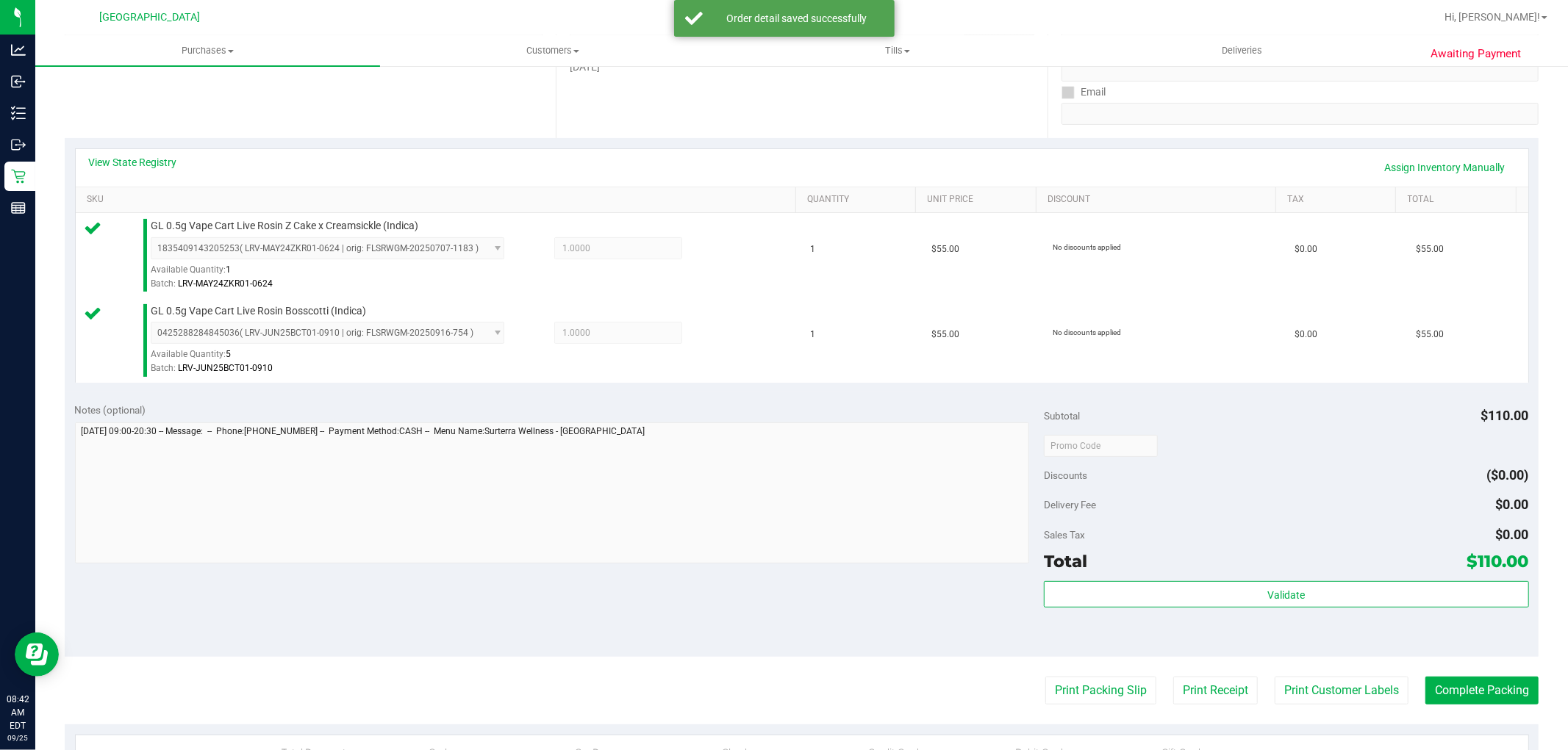
scroll to position [414, 0]
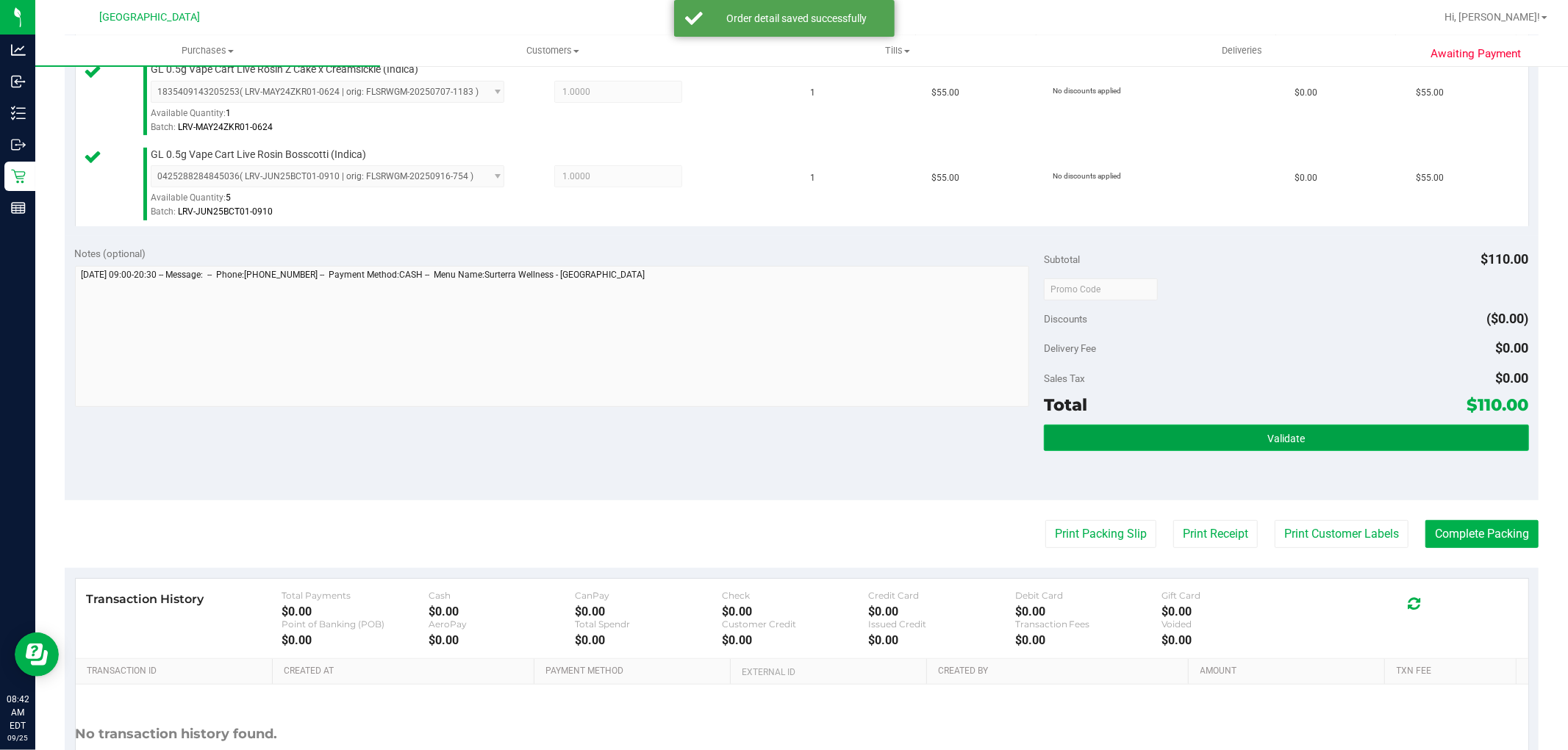
click at [1297, 444] on button "Validate" at bounding box center [1285, 437] width 484 height 26
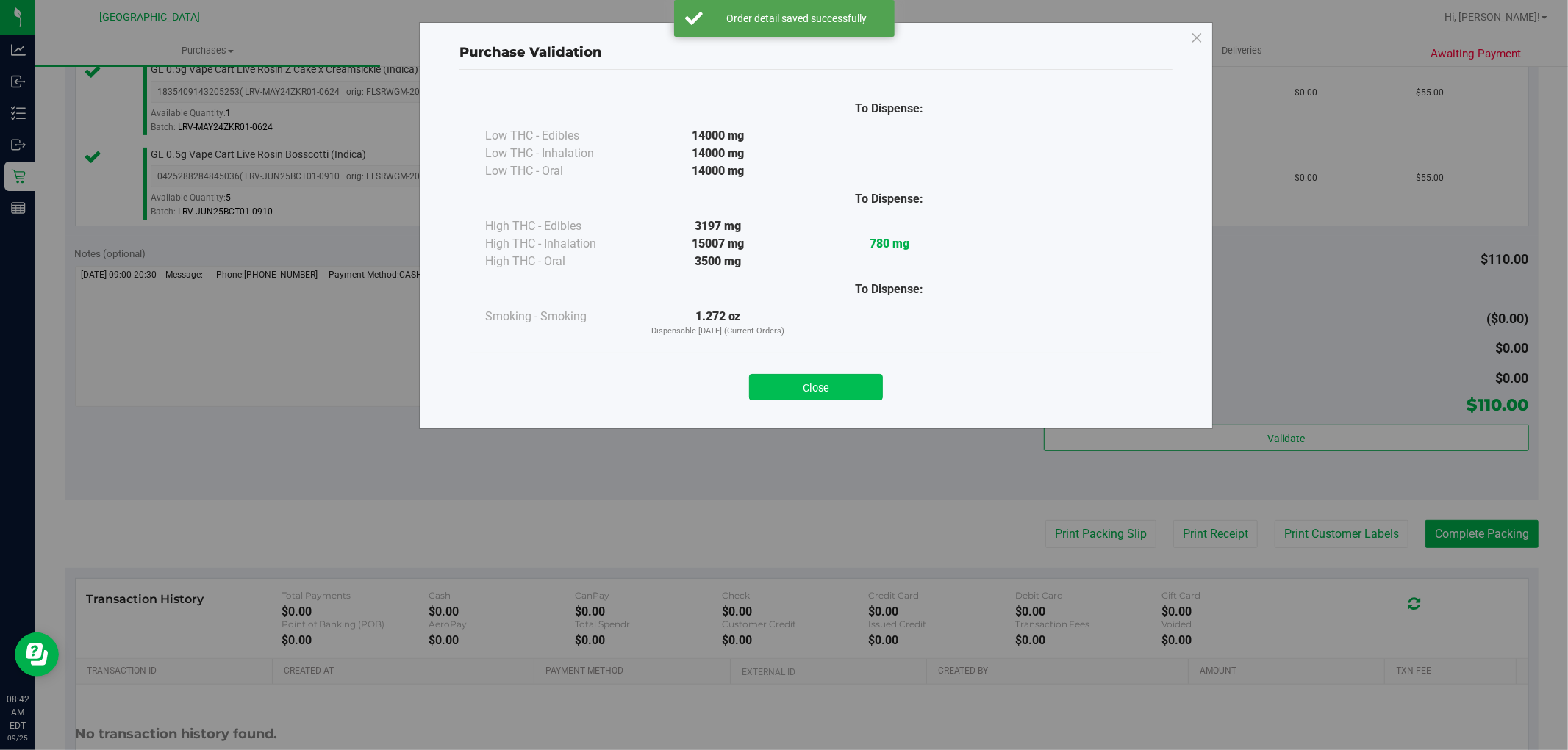
click at [796, 394] on button "Close" at bounding box center [815, 386] width 134 height 26
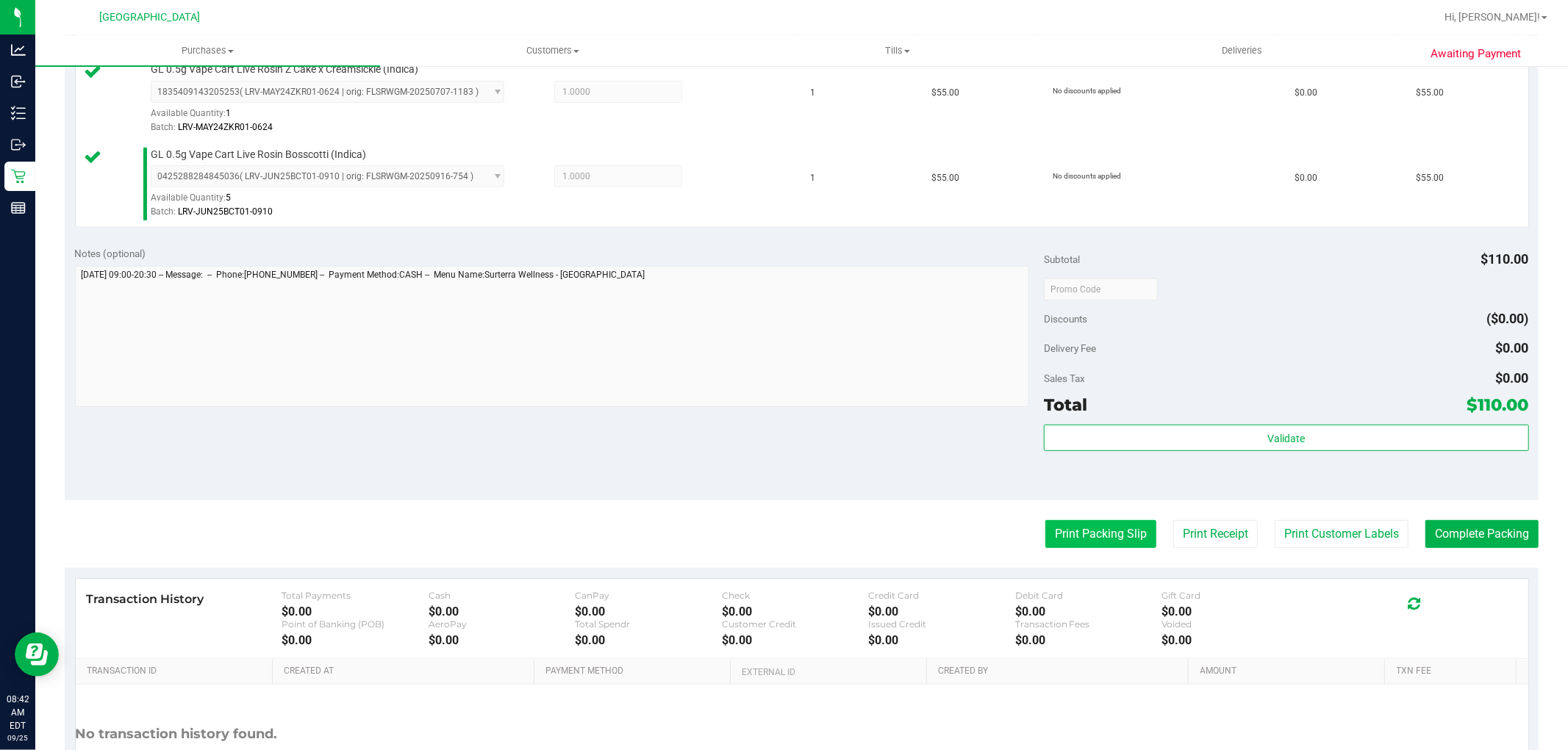
click at [1078, 533] on button "Print Packing Slip" at bounding box center [1101, 534] width 111 height 28
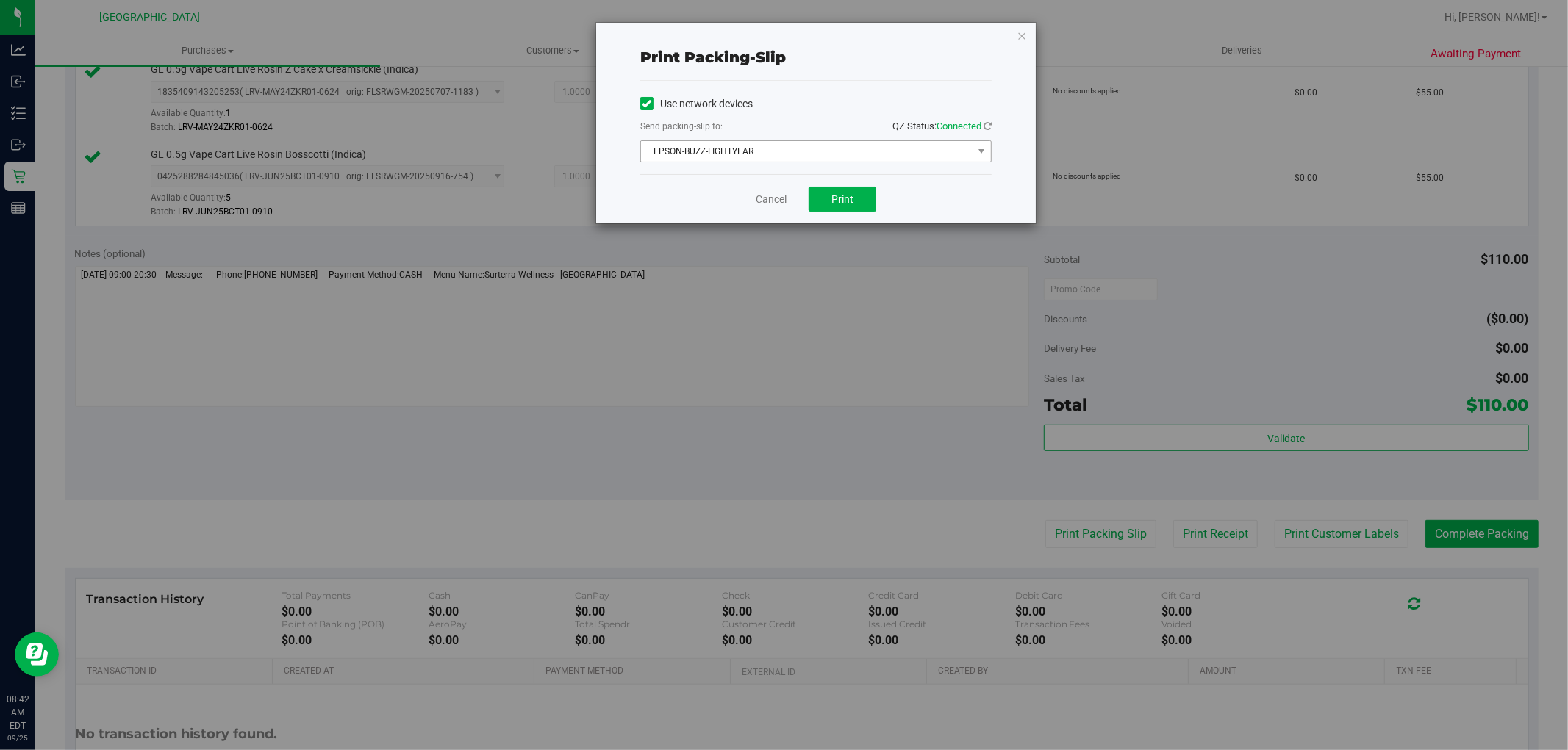
click at [837, 143] on span "EPSON-BUZZ-LIGHTYEAR" at bounding box center [807, 151] width 331 height 21
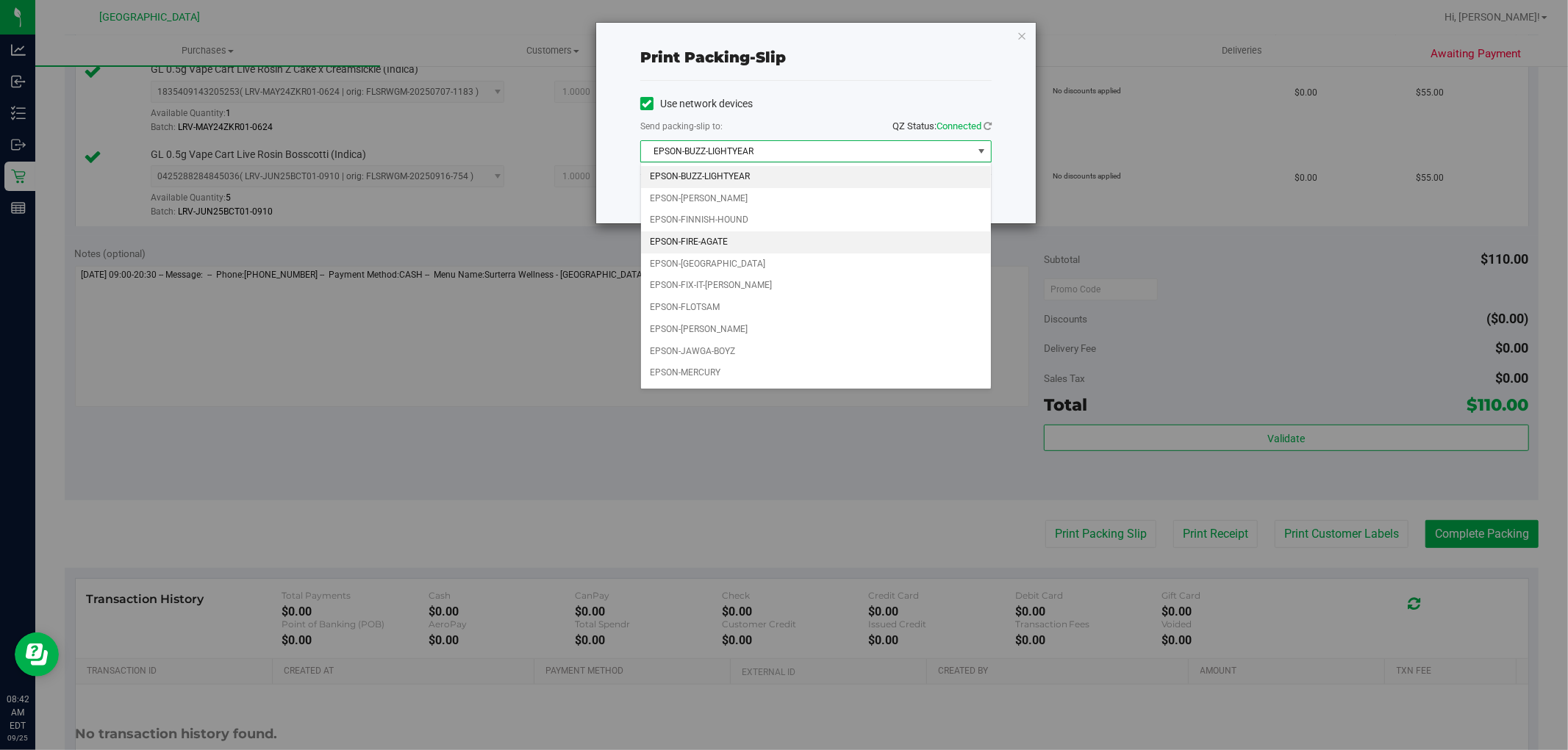
click at [731, 246] on li "EPSON-FIRE-AGATE" at bounding box center [816, 242] width 350 height 22
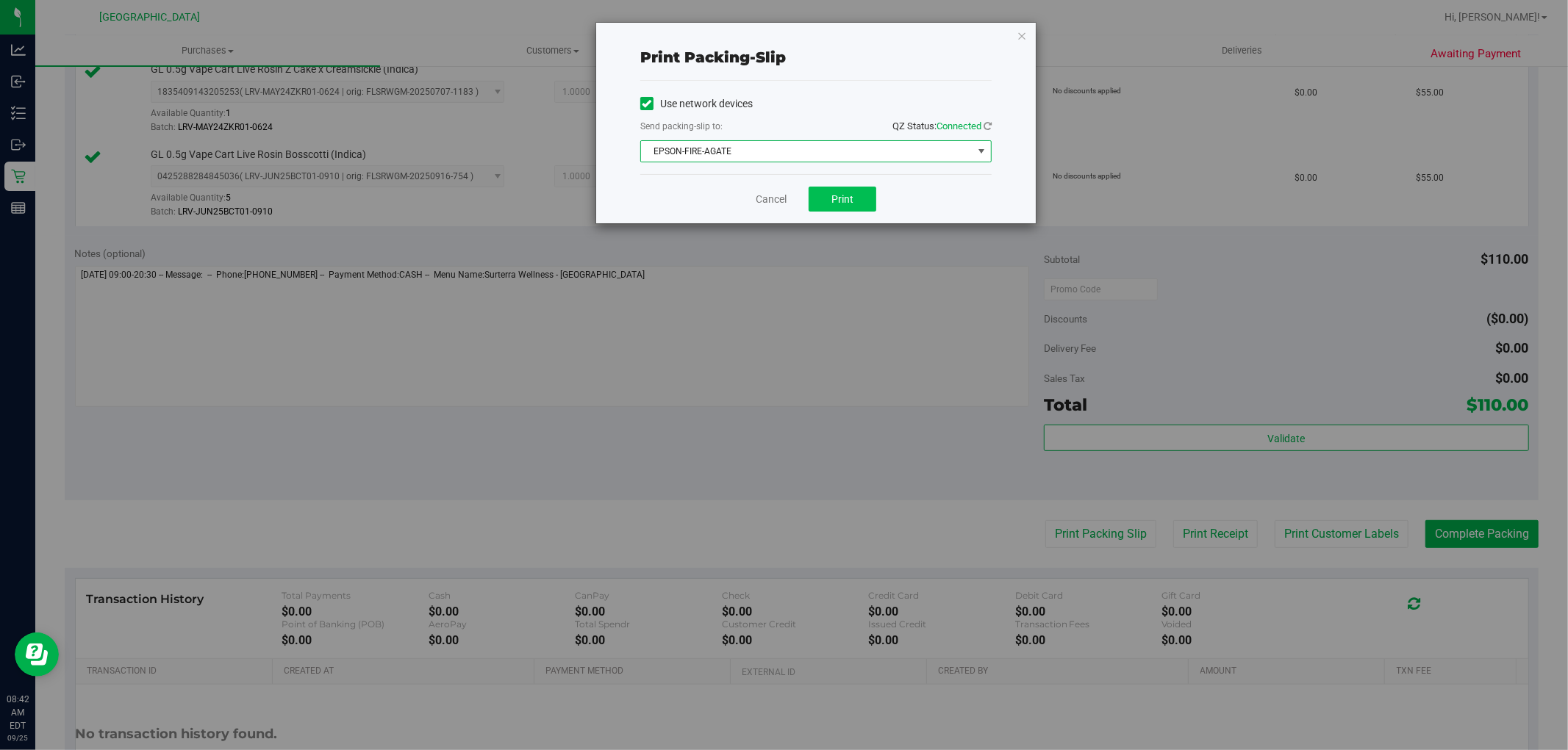
click at [859, 208] on button "Print" at bounding box center [842, 200] width 67 height 25
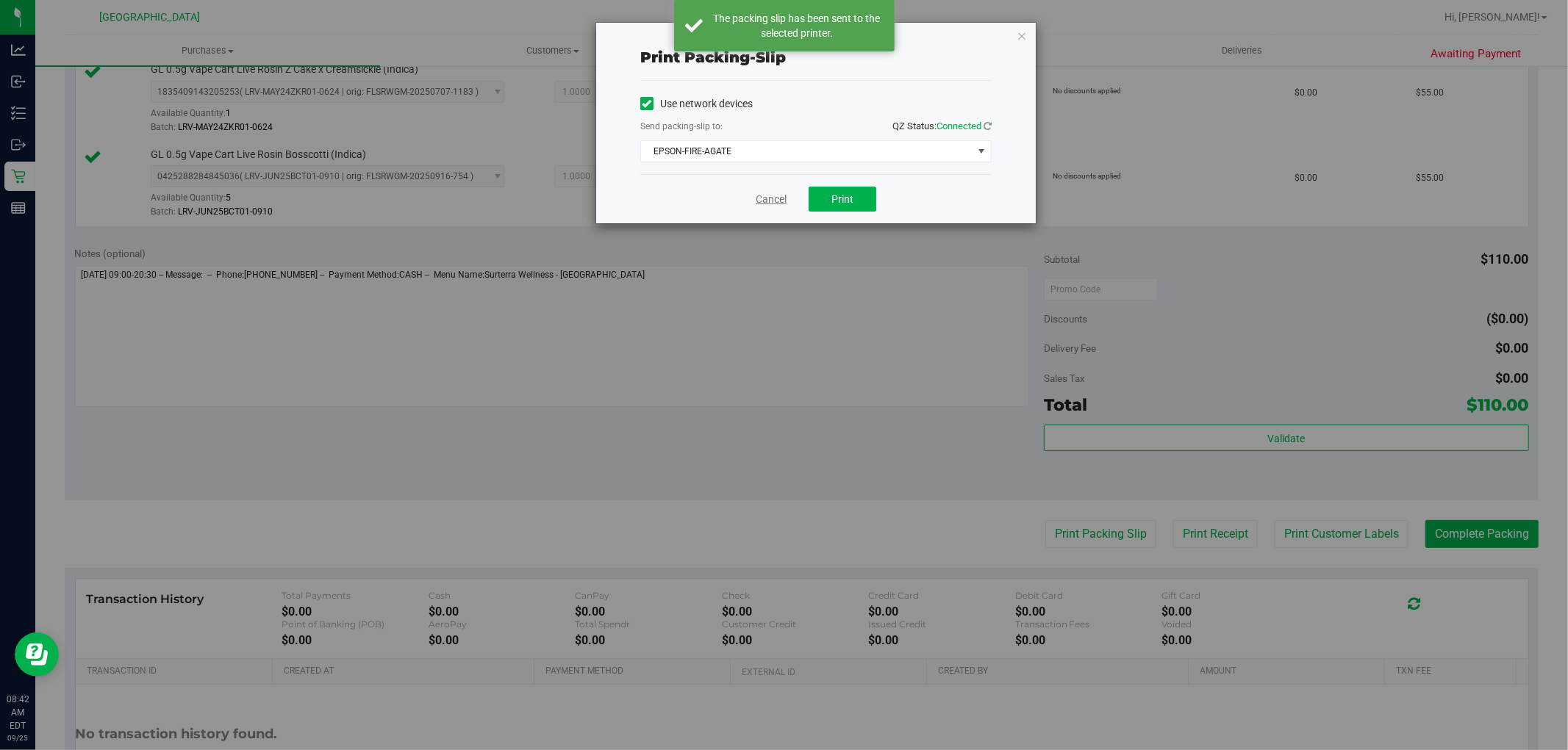
click at [762, 201] on link "Cancel" at bounding box center [771, 199] width 31 height 15
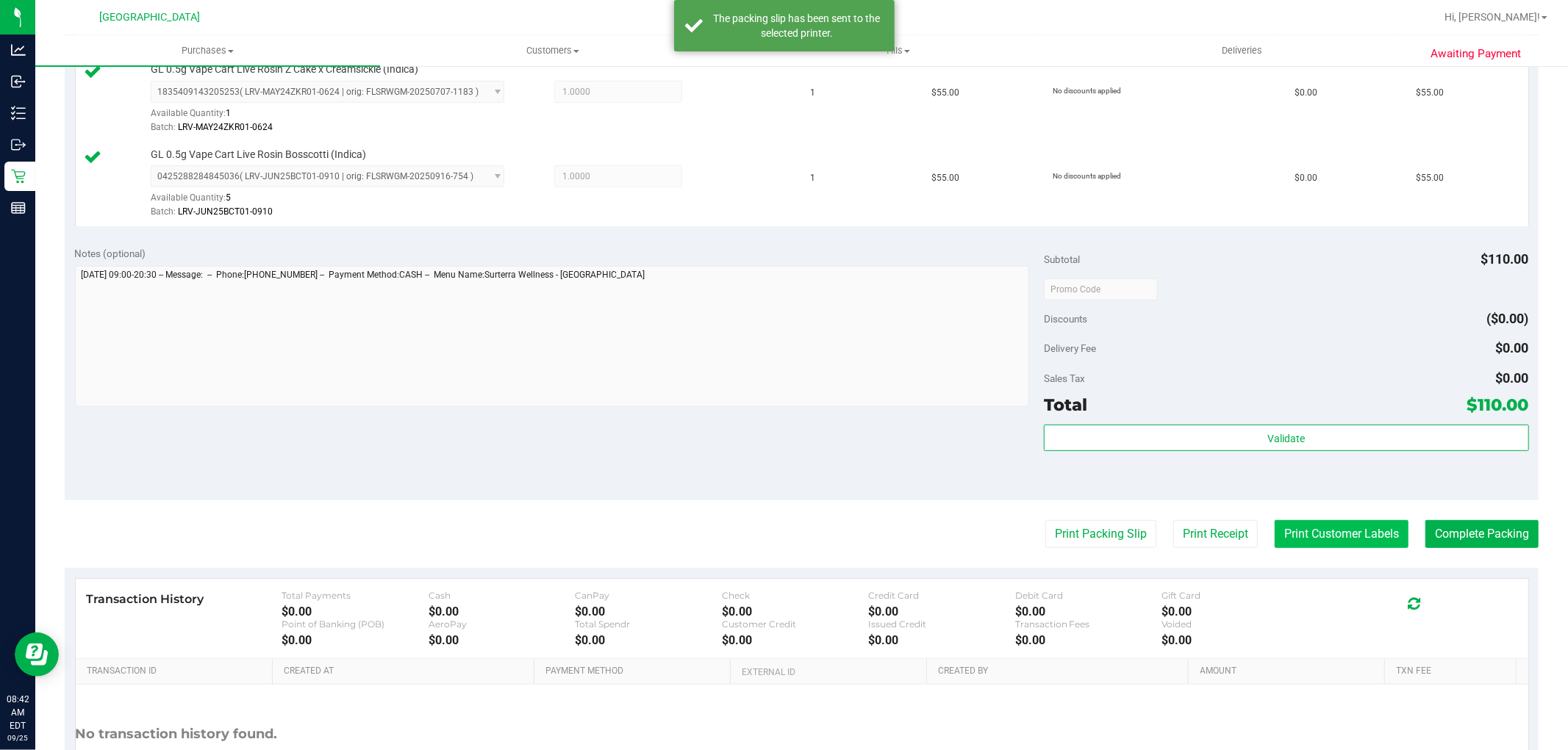
click at [1325, 537] on button "Print Customer Labels" at bounding box center [1341, 534] width 134 height 28
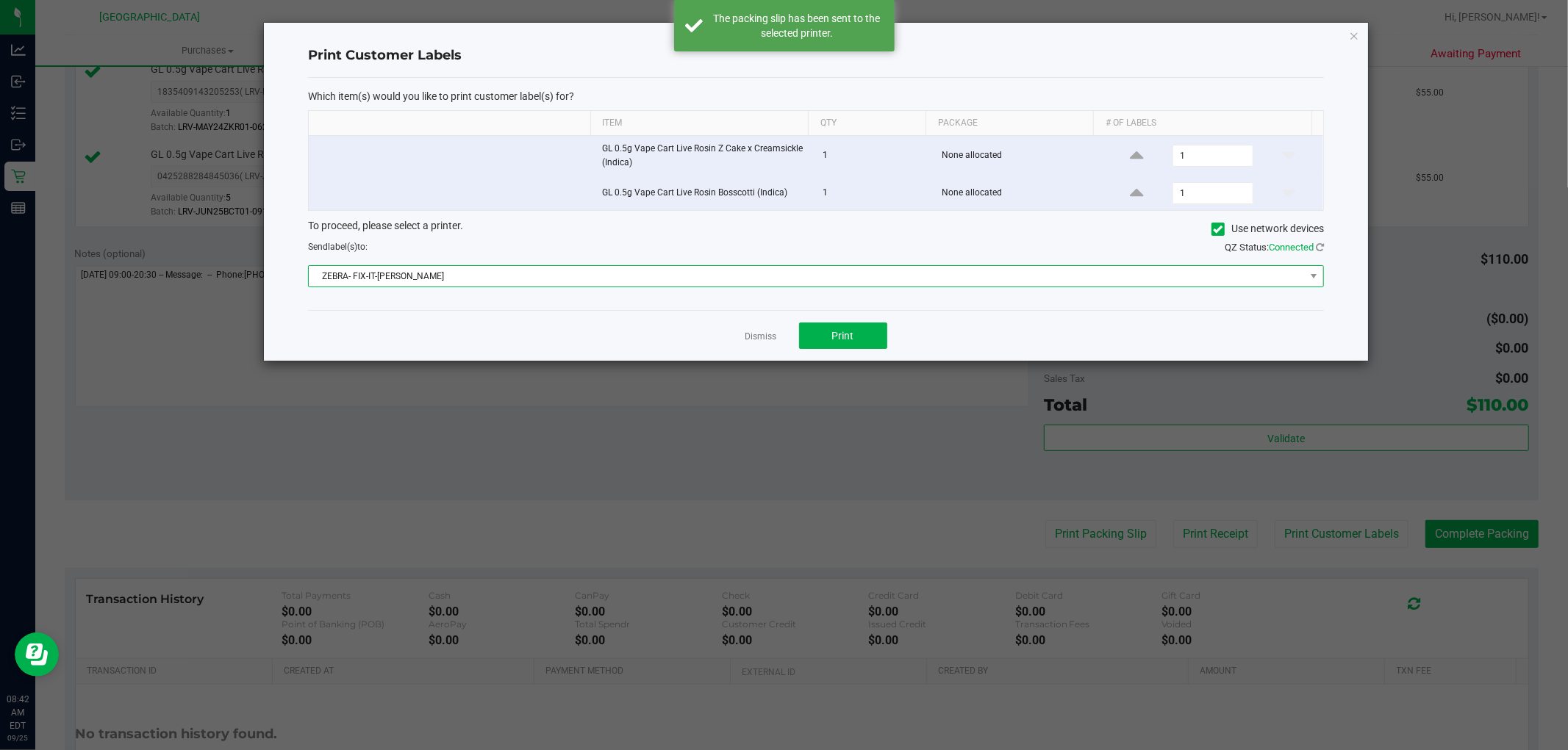
click at [692, 284] on span "ZEBRA- FIX-IT-[PERSON_NAME]" at bounding box center [807, 276] width 996 height 21
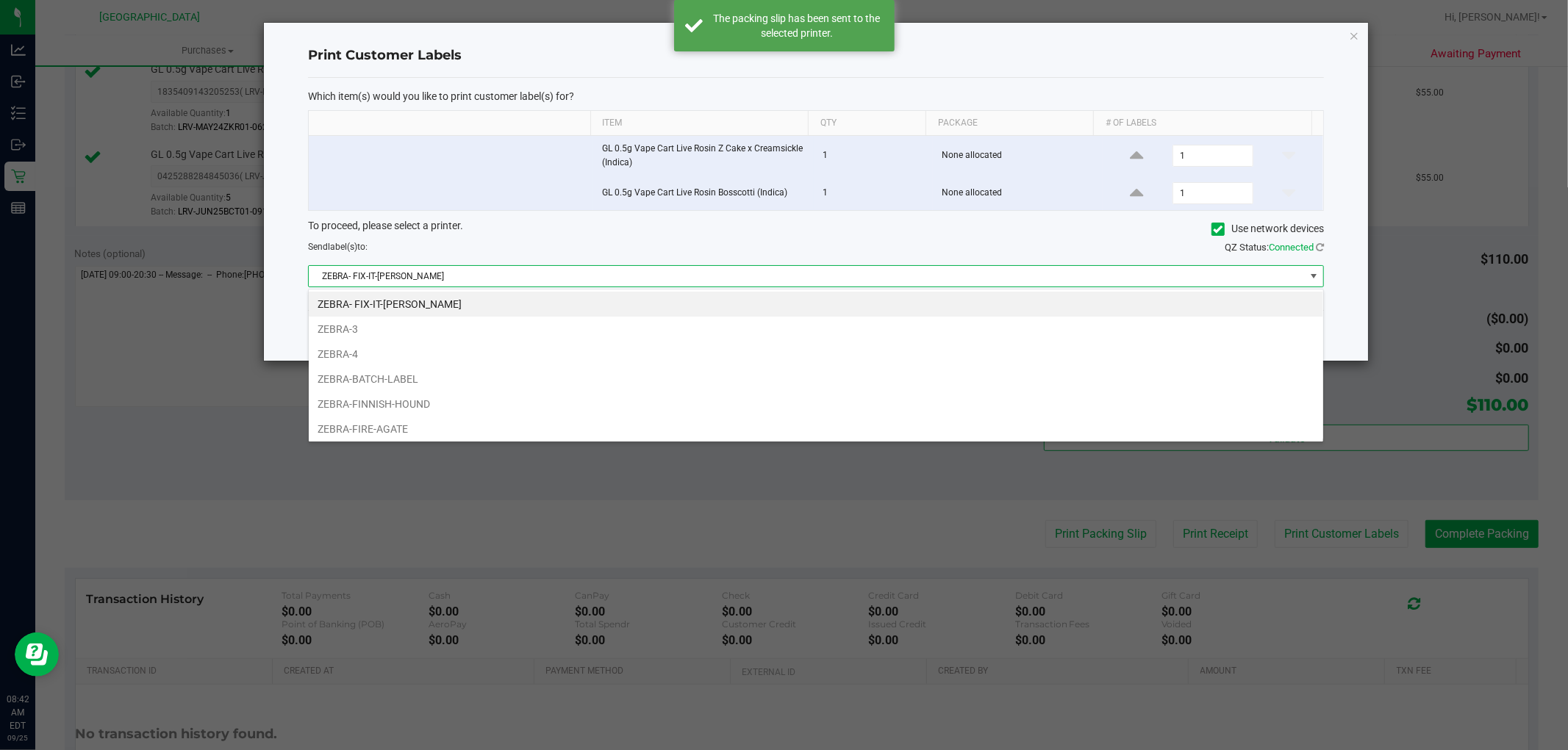
scroll to position [22, 1016]
click at [557, 424] on li "ZEBRA-FIRE-AGATE" at bounding box center [816, 429] width 1014 height 25
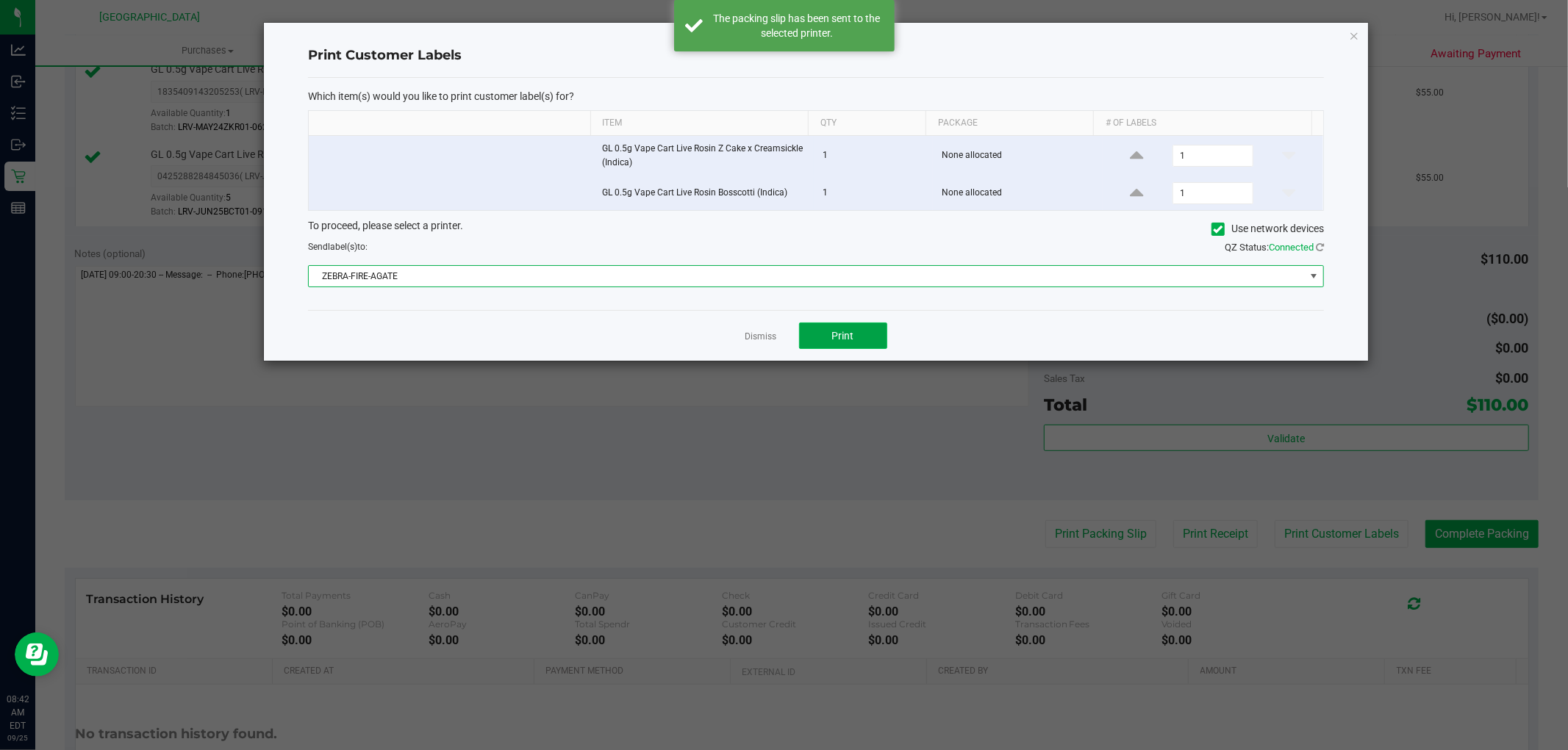
click at [855, 344] on button "Print" at bounding box center [843, 335] width 88 height 26
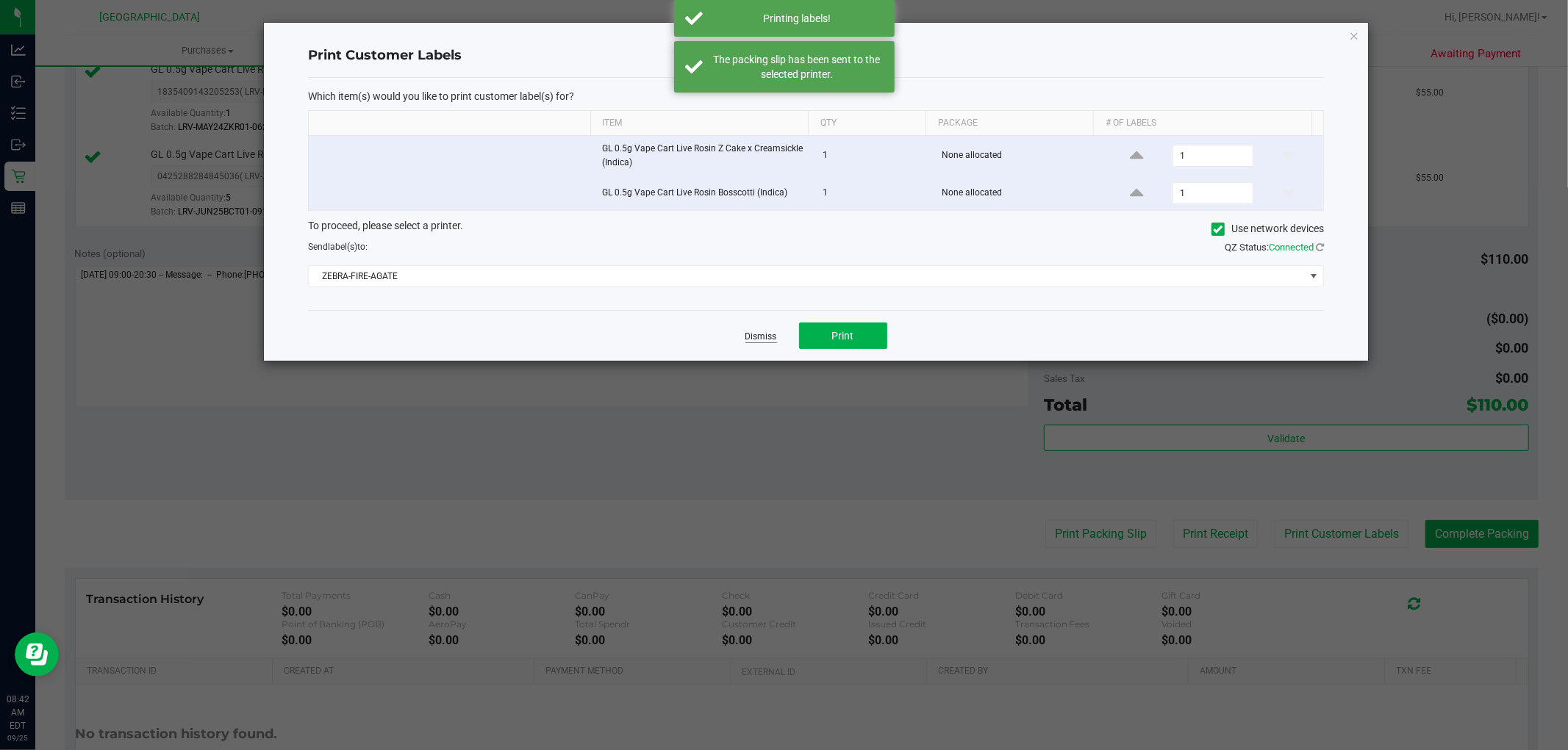
click at [758, 332] on link "Dismiss" at bounding box center [761, 337] width 32 height 13
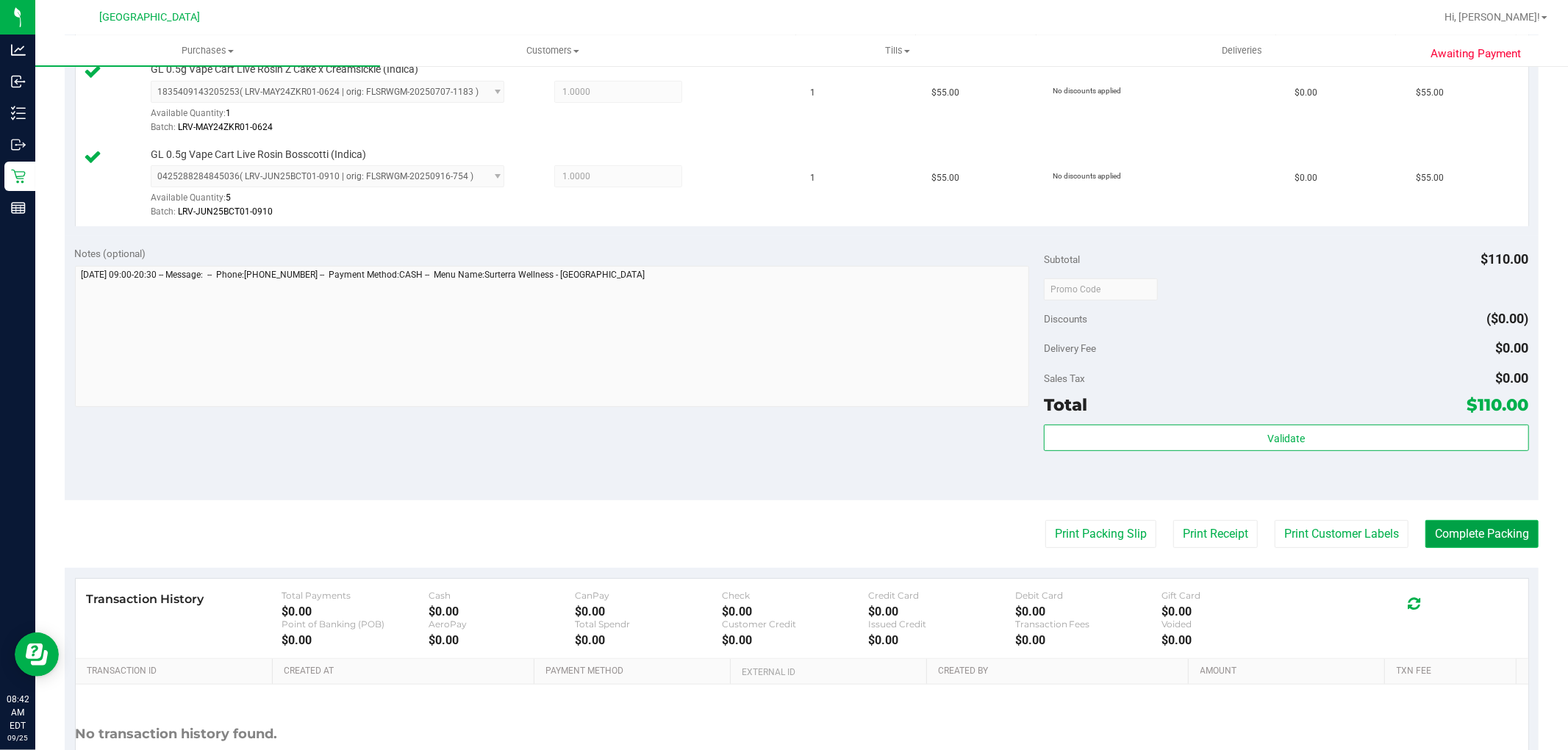
click at [1459, 531] on button "Complete Packing" at bounding box center [1482, 534] width 113 height 28
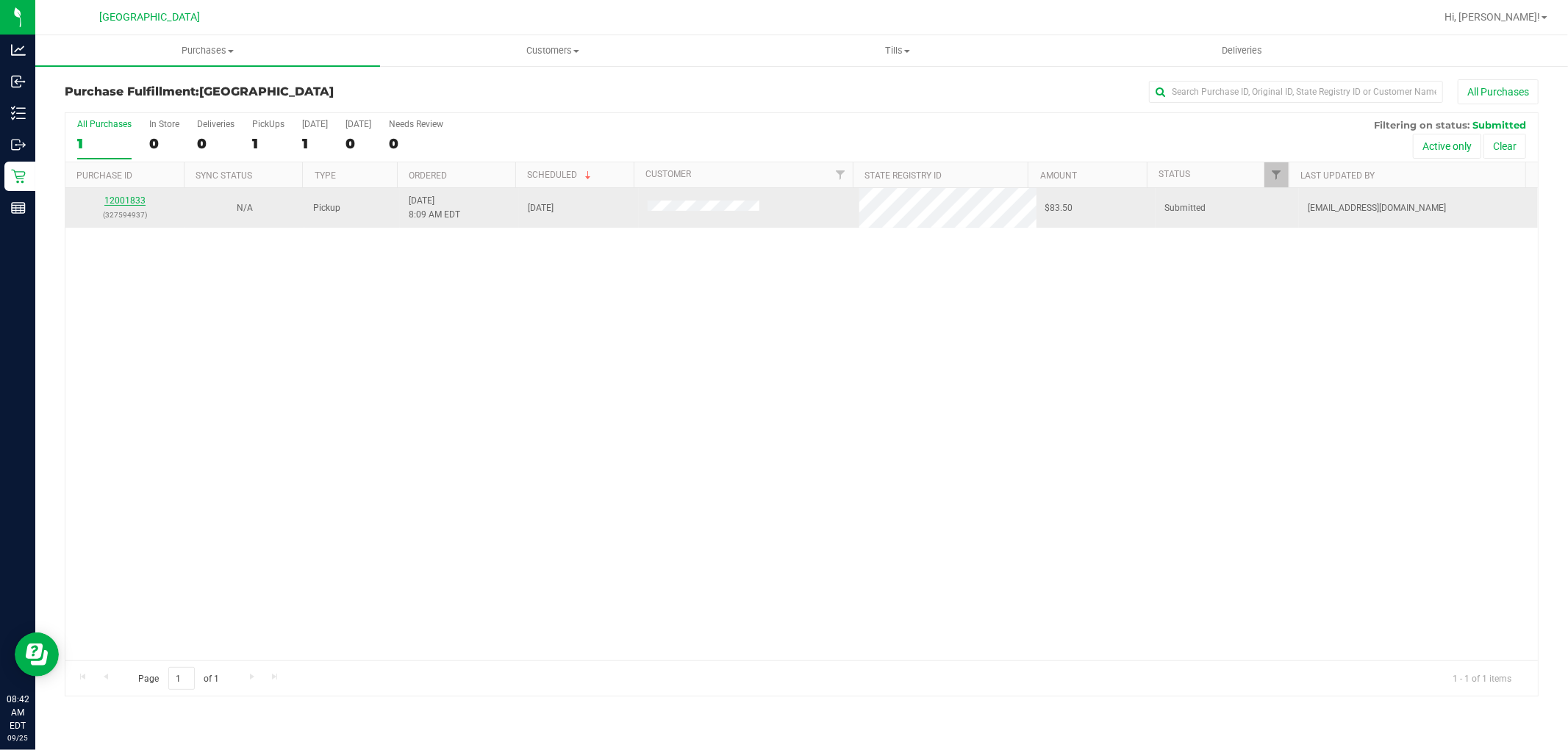
click at [130, 201] on link "12001833" at bounding box center [125, 200] width 41 height 10
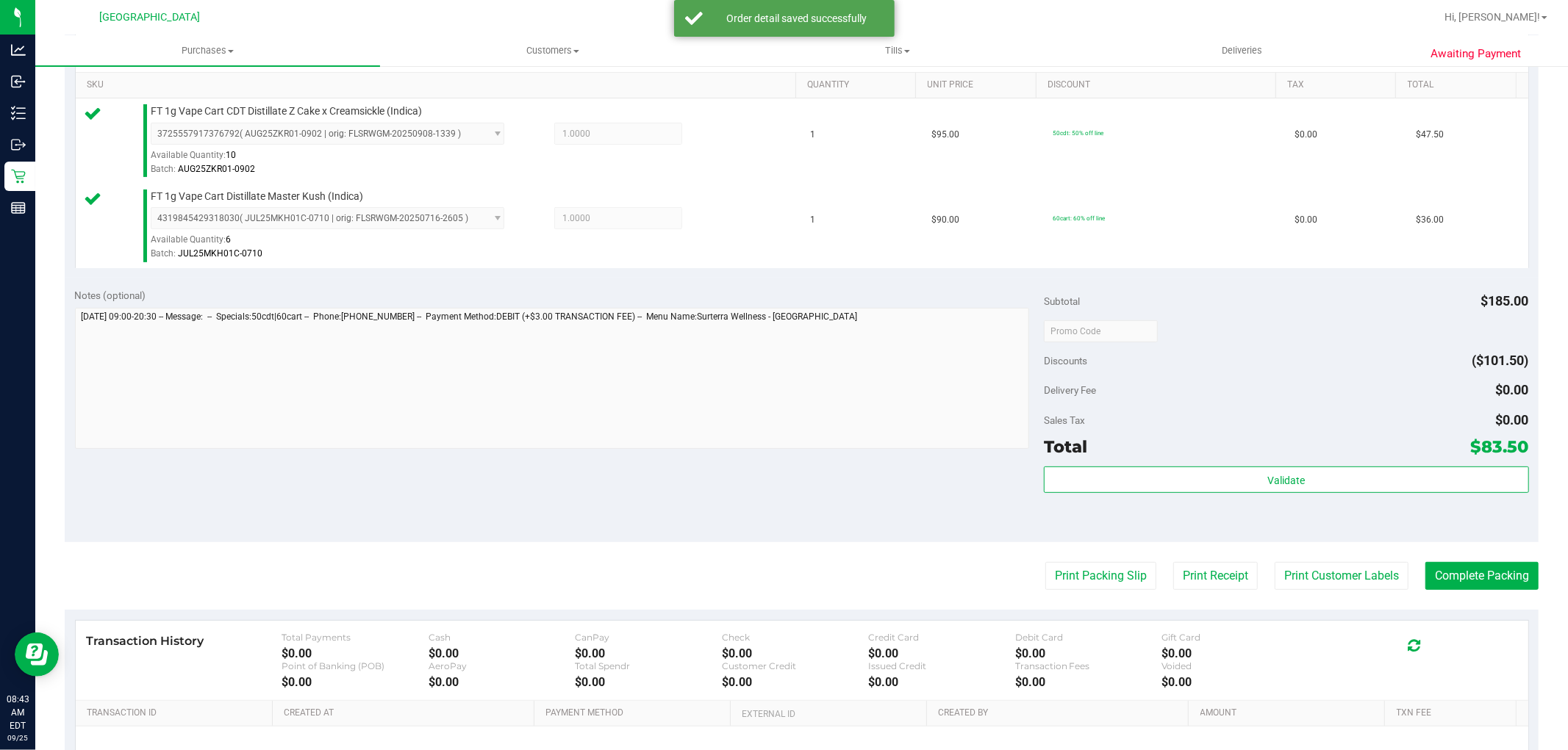
scroll to position [428, 0]
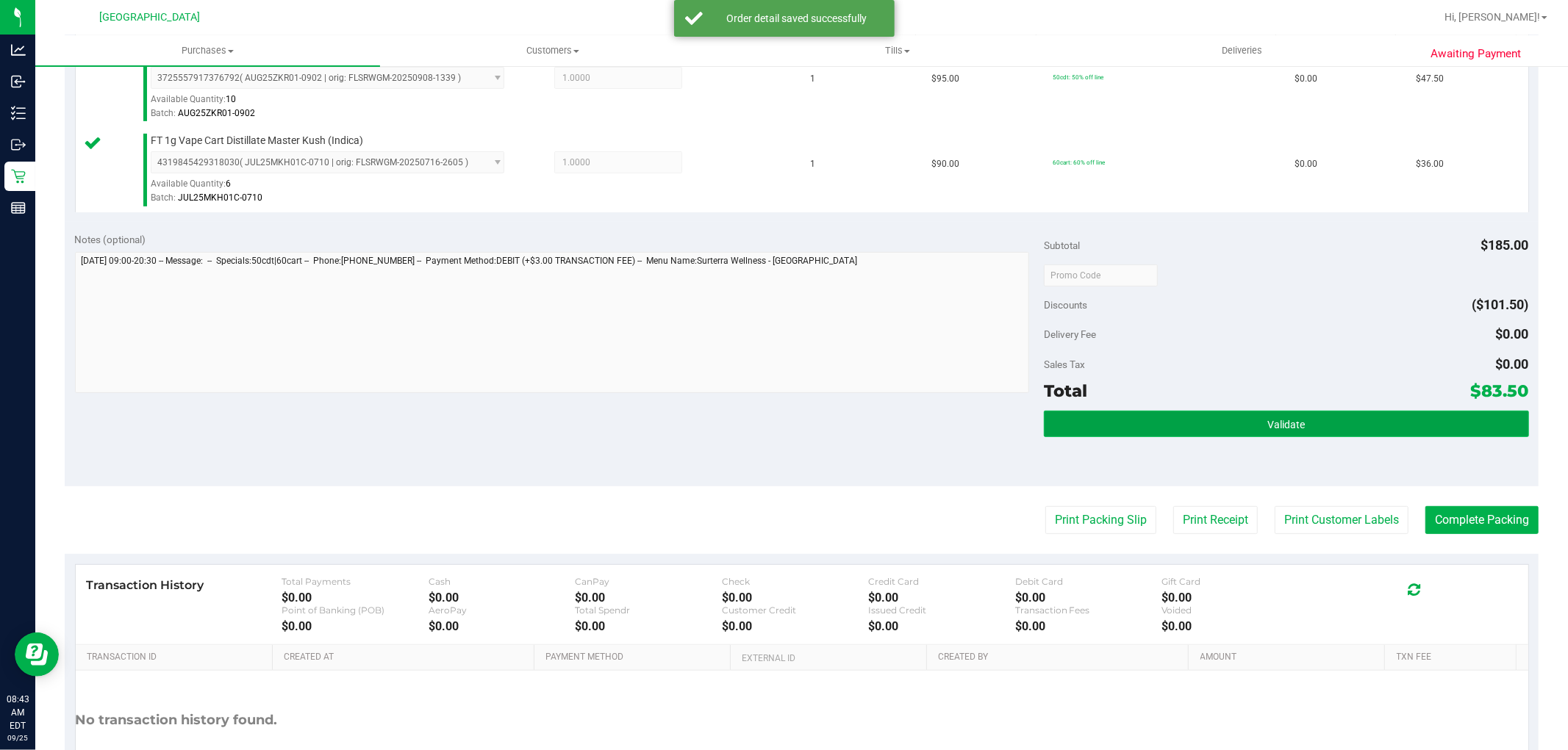
click at [1230, 426] on button "Validate" at bounding box center [1285, 424] width 484 height 26
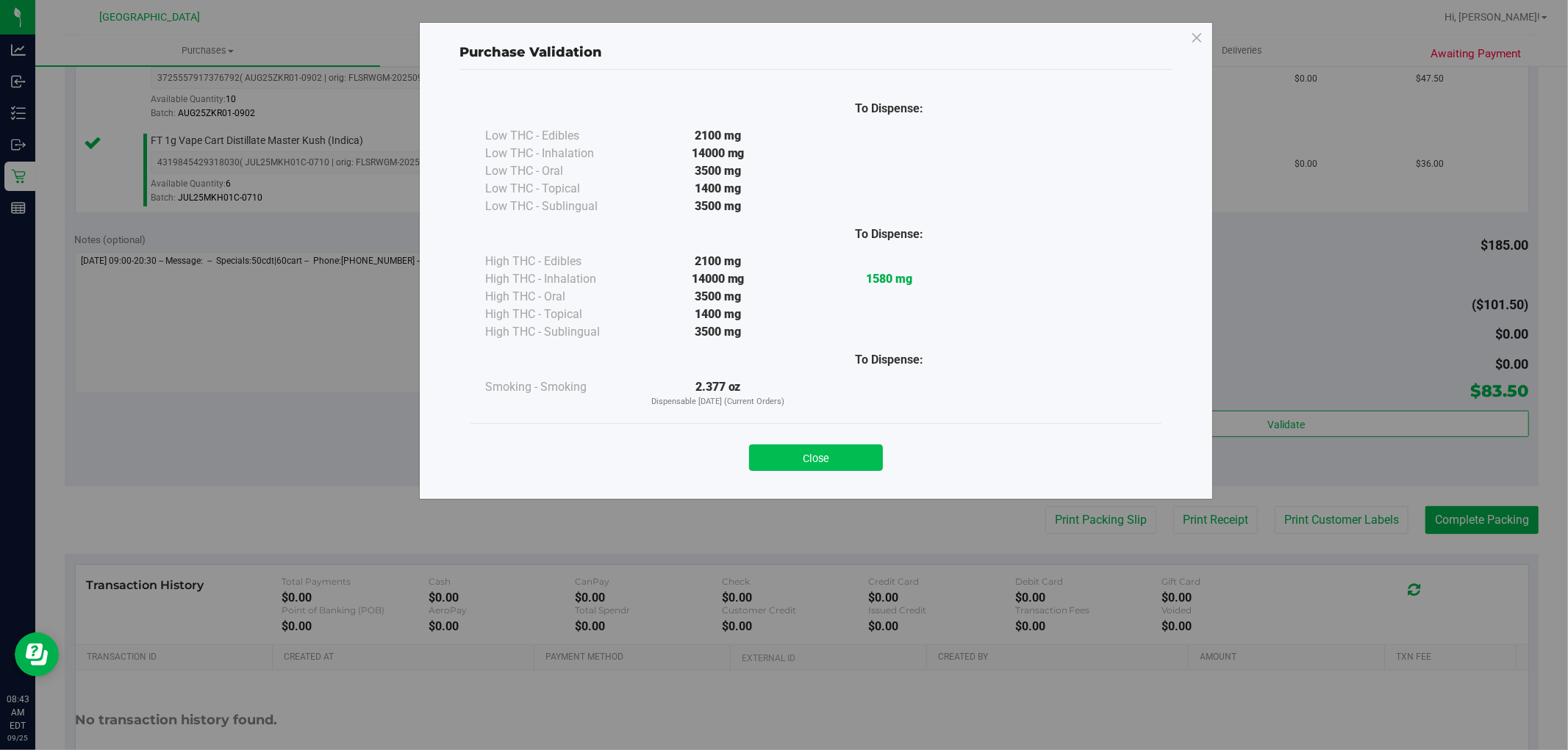
click at [846, 461] on button "Close" at bounding box center [815, 457] width 134 height 26
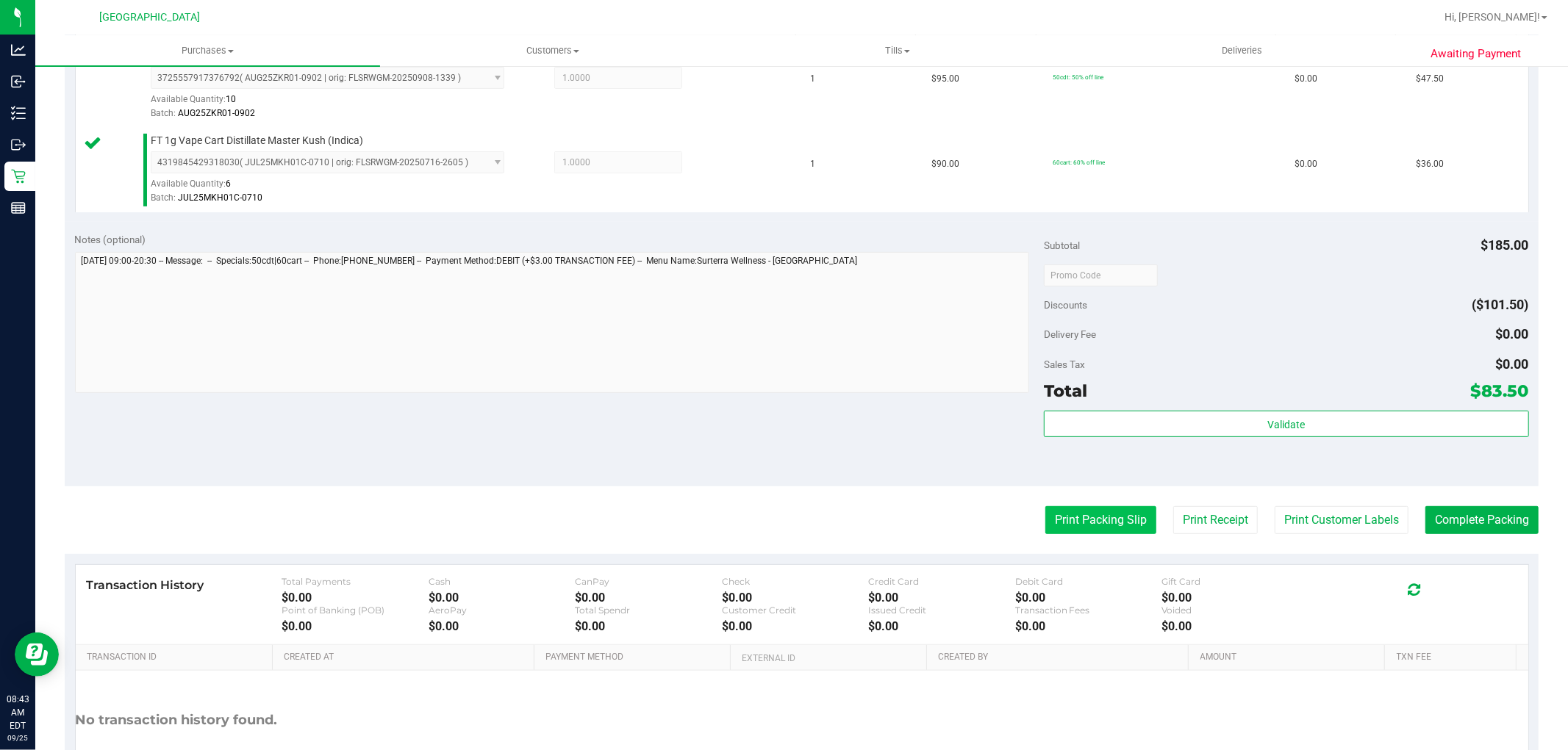
click at [1063, 531] on button "Print Packing Slip" at bounding box center [1101, 520] width 111 height 28
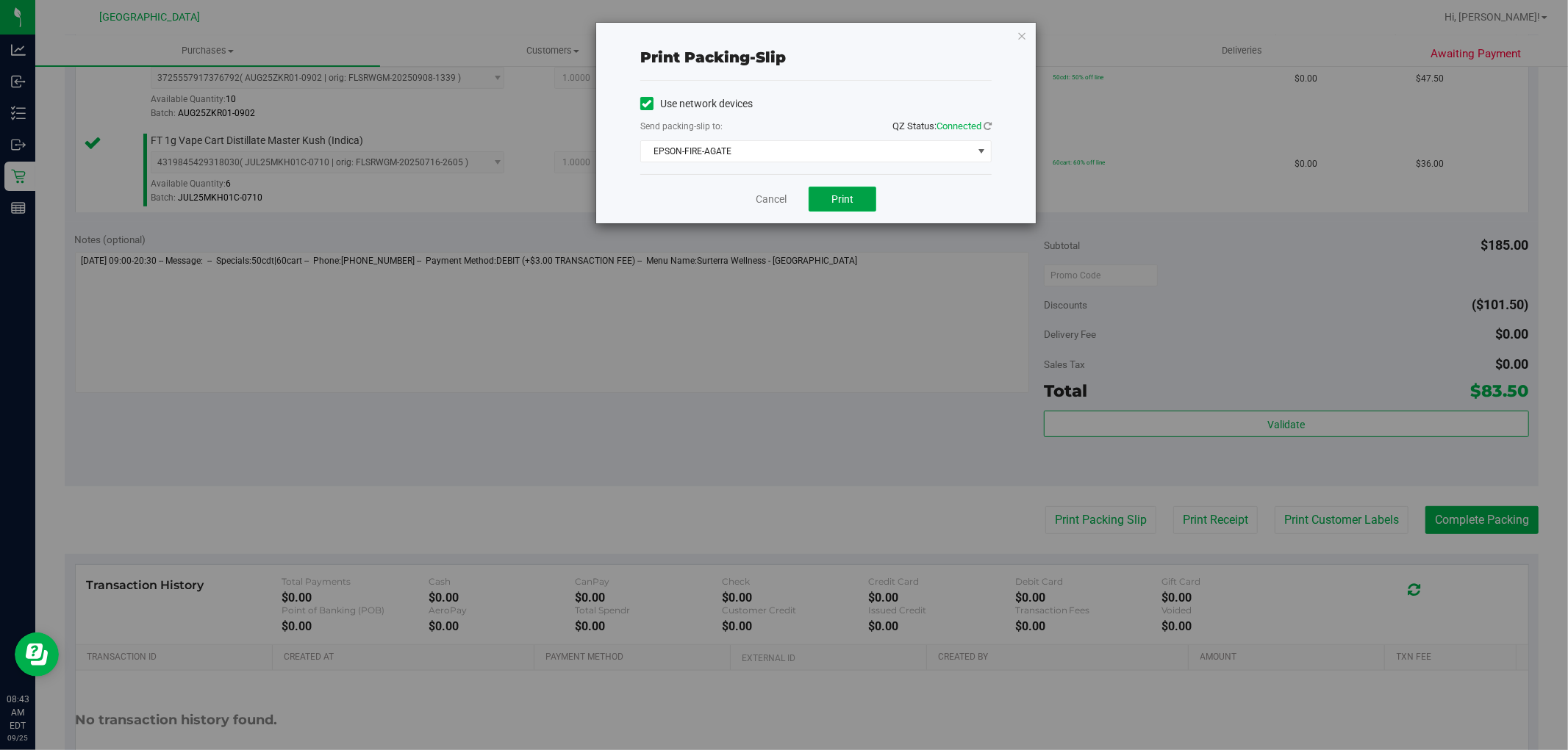
click at [840, 188] on button "Print" at bounding box center [842, 200] width 67 height 25
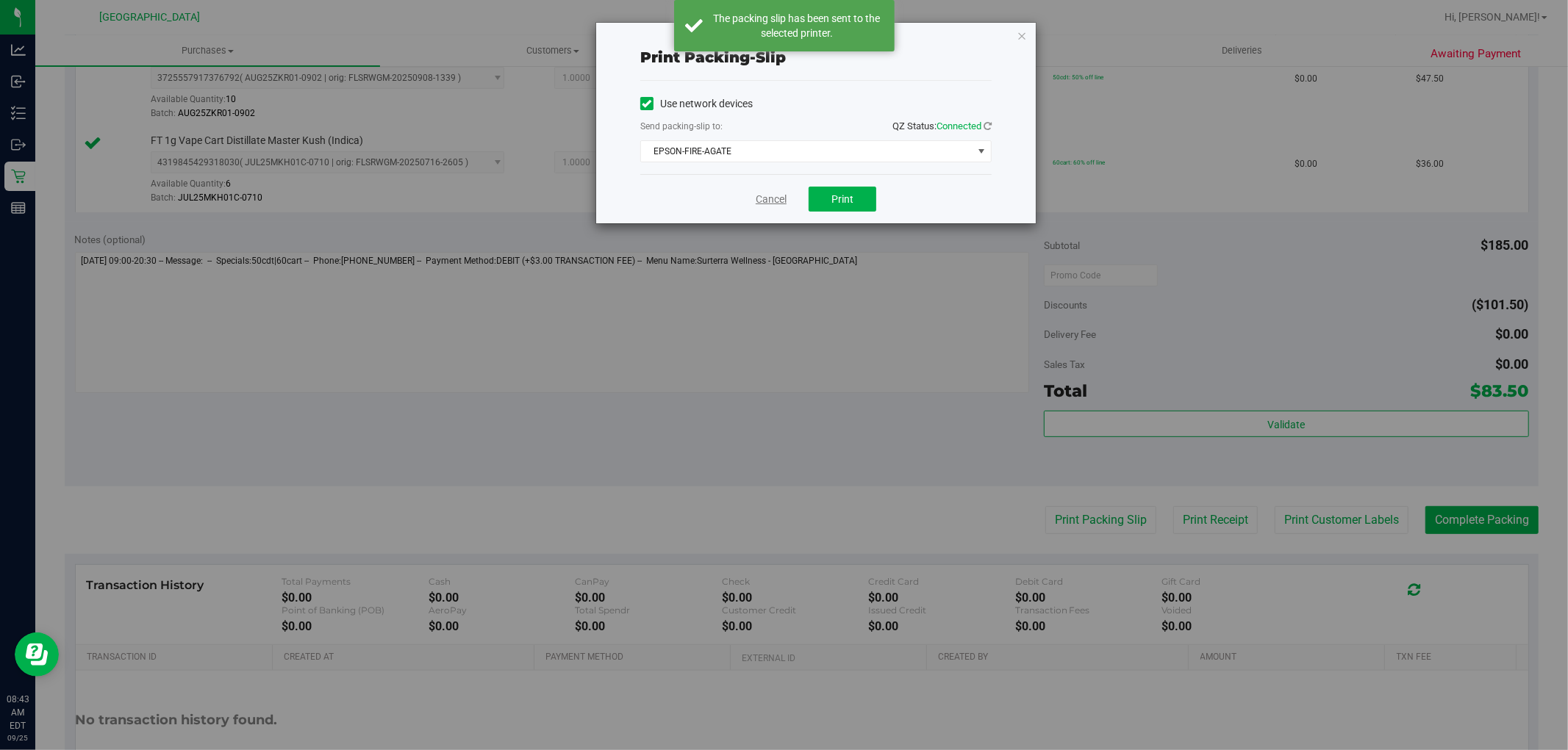
click at [768, 199] on link "Cancel" at bounding box center [771, 199] width 31 height 15
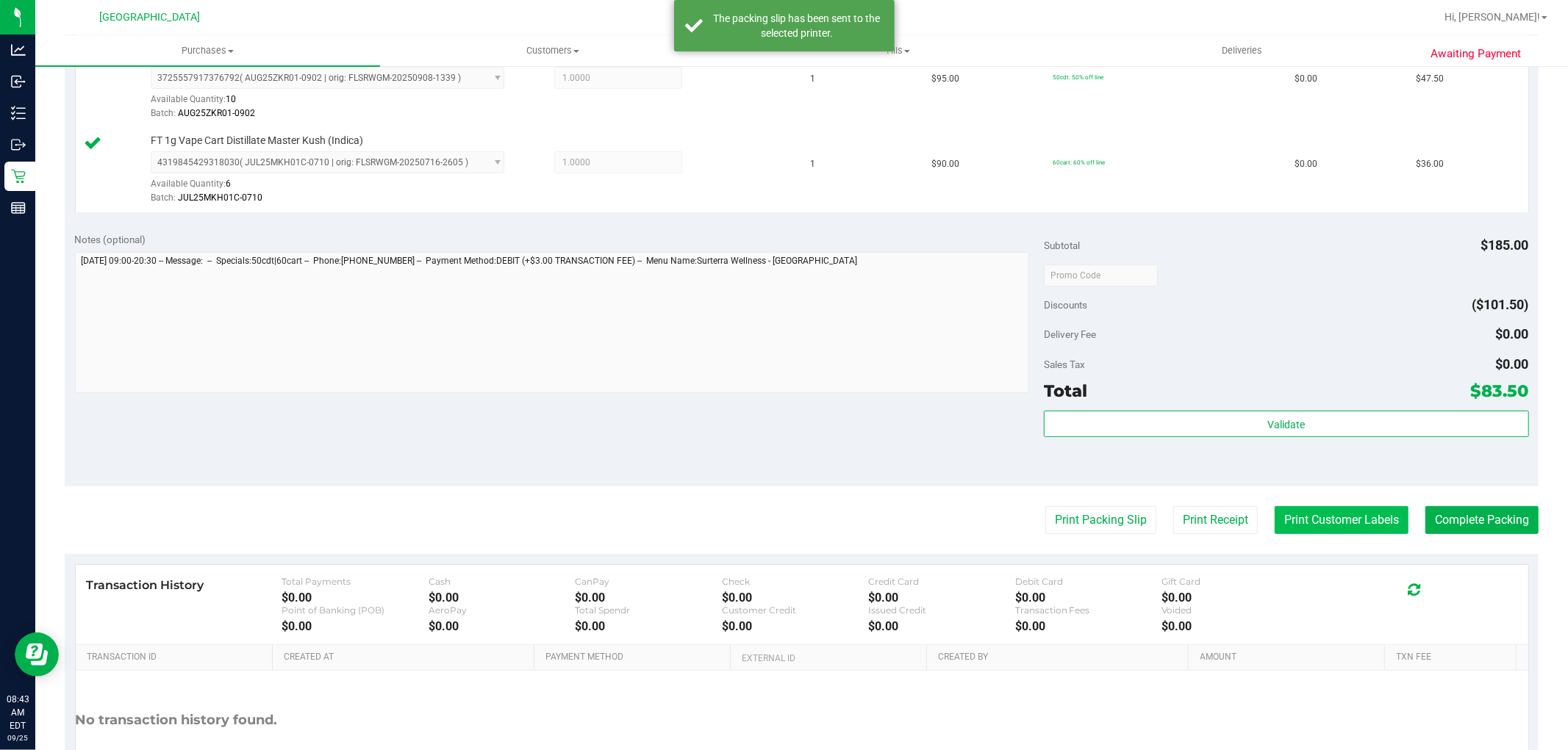
click at [1305, 530] on button "Print Customer Labels" at bounding box center [1341, 520] width 134 height 28
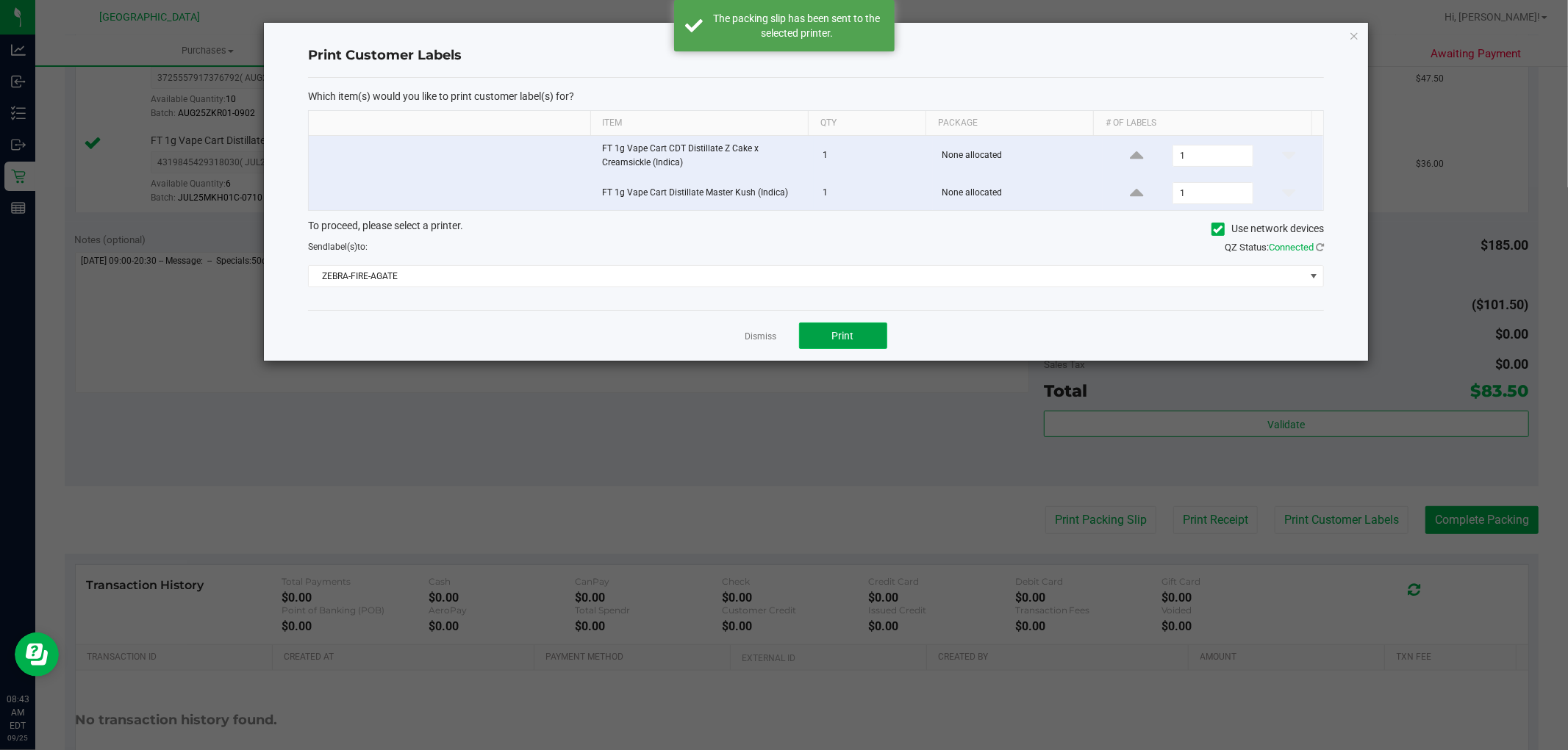
click at [868, 332] on button "Print" at bounding box center [843, 335] width 88 height 26
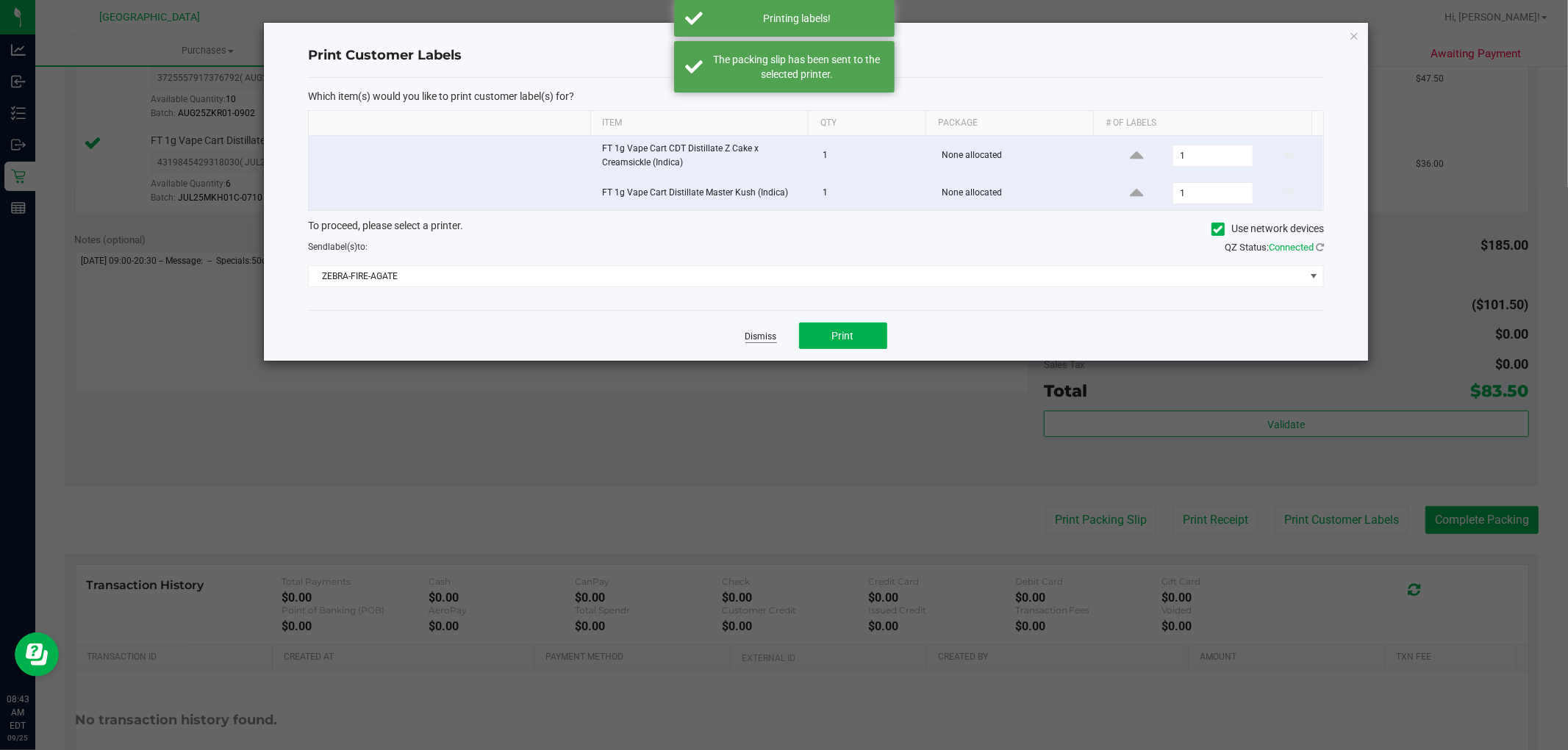
click at [765, 340] on link "Dismiss" at bounding box center [761, 337] width 32 height 13
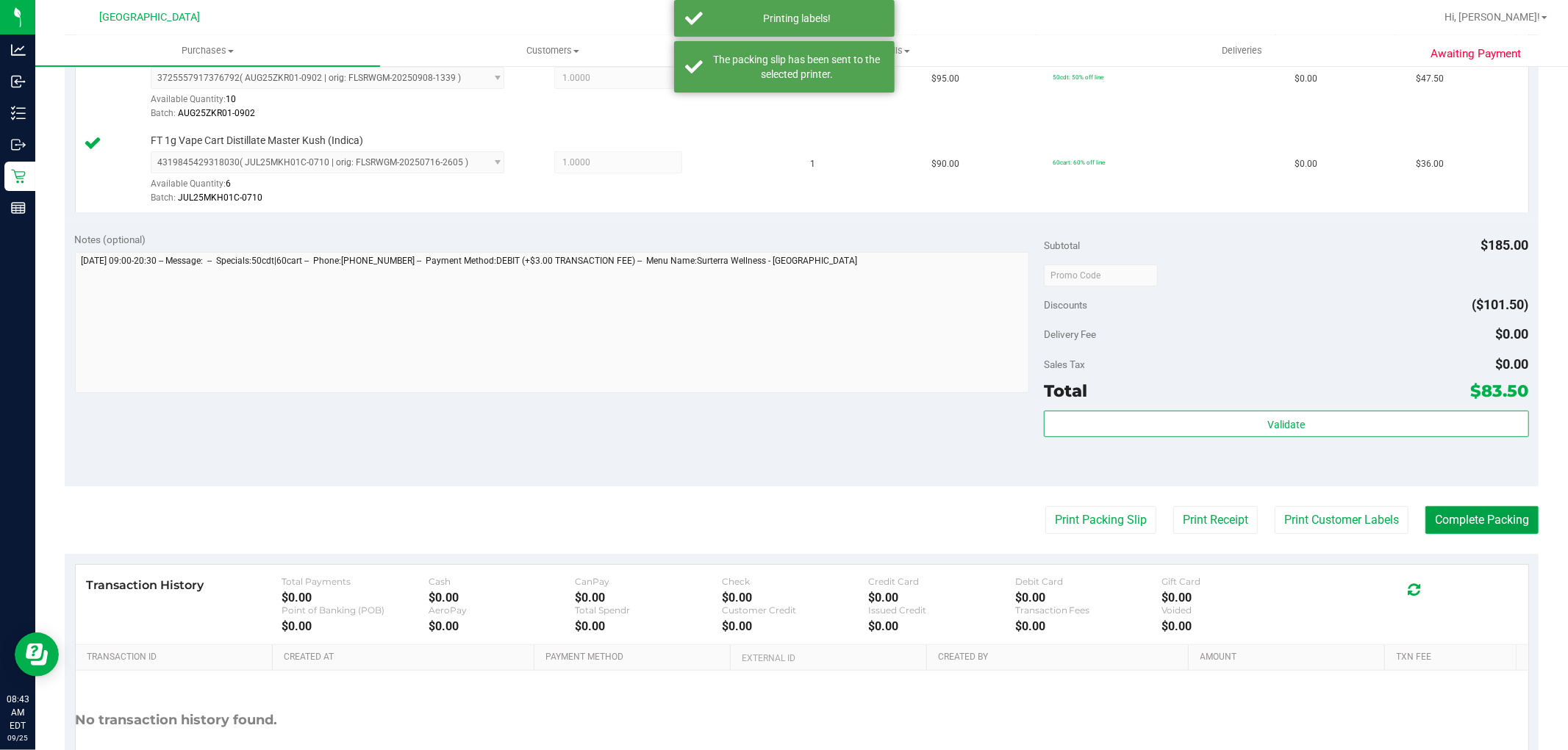
click at [1473, 527] on button "Complete Packing" at bounding box center [1482, 520] width 113 height 28
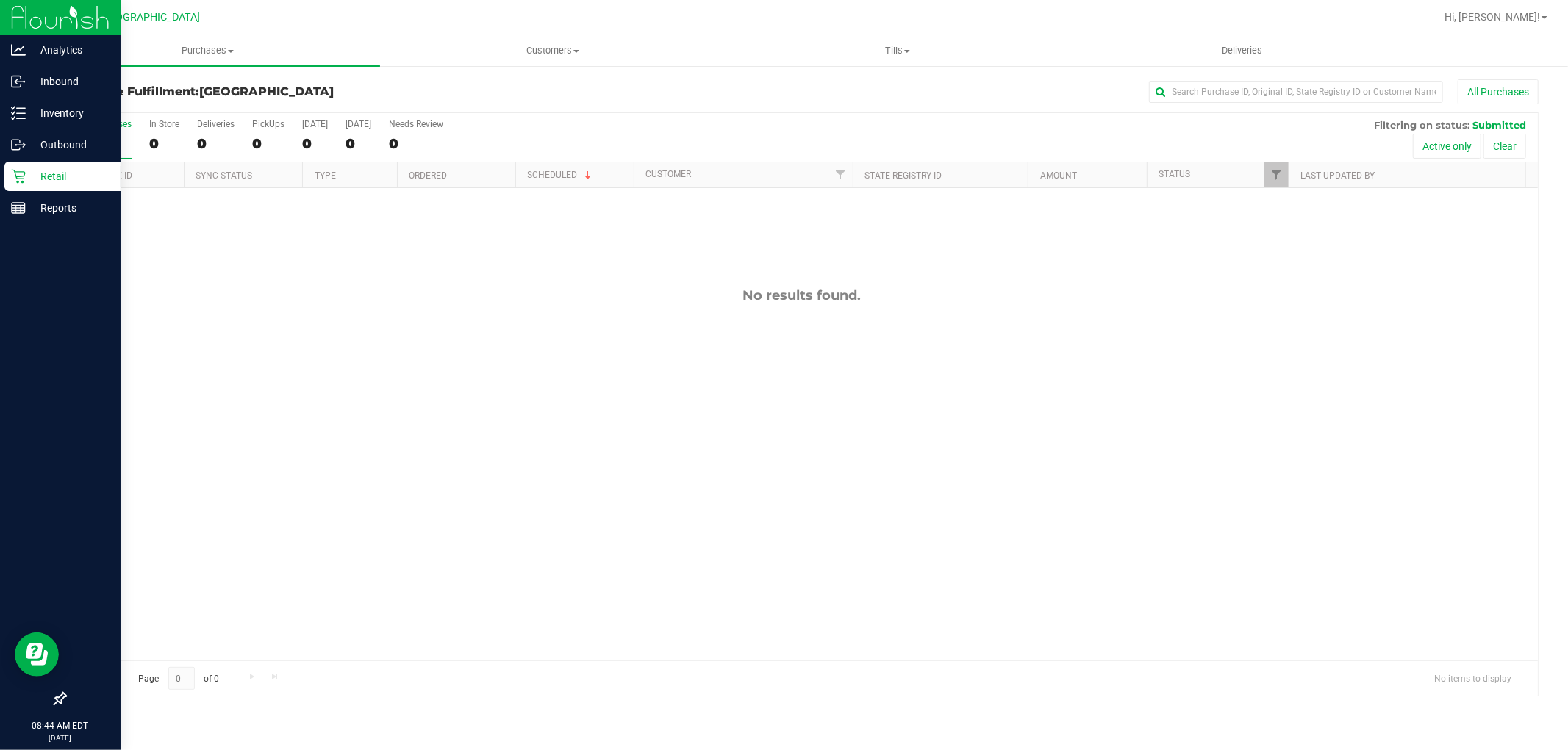
click at [46, 166] on div "Retail" at bounding box center [63, 176] width 116 height 29
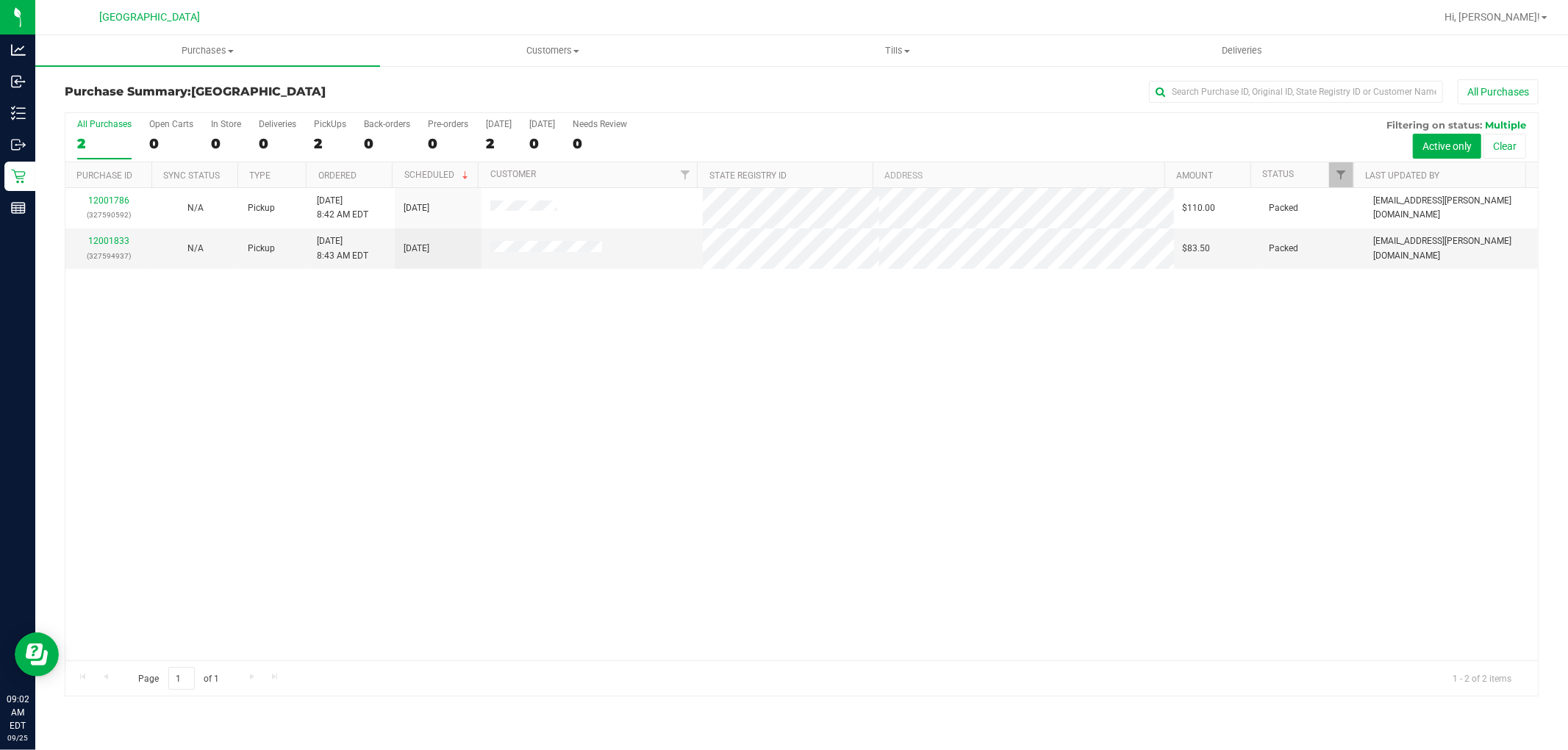
click at [200, 504] on div "12001786 (327590592) N/A Pickup [DATE] 8:42 AM EDT 9/25/2025 $110.00 Packed [EM…" at bounding box center [802, 424] width 1472 height 473
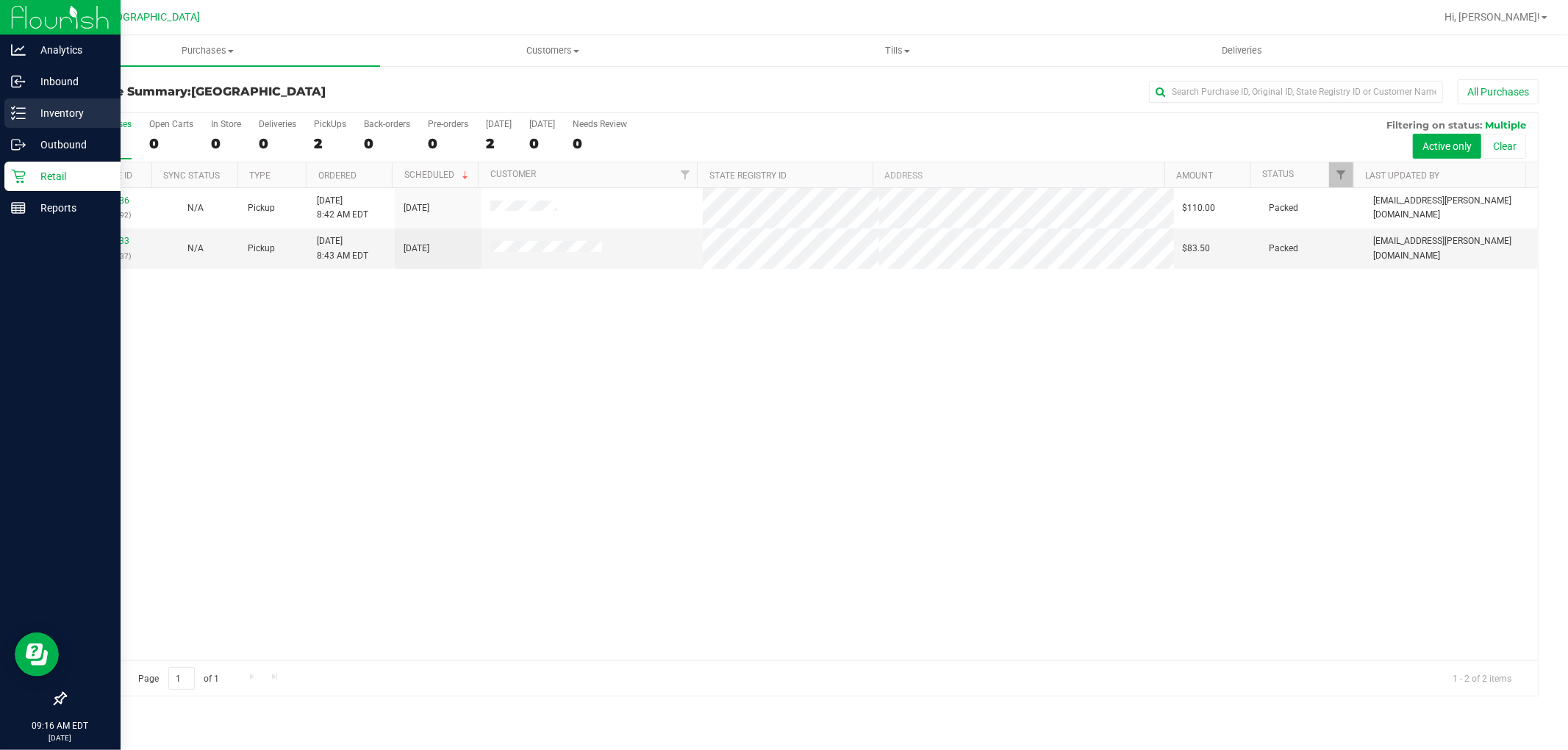
click at [25, 105] on div "Inventory" at bounding box center [63, 112] width 116 height 29
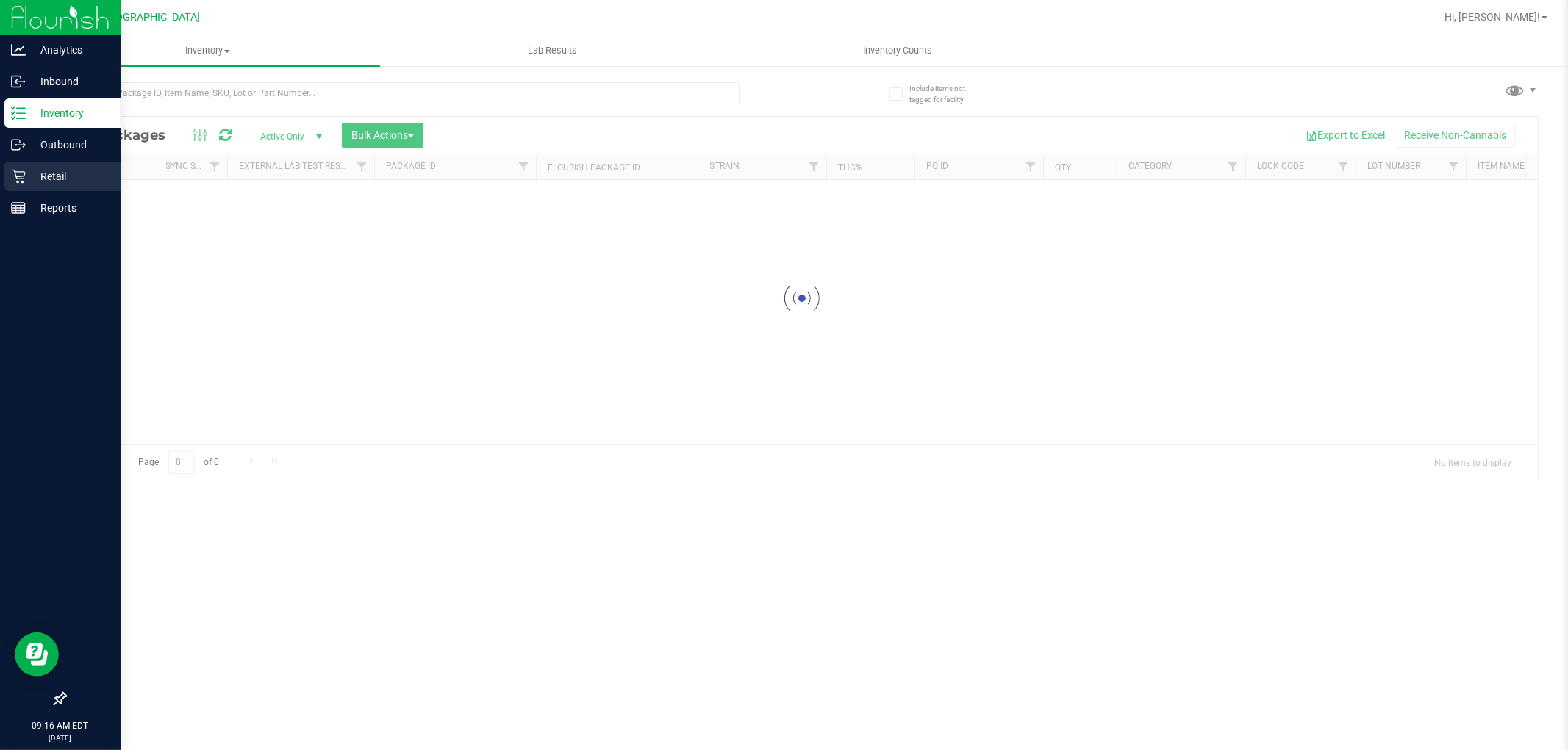
click at [29, 179] on p "Retail" at bounding box center [69, 177] width 88 height 17
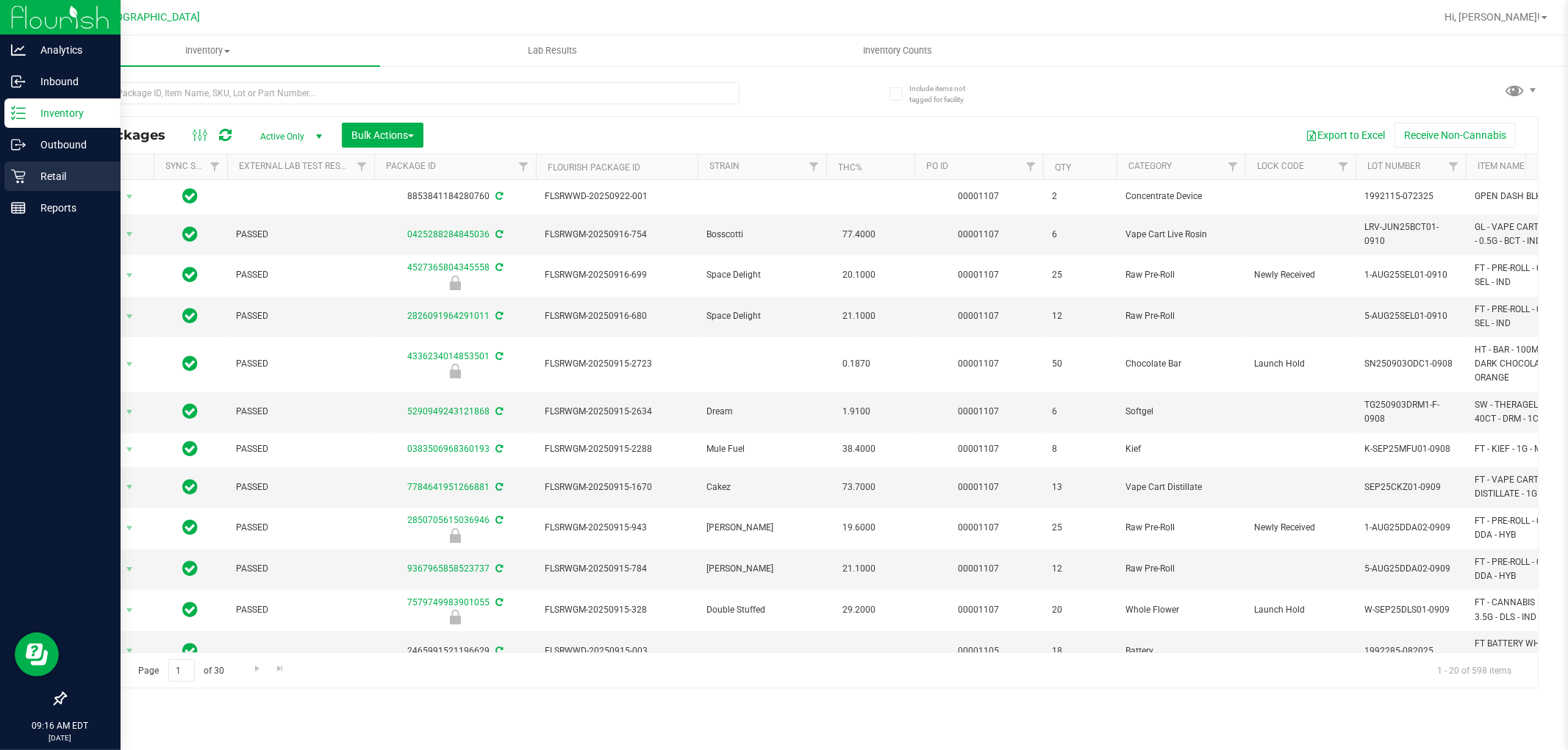
click at [6, 173] on div "Retail" at bounding box center [63, 176] width 116 height 29
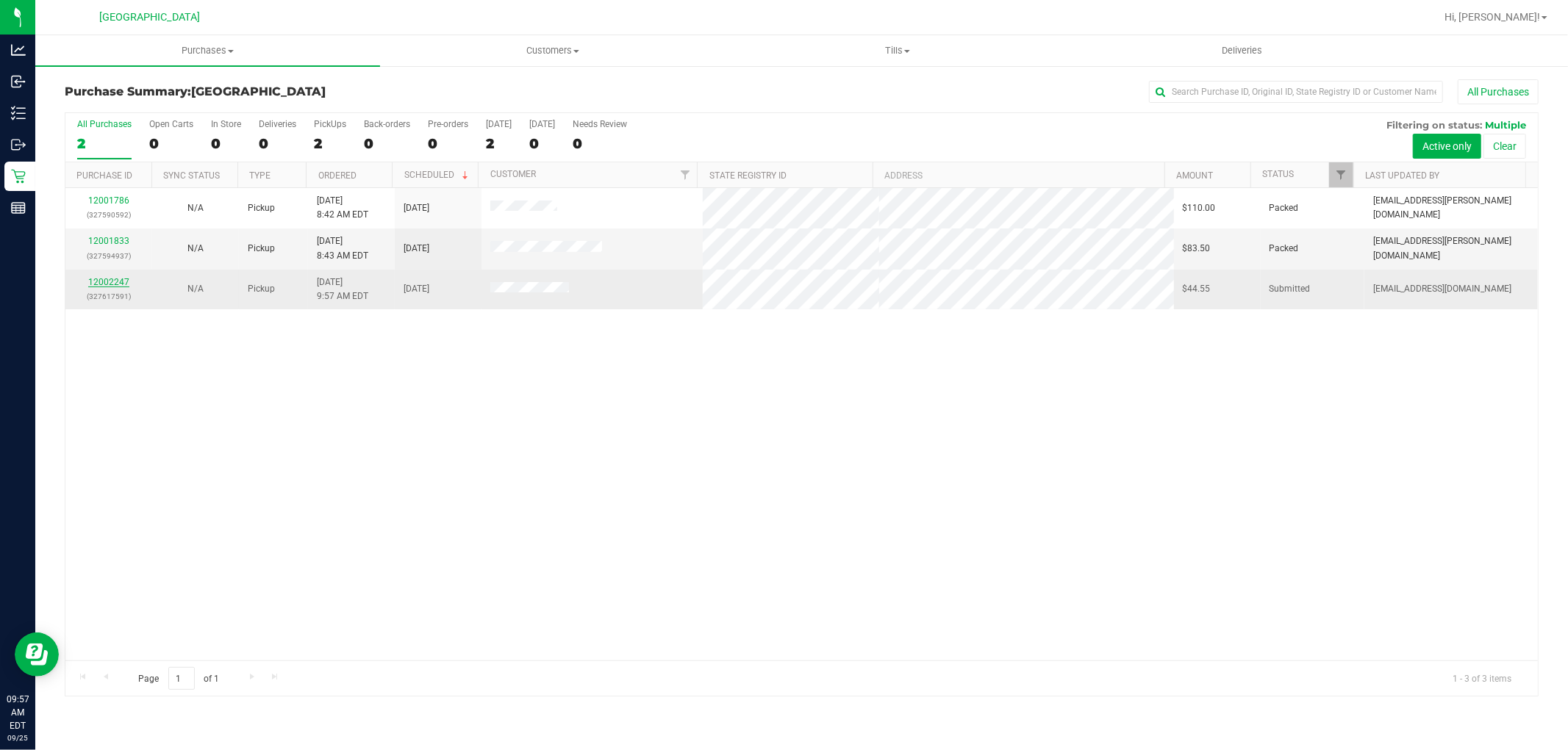
click at [112, 285] on link "12002247" at bounding box center [109, 282] width 41 height 10
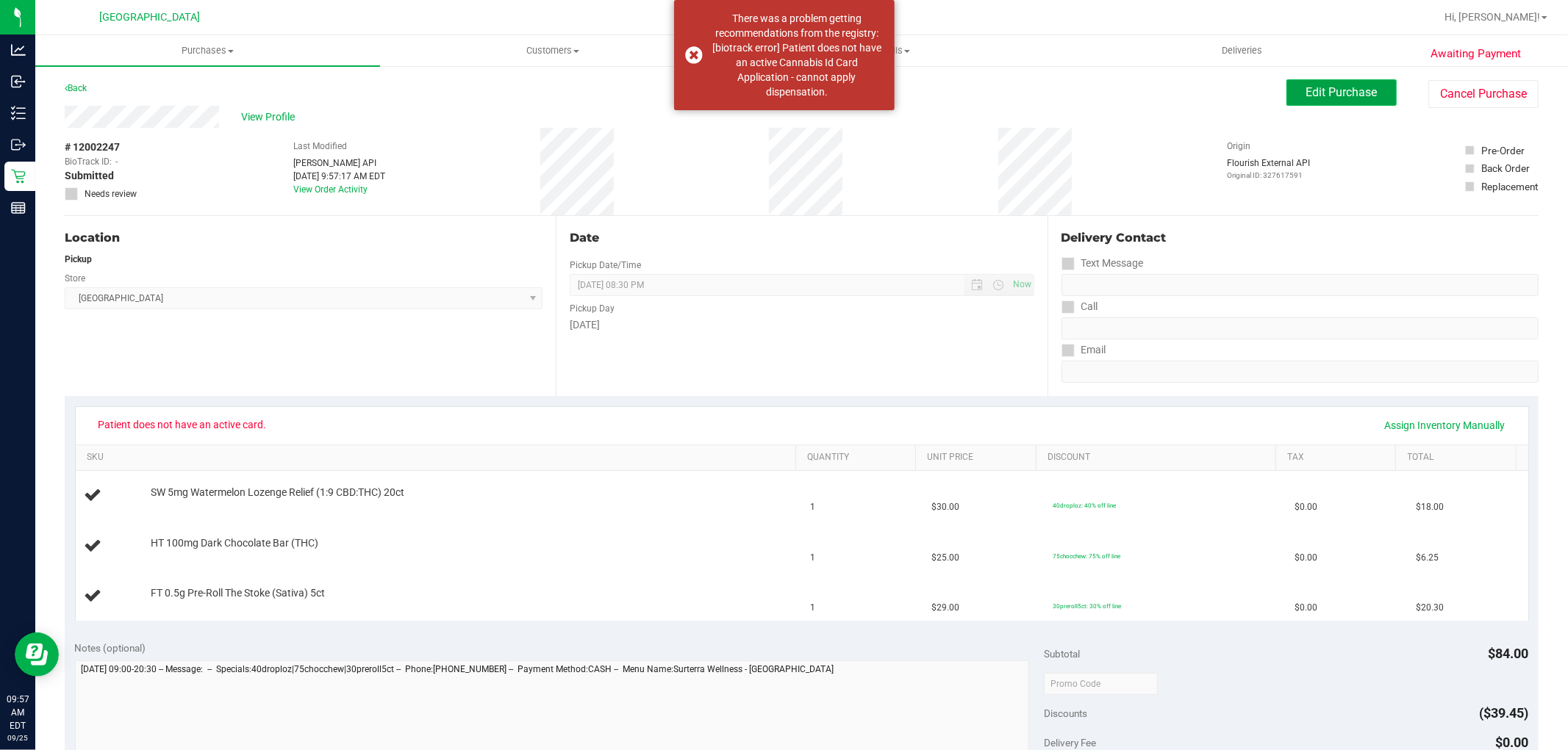
click at [1368, 93] on button "Edit Purchase" at bounding box center [1341, 92] width 110 height 26
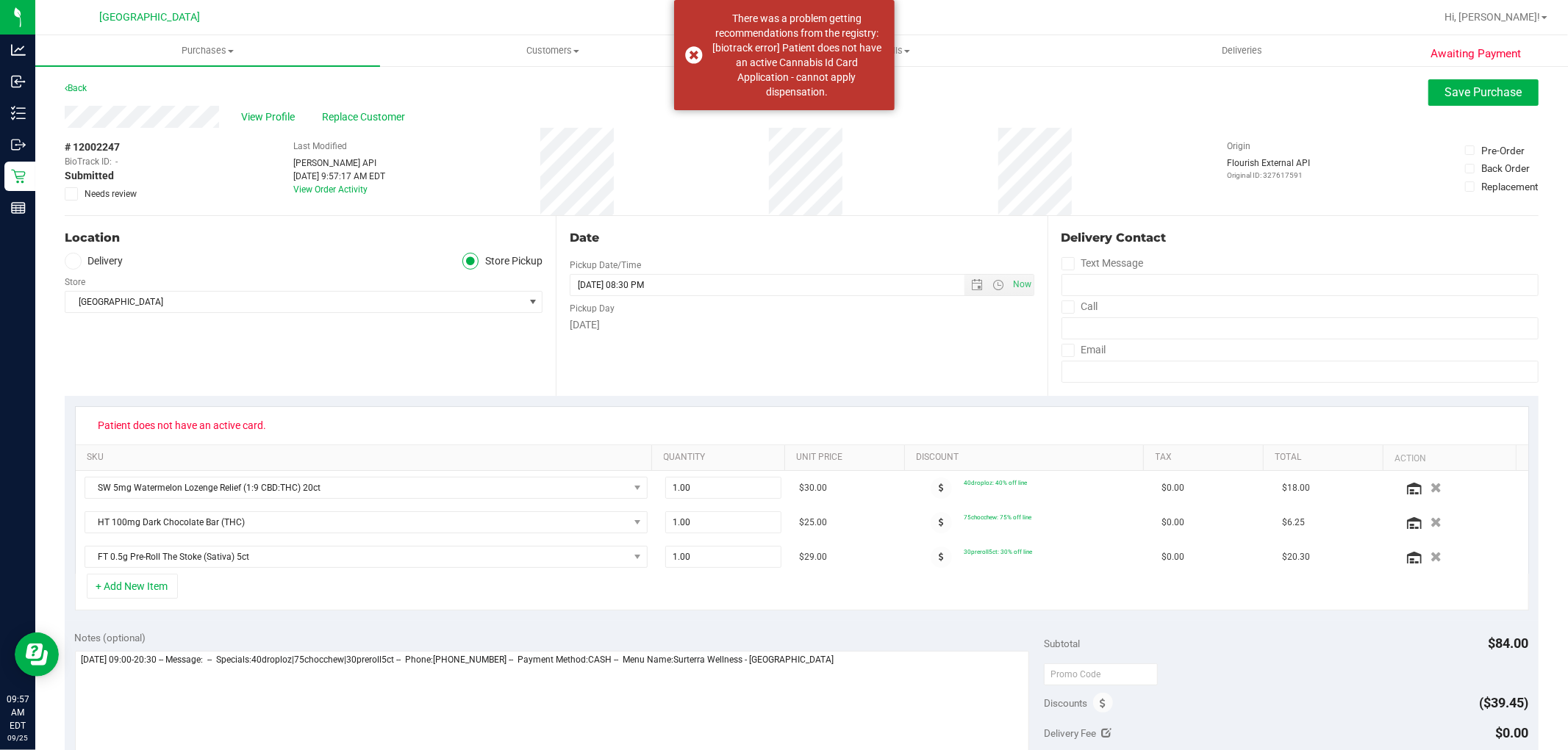
click at [129, 188] on span "Needs review" at bounding box center [111, 194] width 52 height 13
click at [0, 0] on input "Needs review" at bounding box center [0, 0] width 0 height 0
click at [1510, 85] on button "Save Purchase" at bounding box center [1483, 92] width 110 height 26
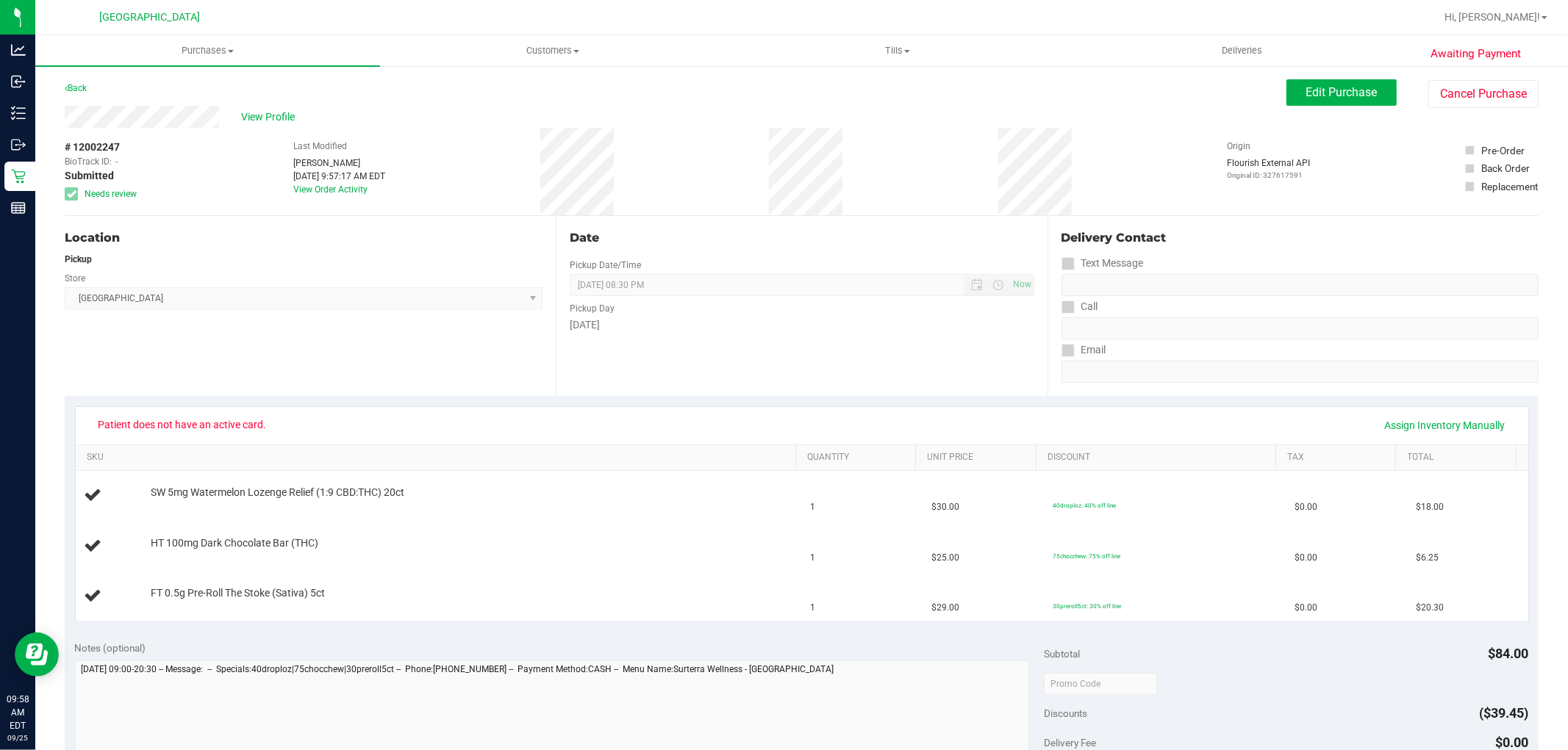
click at [696, 186] on div "# 12002247 BioTrack ID: - Submitted Needs review Last Modified [PERSON_NAME] [D…" at bounding box center [802, 171] width 1474 height 87
click at [251, 112] on span "View Profile" at bounding box center [270, 116] width 59 height 15
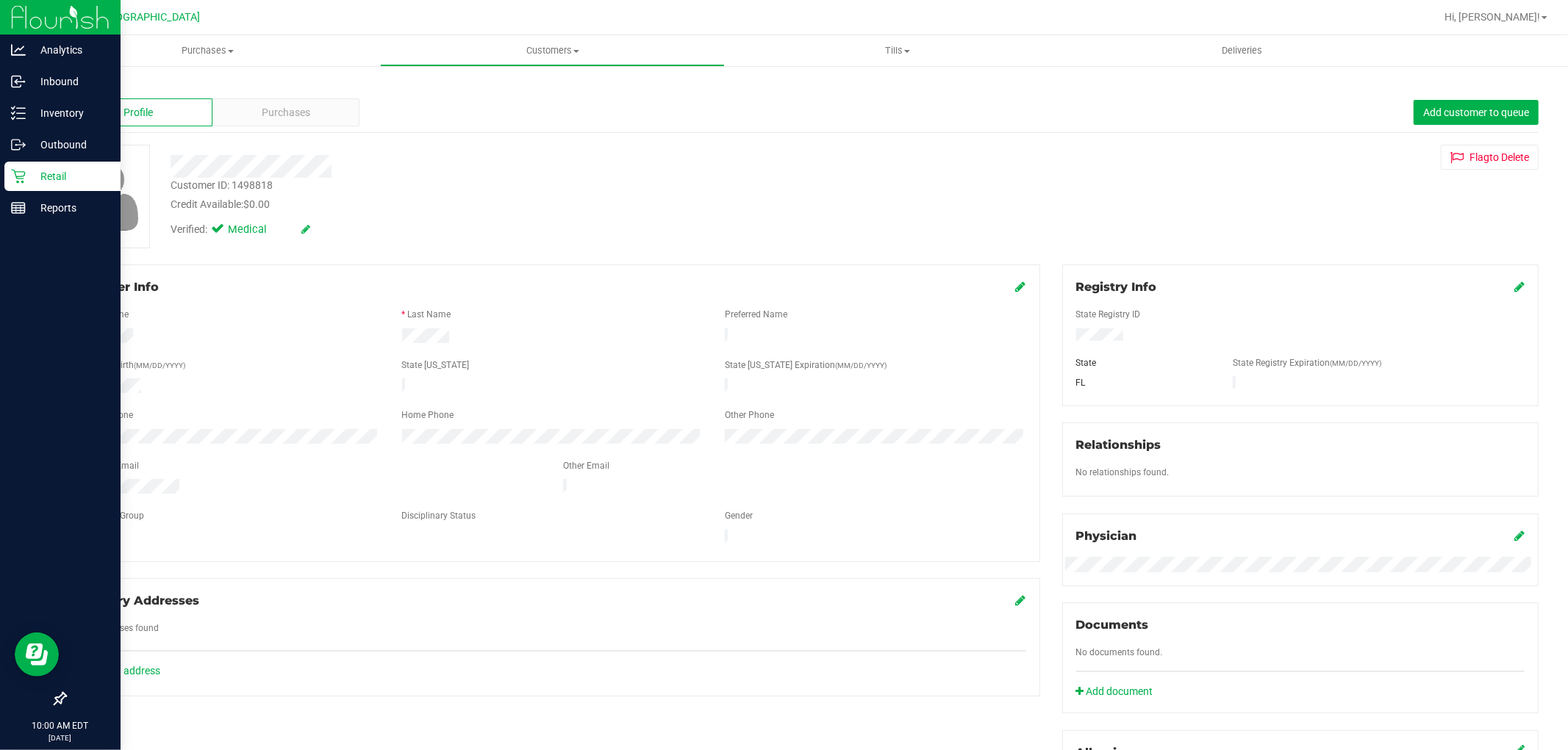
click at [32, 179] on p "Retail" at bounding box center [69, 177] width 88 height 17
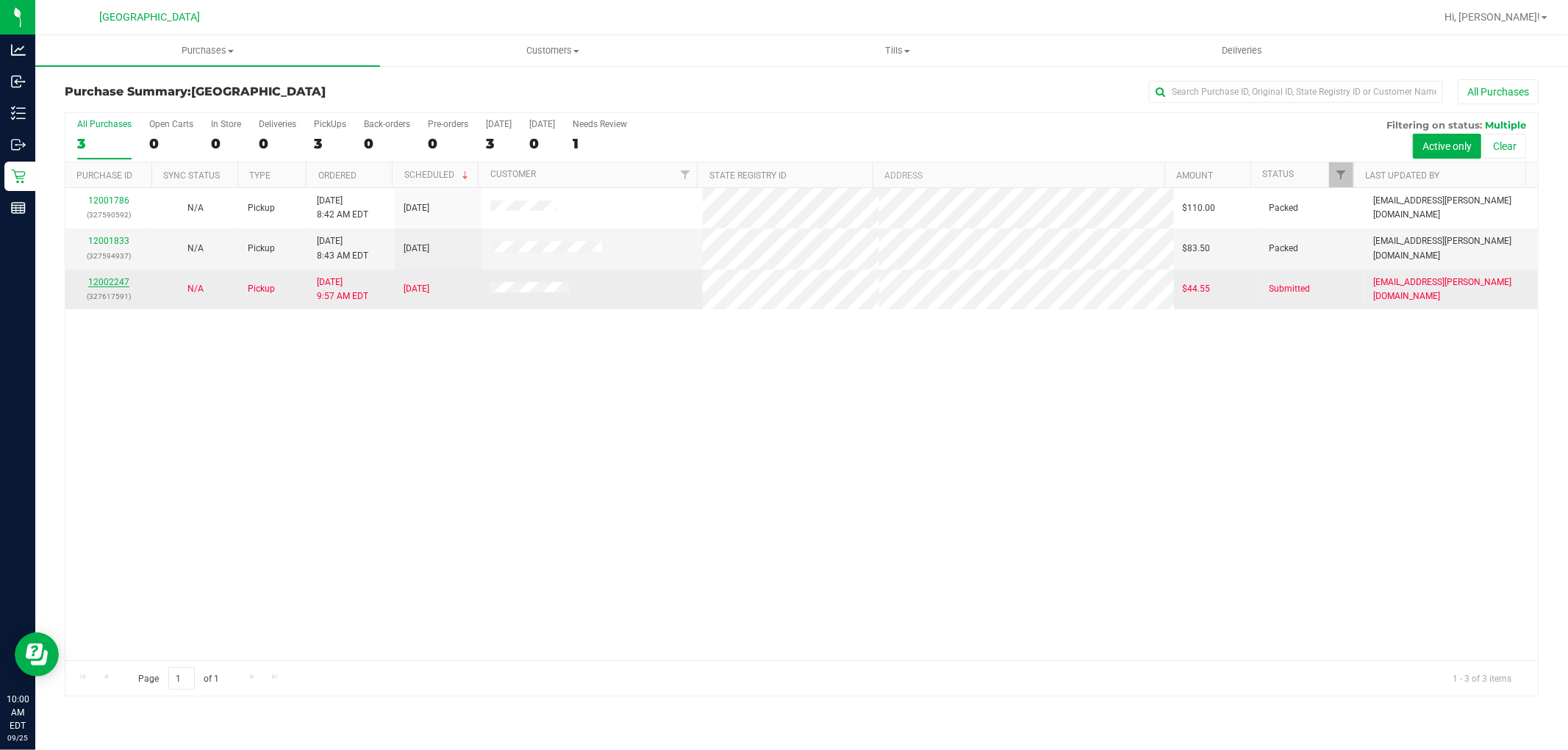
click at [106, 287] on link "12002247" at bounding box center [109, 282] width 41 height 10
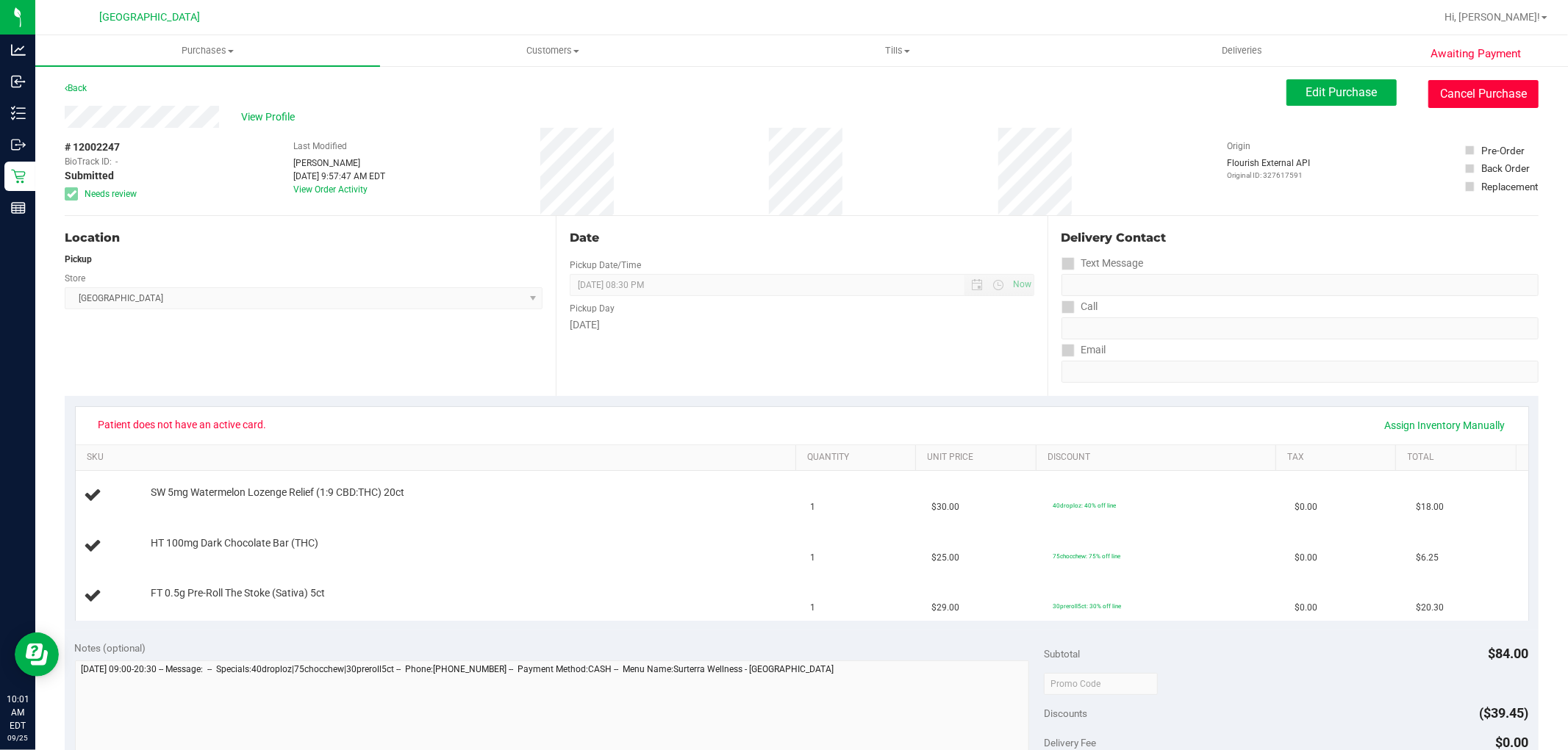
click at [1463, 93] on button "Cancel Purchase" at bounding box center [1483, 93] width 110 height 28
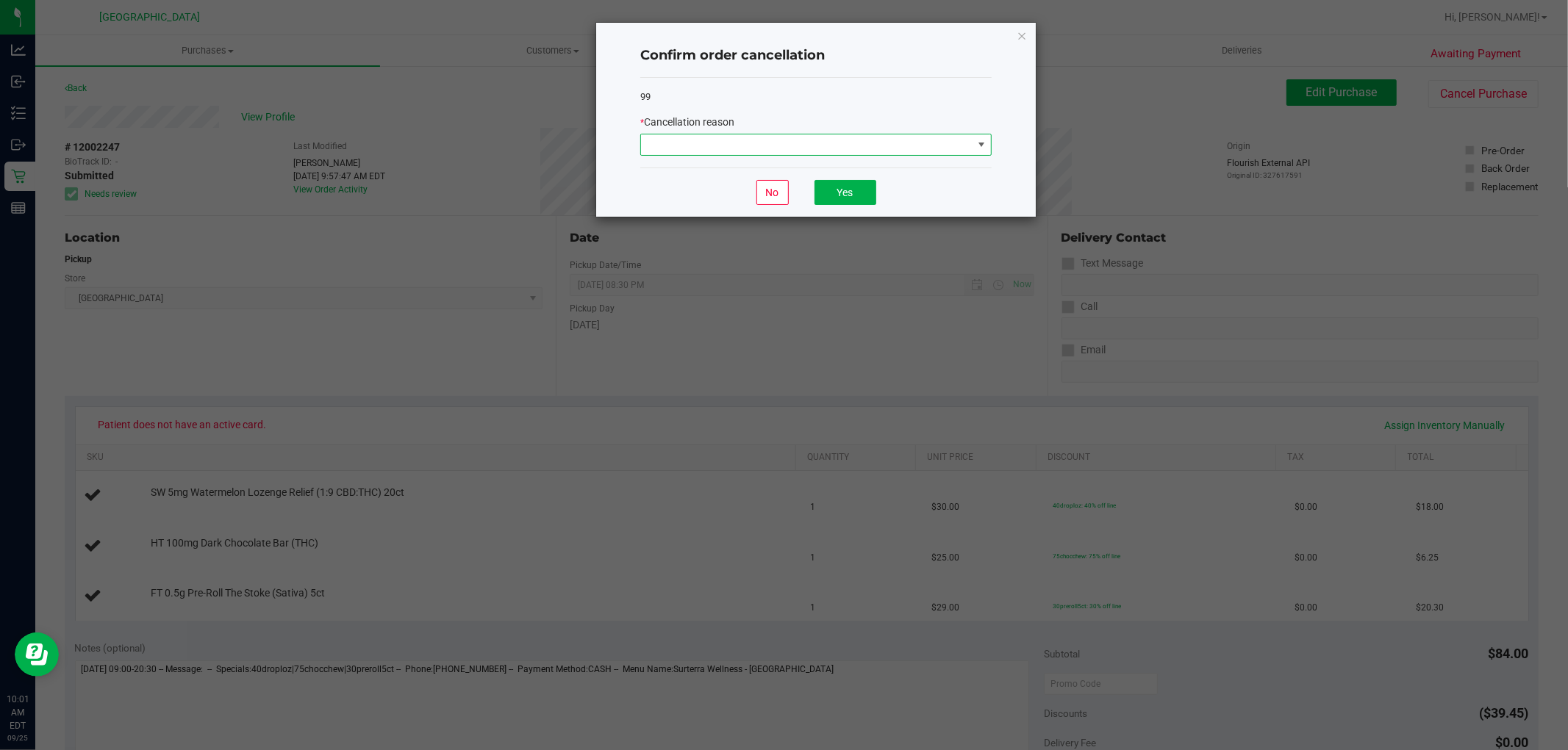
click at [853, 152] on span at bounding box center [807, 145] width 331 height 21
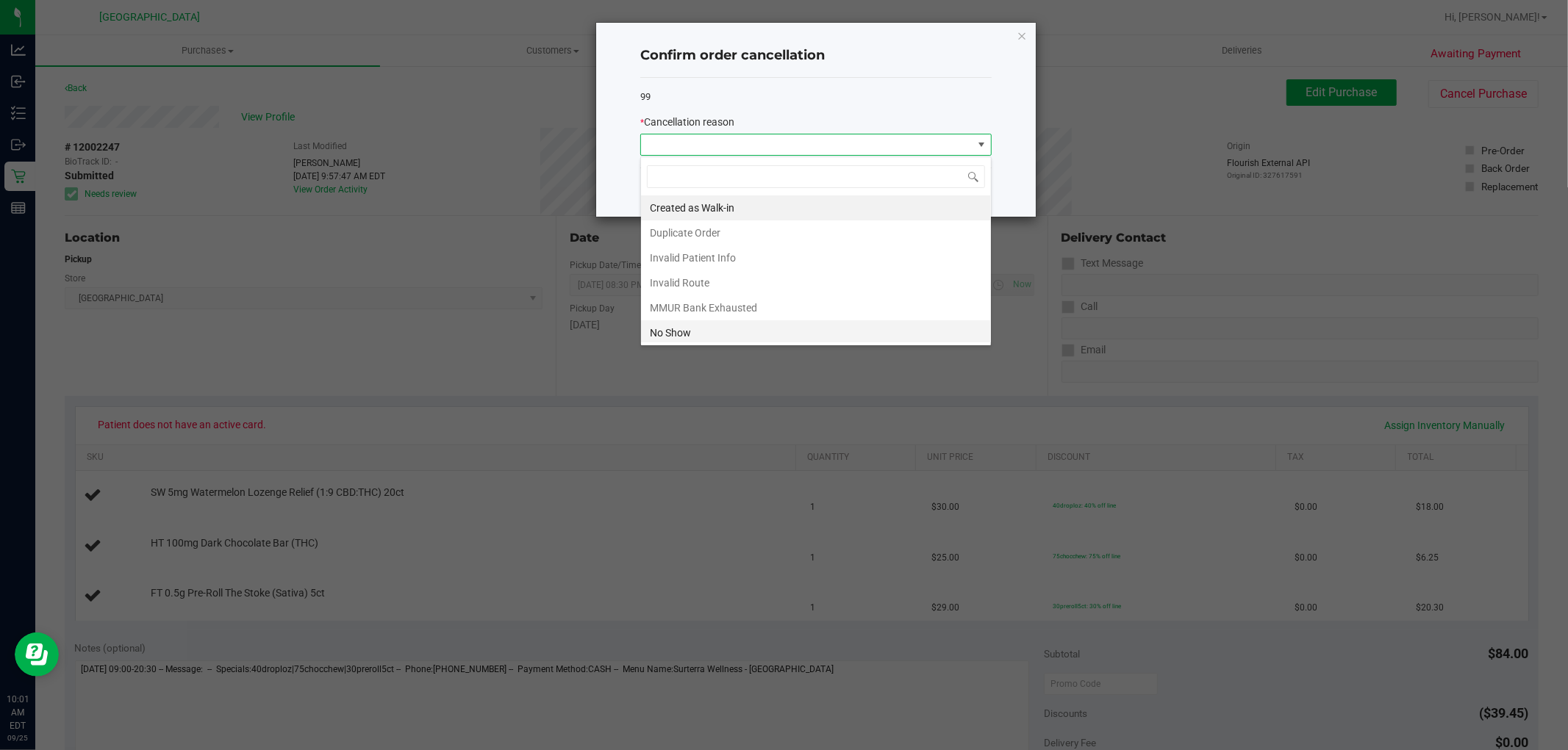
scroll to position [78, 0]
click at [728, 276] on li "Other" at bounding box center [816, 280] width 350 height 25
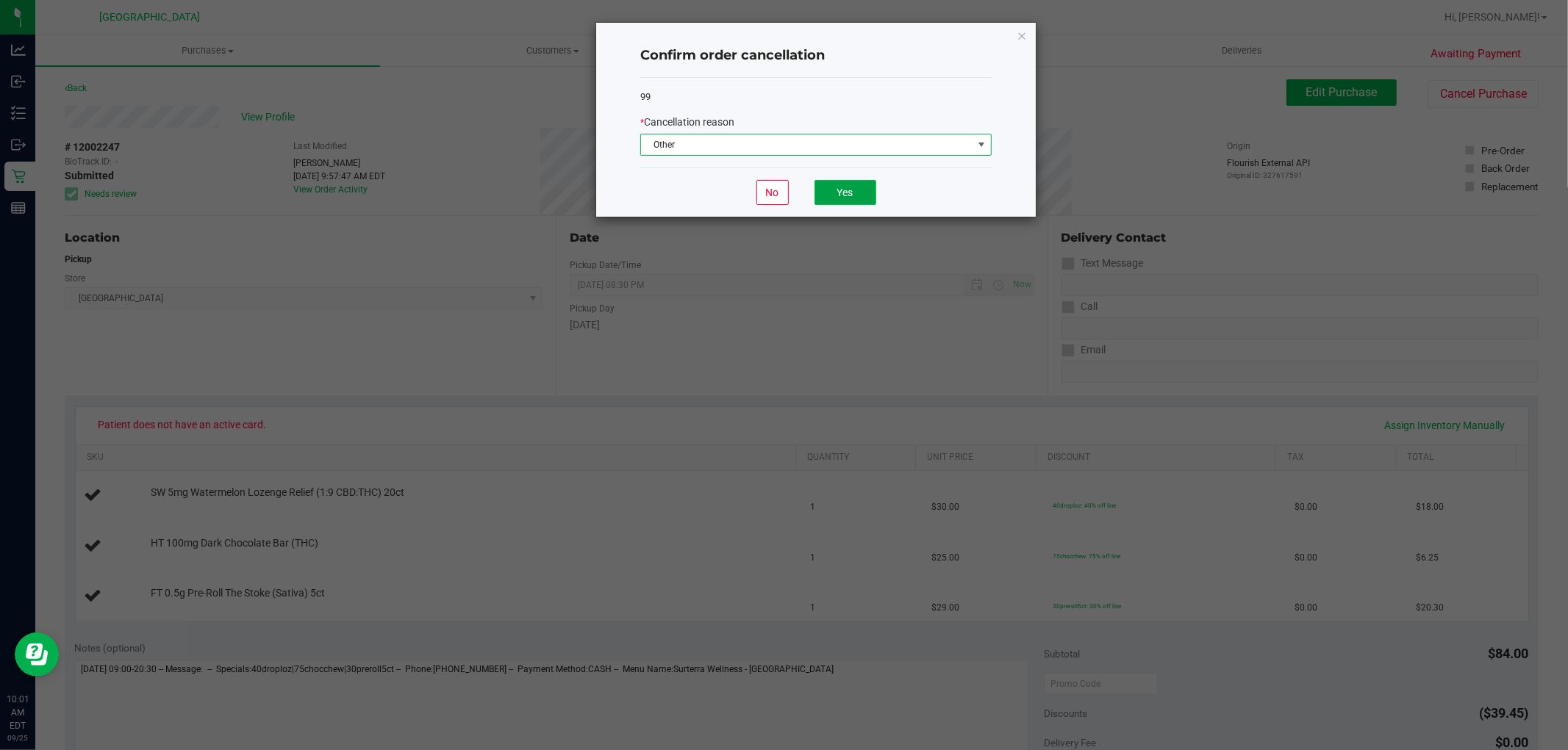
click at [839, 189] on button "Yes" at bounding box center [845, 192] width 62 height 25
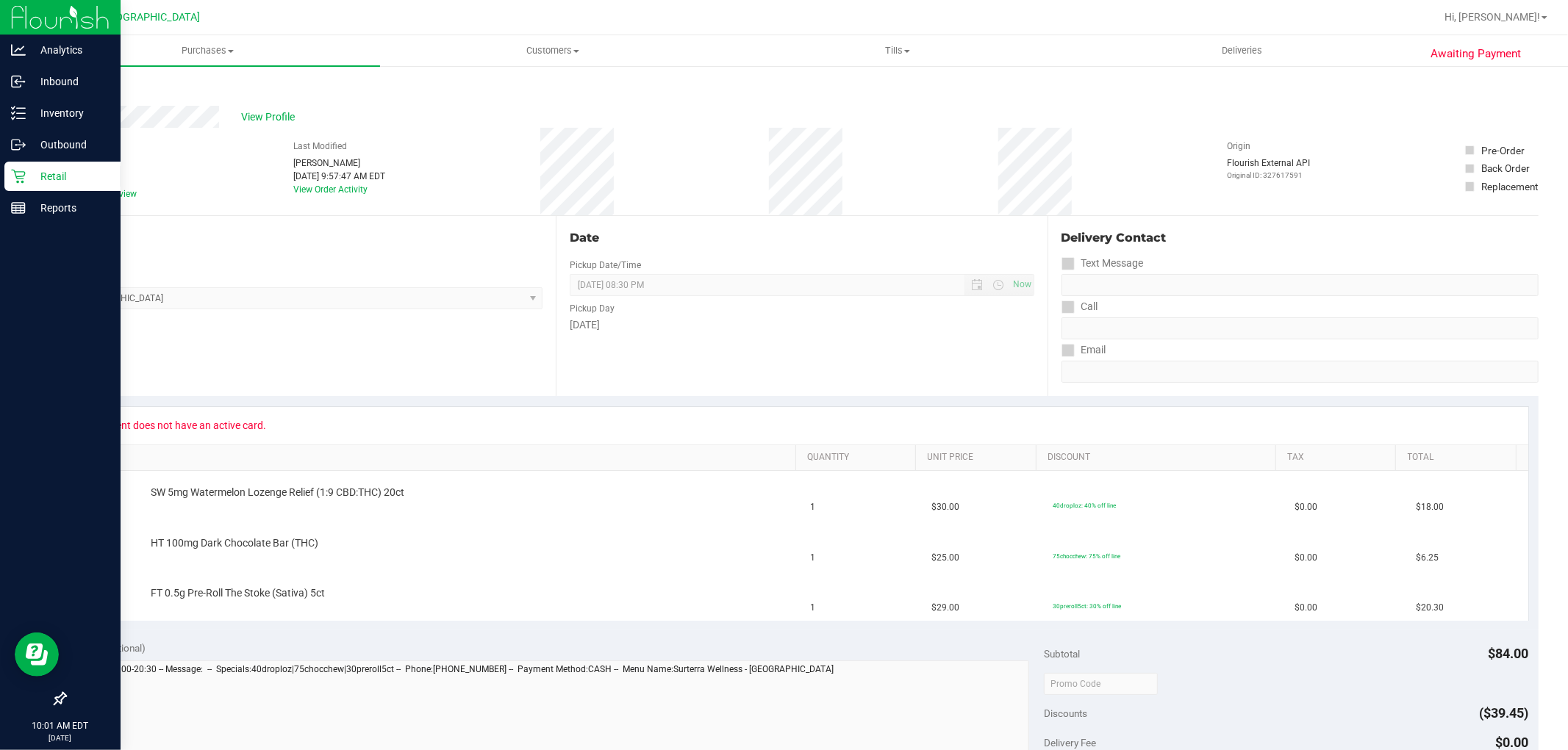
click at [65, 180] on p "Retail" at bounding box center [69, 177] width 88 height 17
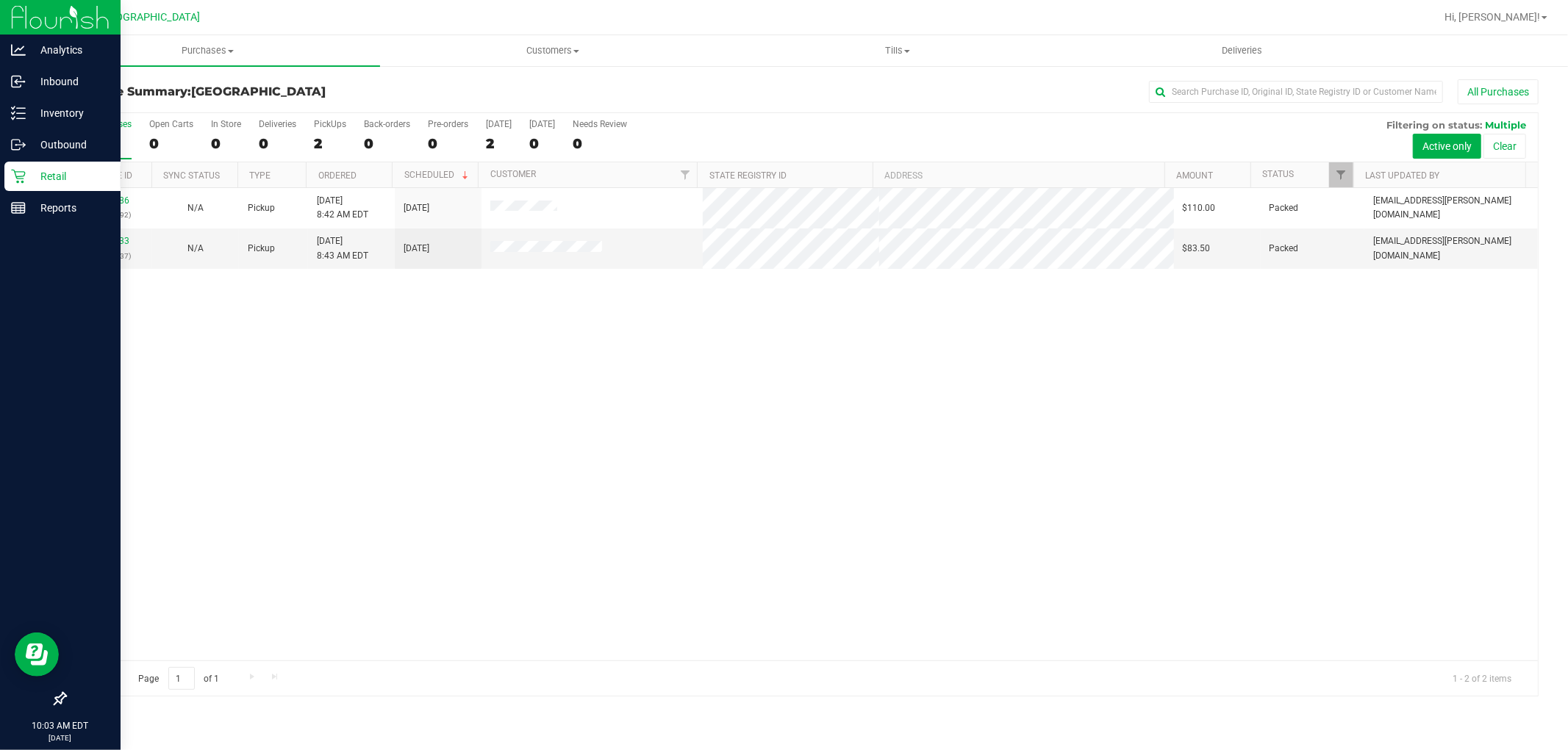
click at [25, 178] on p "Retail" at bounding box center [69, 177] width 88 height 17
